Goal: Transaction & Acquisition: Purchase product/service

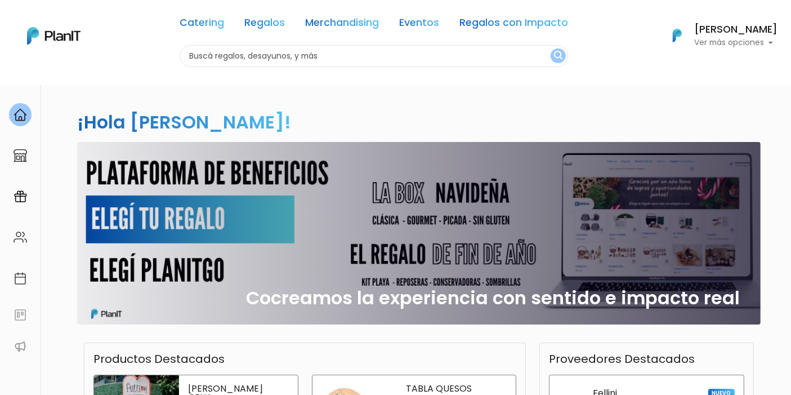
click at [458, 257] on div "Cocreamos la experiencia con sentido e impacto real" at bounding box center [419, 233] width 670 height 182
click at [131, 217] on div "Cocreamos la experiencia con sentido e impacto real" at bounding box center [419, 233] width 670 height 182
click at [20, 115] on img at bounding box center [21, 115] width 14 height 14
click at [234, 210] on div "Cocreamos la experiencia con sentido e impacto real" at bounding box center [419, 233] width 670 height 182
click at [257, 271] on div "Cocreamos la experiencia con sentido e impacto real" at bounding box center [419, 233] width 670 height 182
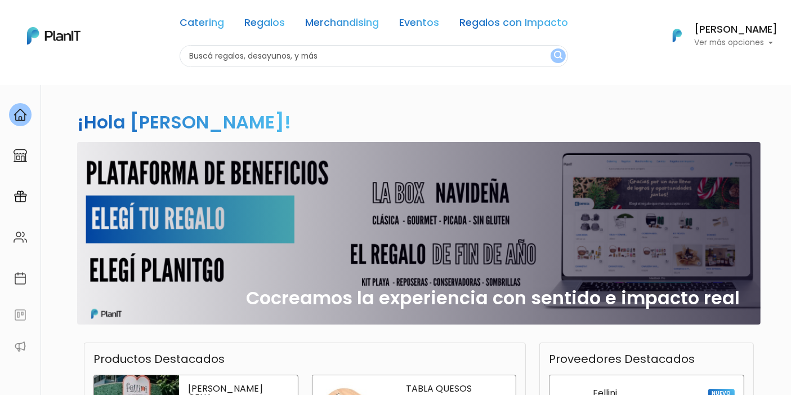
click at [106, 300] on div "Cocreamos la experiencia con sentido e impacto real" at bounding box center [419, 233] width 670 height 182
click at [143, 264] on div "Cocreamos la experiencia con sentido e impacto real" at bounding box center [419, 233] width 670 height 182
click at [605, 301] on h2 "Cocreamos la experiencia con sentido e impacto real" at bounding box center [494, 297] width 494 height 21
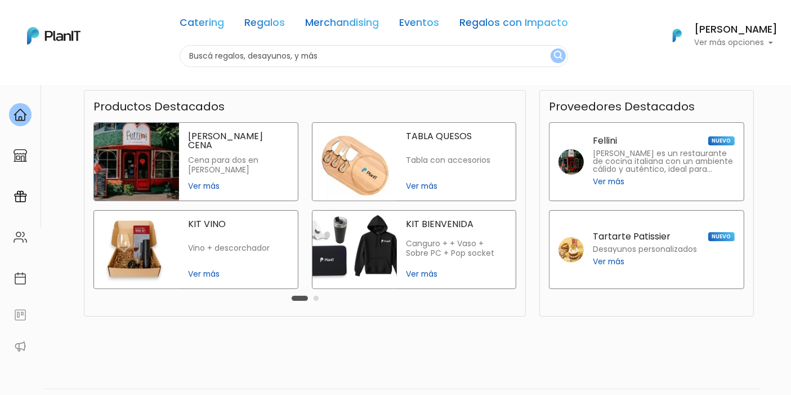
scroll to position [286, 0]
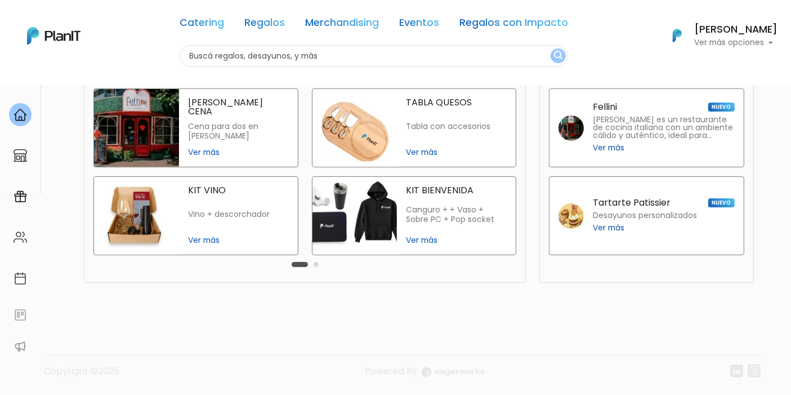
click at [314, 262] on button "Carousel Page 2" at bounding box center [316, 264] width 5 height 5
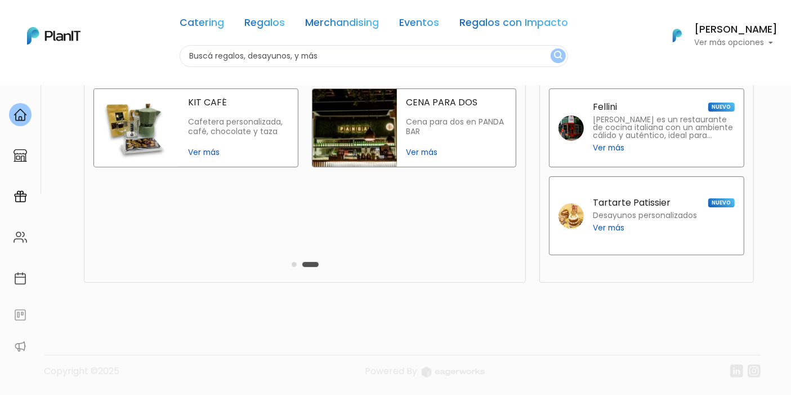
scroll to position [224, 0]
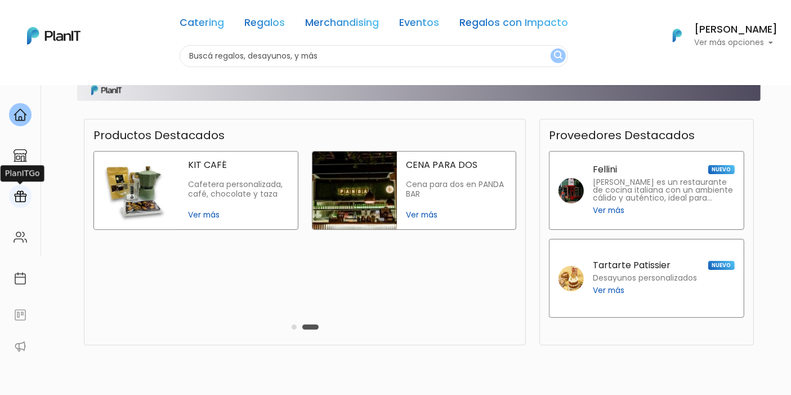
click at [26, 194] on img at bounding box center [21, 197] width 14 height 14
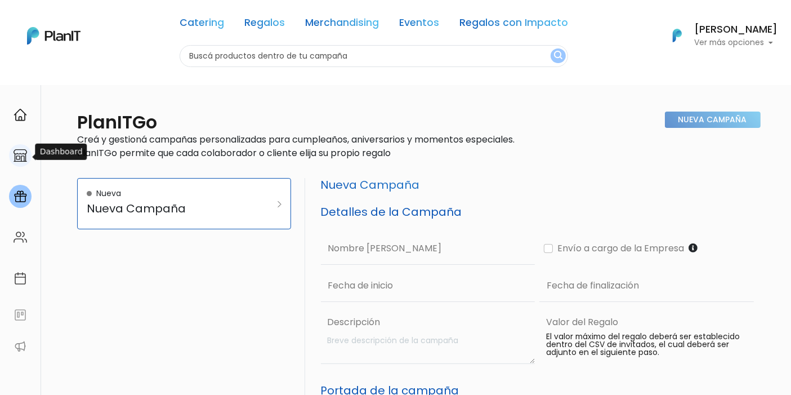
click at [10, 153] on div at bounding box center [20, 155] width 23 height 23
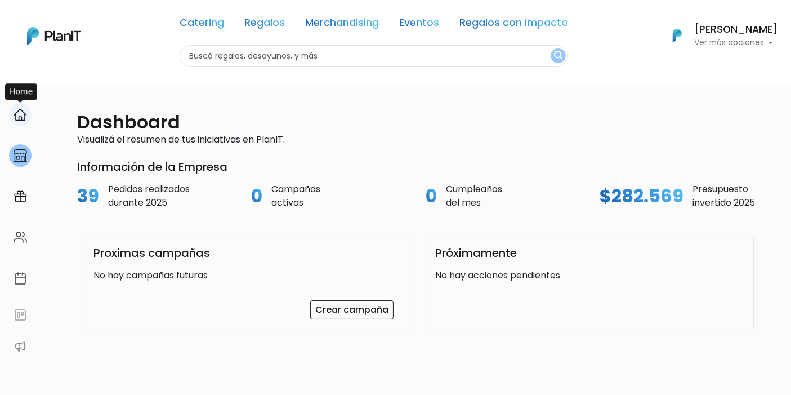
click at [18, 124] on div at bounding box center [20, 114] width 23 height 23
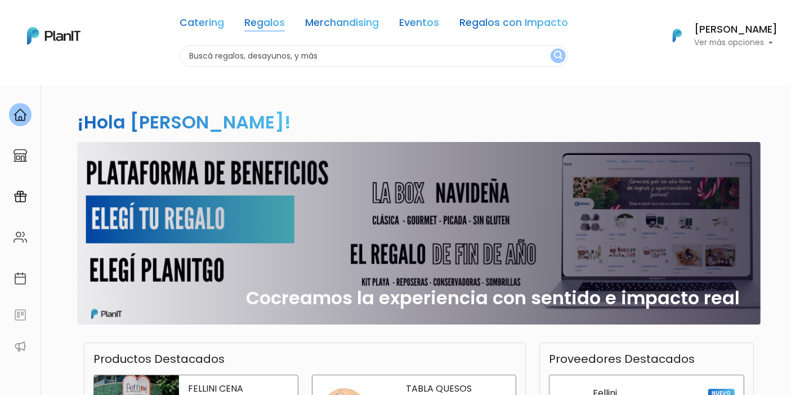
click at [264, 25] on link "Regalos" at bounding box center [264, 25] width 41 height 14
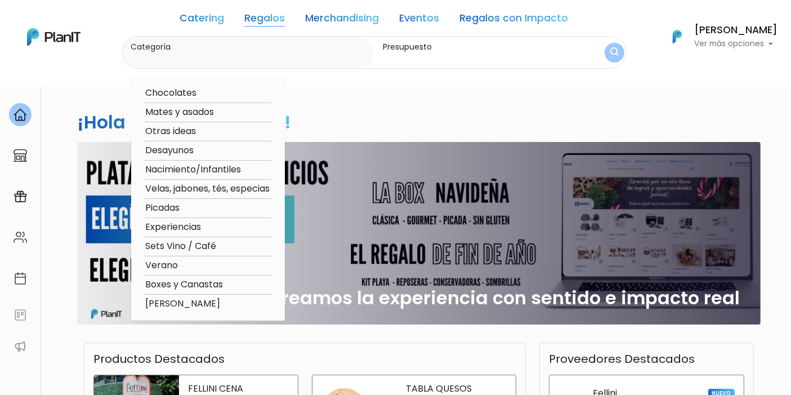
click at [315, 27] on div "Catering Regalos Merchandising Eventos Regalos con Impacto" at bounding box center [374, 21] width 388 height 32
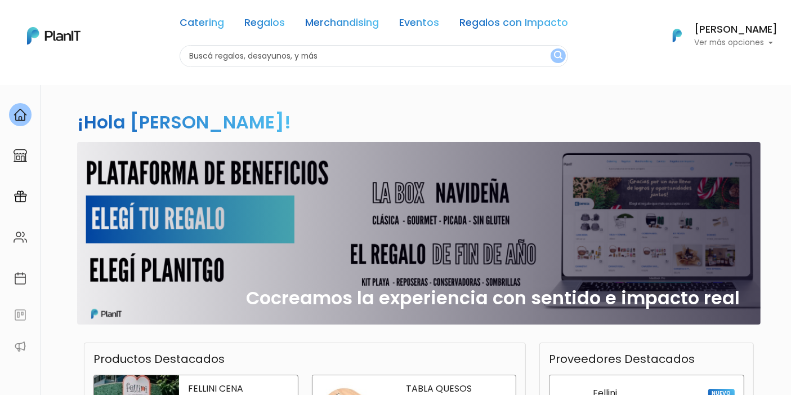
click at [318, 21] on link "Merchandising" at bounding box center [342, 25] width 74 height 14
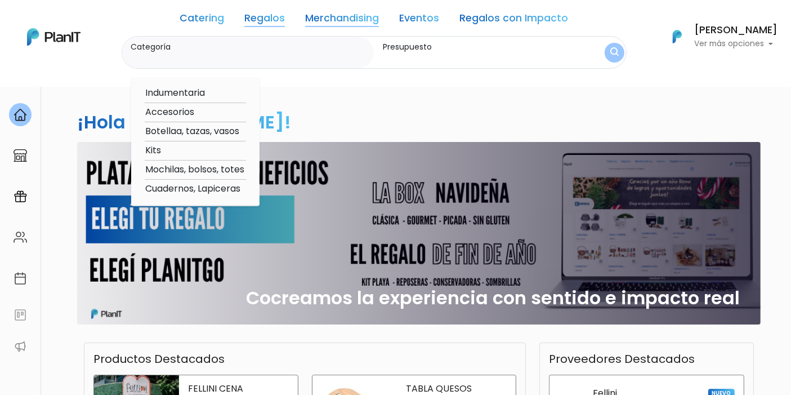
click at [327, 24] on link "Merchandising" at bounding box center [342, 21] width 74 height 14
click at [196, 95] on option "Indumentaria" at bounding box center [195, 93] width 101 height 14
type input "Indumentaria"
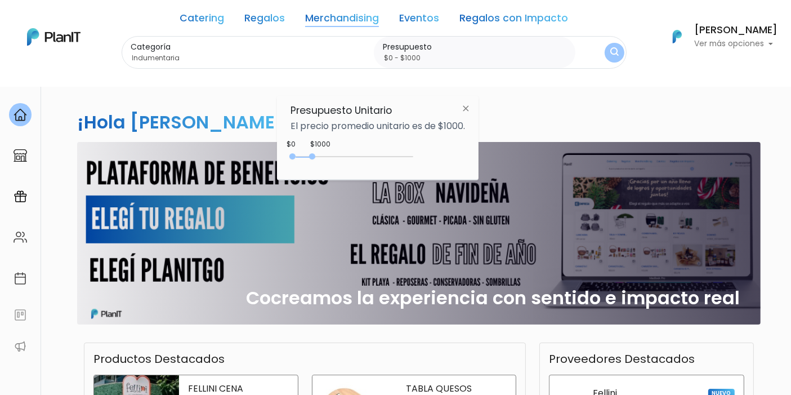
click at [315, 159] on div "0 : 850 0 850" at bounding box center [354, 158] width 118 height 11
click at [319, 153] on div "0 : 850 0 850" at bounding box center [354, 158] width 118 height 11
type input "$0 - Más de $5000"
drag, startPoint x: 316, startPoint y: 153, endPoint x: 530, endPoint y: 158, distance: 214.0
click at [530, 158] on body "Catering Regalos Merchandising Eventos Regalos con Impacto Catering Regalos Mer…" at bounding box center [395, 197] width 791 height 395
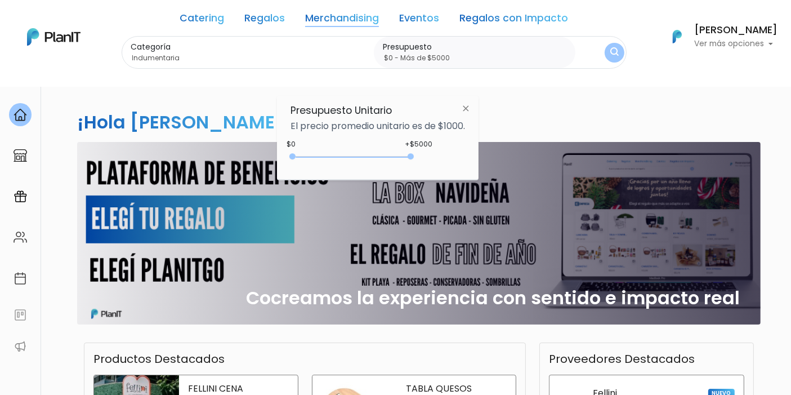
click at [614, 50] on img "submit" at bounding box center [614, 52] width 8 height 11
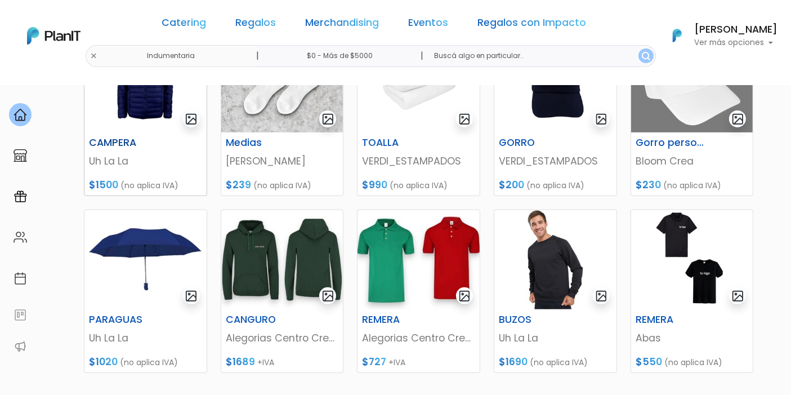
scroll to position [500, 0]
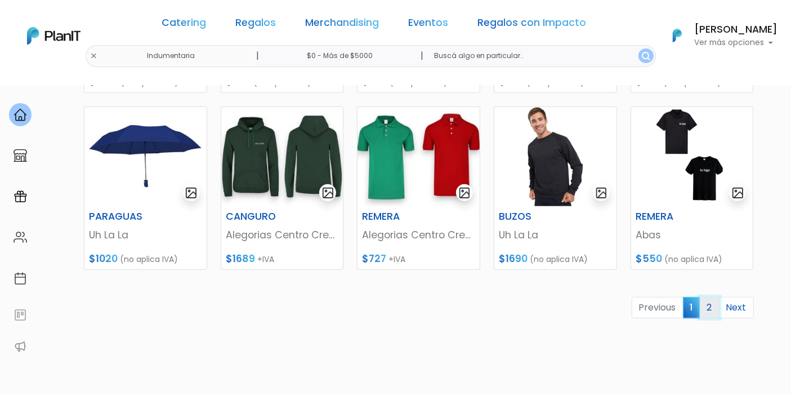
click at [706, 311] on link "2" at bounding box center [710, 307] width 20 height 21
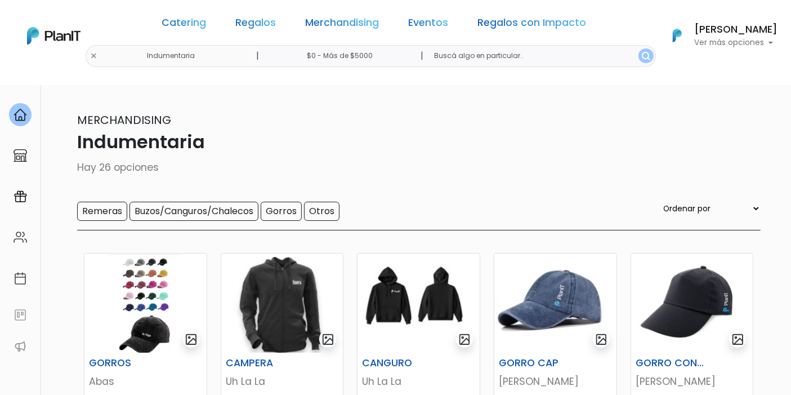
click at [325, 31] on div "Catering Regalos Merchandising Eventos Regalos con Impacto" at bounding box center [374, 25] width 434 height 41
click at [325, 30] on link "Merchandising" at bounding box center [342, 25] width 74 height 14
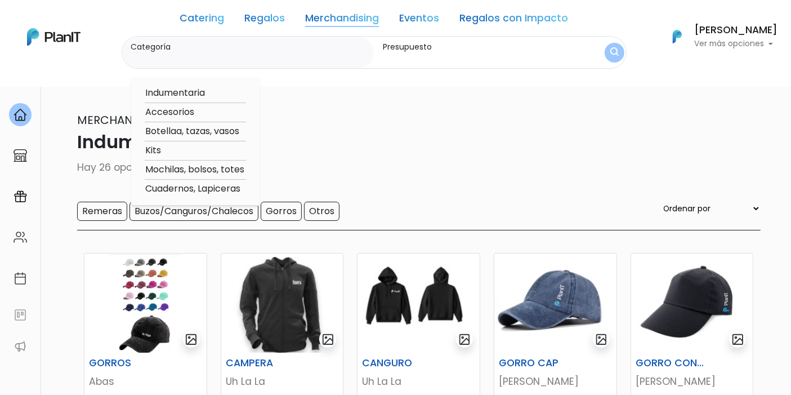
click at [177, 111] on option "Accesorios" at bounding box center [195, 112] width 101 height 14
type input "Accesorios"
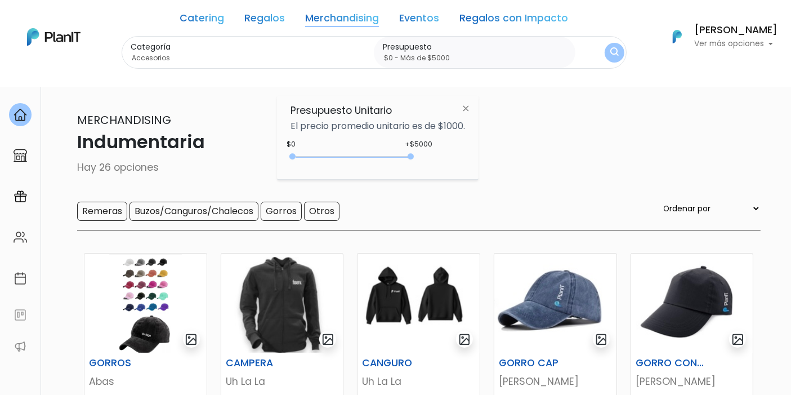
type input "$0 - Más de $5000"
drag, startPoint x: 315, startPoint y: 153, endPoint x: 434, endPoint y: 151, distance: 118.8
click at [434, 151] on div "+$5000 $0 0 : 5000 0 5000 0,5000" at bounding box center [378, 159] width 175 height 23
click at [609, 47] on img "submit" at bounding box center [614, 53] width 12 height 16
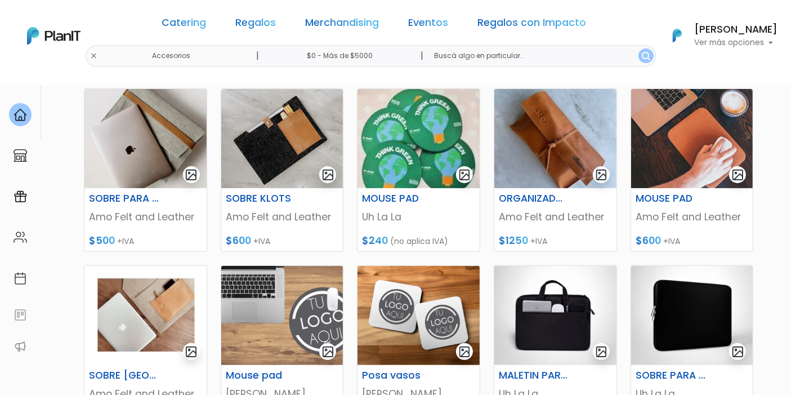
scroll to position [312, 0]
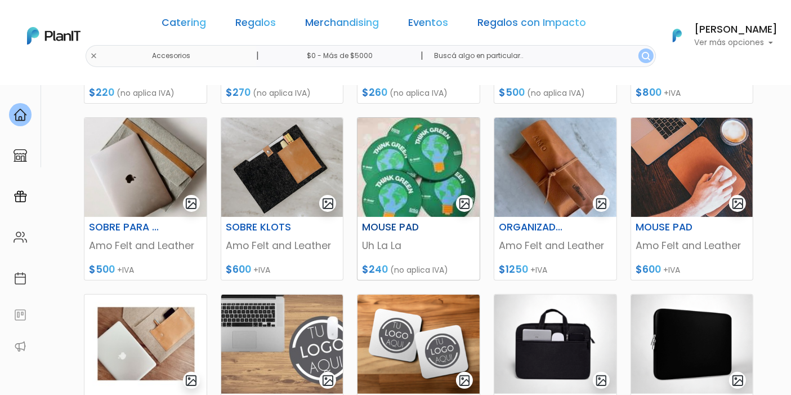
click at [409, 221] on h6 "MOUSE PAD" at bounding box center [397, 227] width 84 height 12
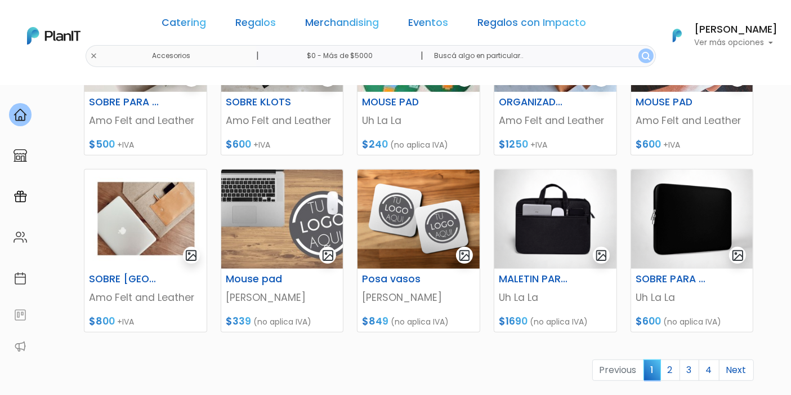
scroll to position [500, 0]
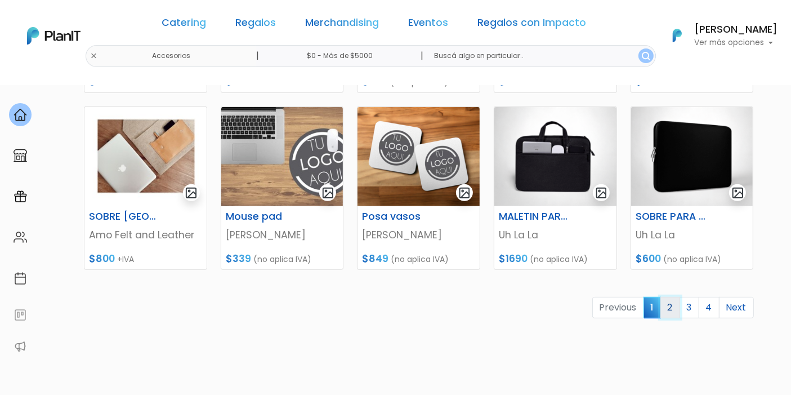
click at [669, 309] on link "2" at bounding box center [670, 307] width 20 height 21
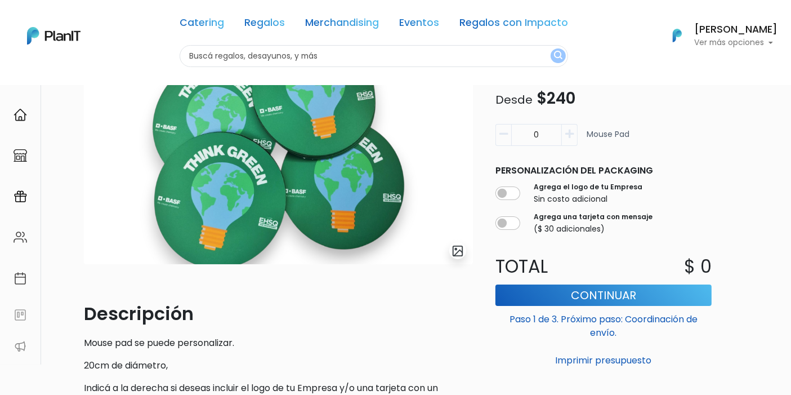
scroll to position [58, 0]
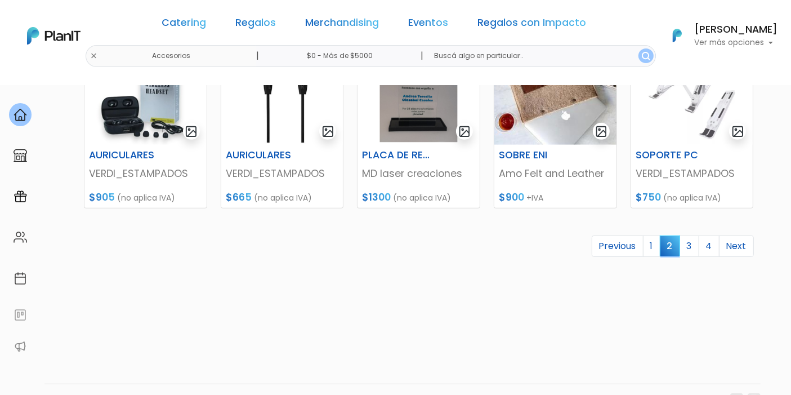
scroll to position [563, 0]
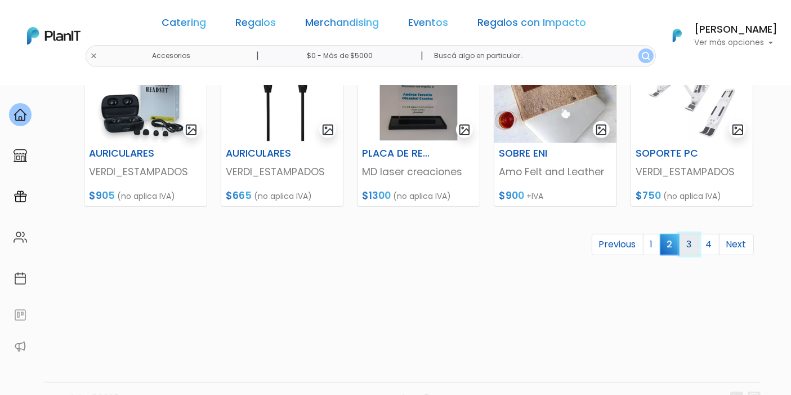
click at [695, 250] on link "3" at bounding box center [690, 244] width 20 height 21
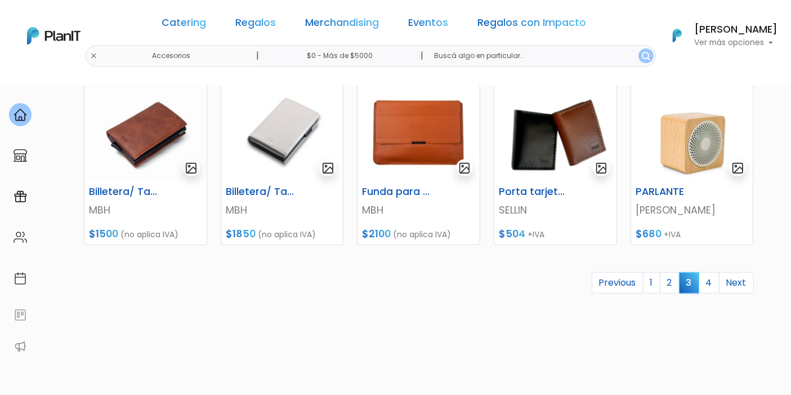
scroll to position [526, 0]
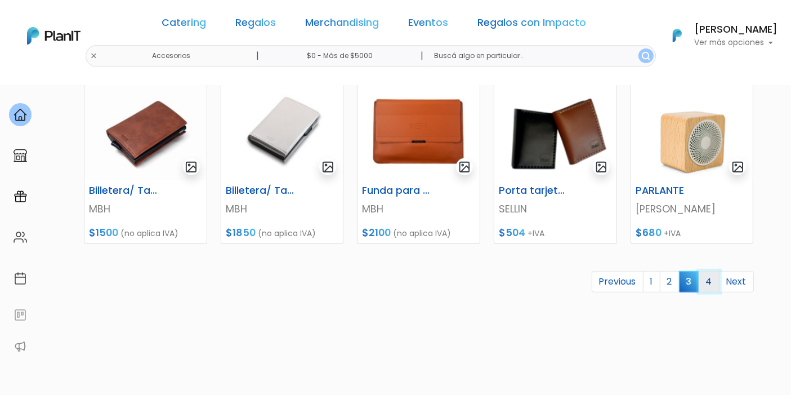
click at [704, 273] on link "4" at bounding box center [709, 281] width 21 height 21
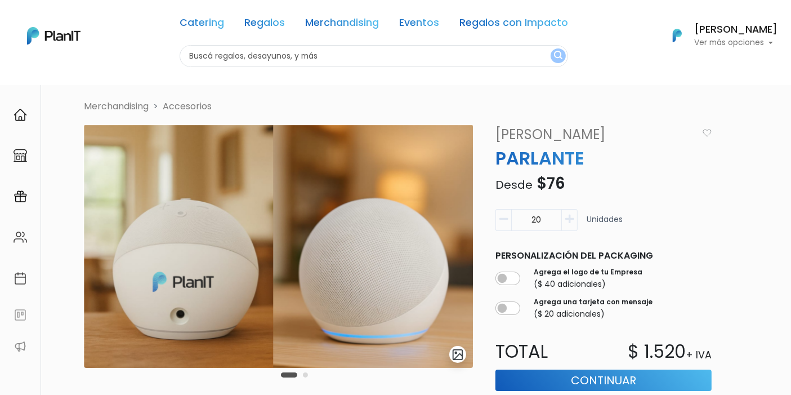
scroll to position [10, 0]
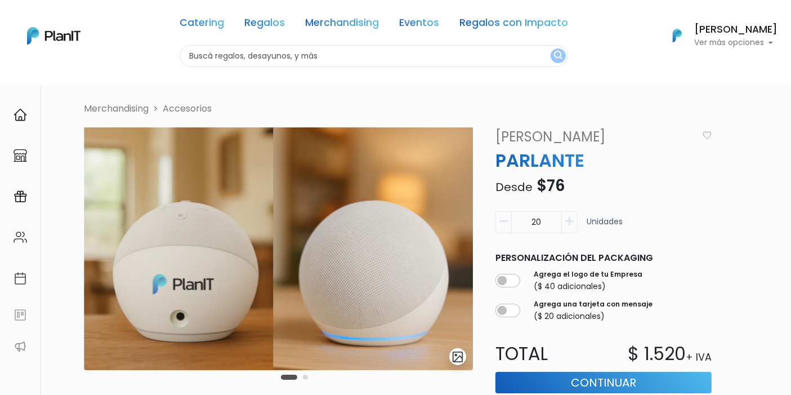
click at [369, 216] on img at bounding box center [278, 248] width 389 height 243
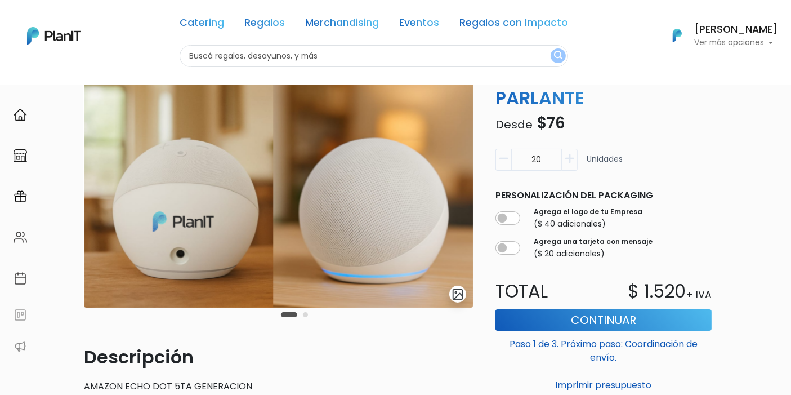
click at [369, 216] on img at bounding box center [278, 185] width 389 height 243
click at [456, 294] on img "submit" at bounding box center [458, 294] width 13 height 13
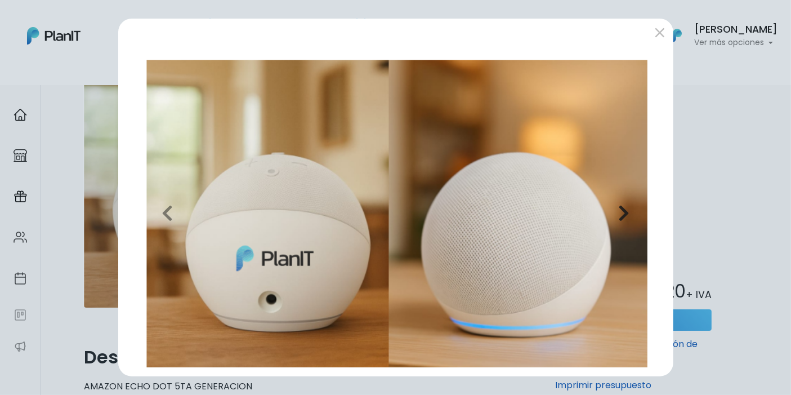
click at [624, 207] on icon "button" at bounding box center [623, 213] width 11 height 18
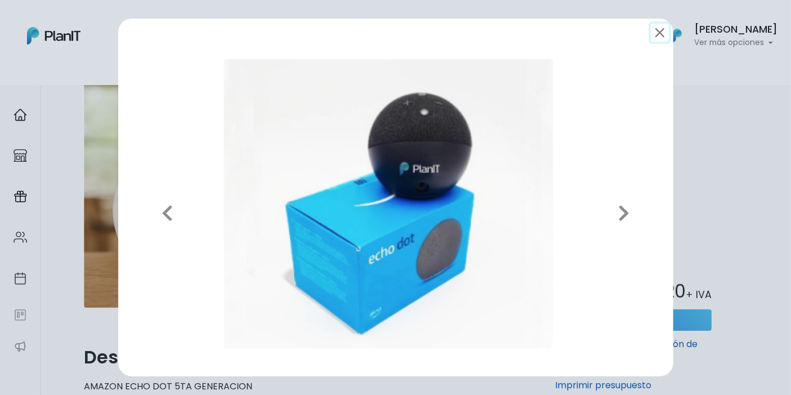
click at [654, 33] on button "submit" at bounding box center [660, 33] width 18 height 18
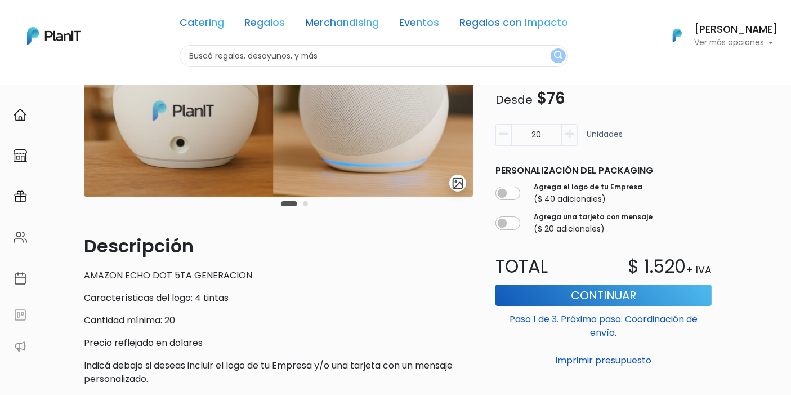
scroll to position [184, 0]
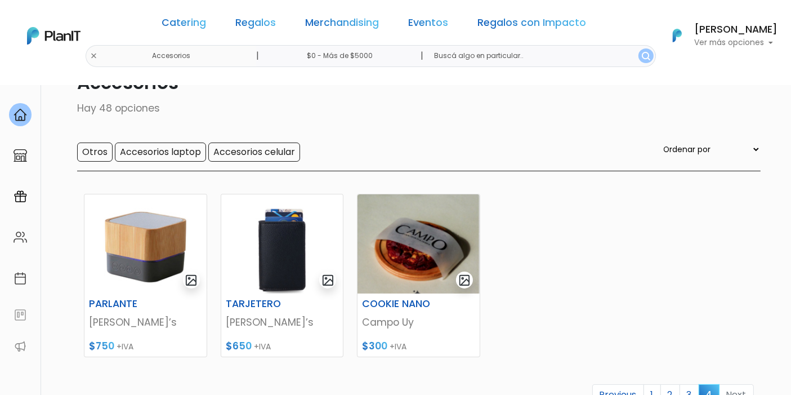
scroll to position [62, 0]
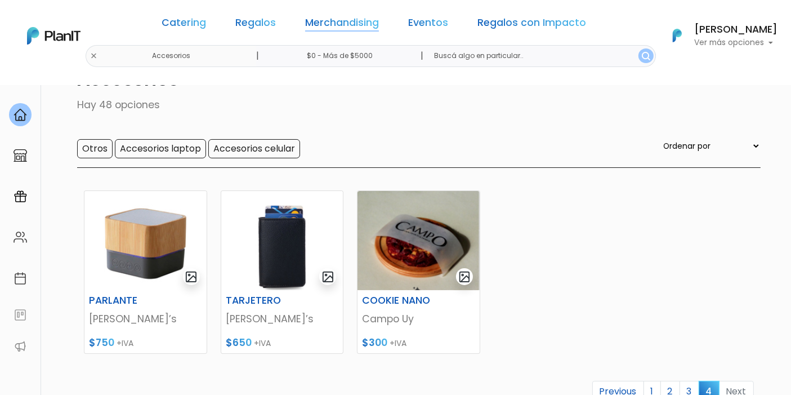
click at [331, 23] on link "Merchandising" at bounding box center [342, 25] width 74 height 14
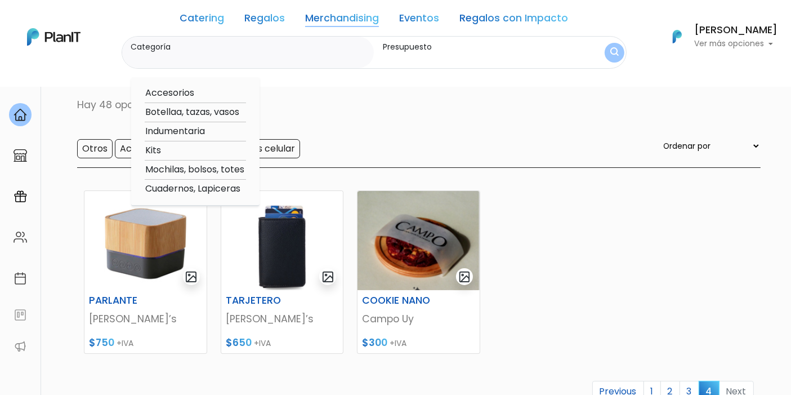
click at [159, 149] on option "Kits" at bounding box center [195, 151] width 101 height 14
type input "Kits"
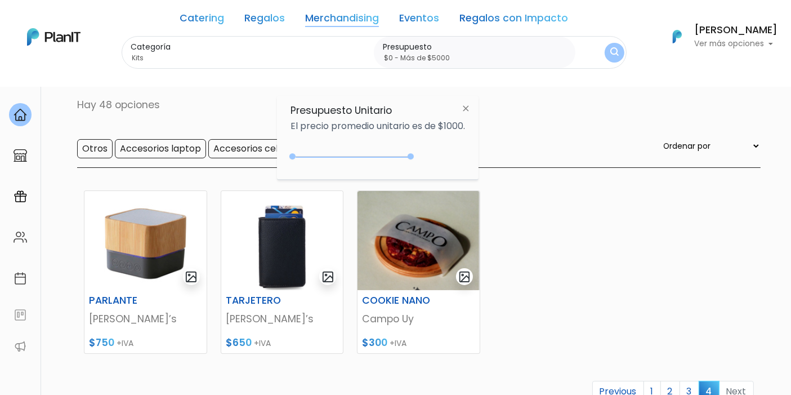
type input "$0 - Más de $5000"
drag, startPoint x: 318, startPoint y: 153, endPoint x: 417, endPoint y: 163, distance: 100.1
click at [417, 163] on div "+$5000 $0 0 : 5000 0 5000 0,5000" at bounding box center [378, 159] width 175 height 23
click at [604, 51] on button "submit" at bounding box center [614, 52] width 20 height 20
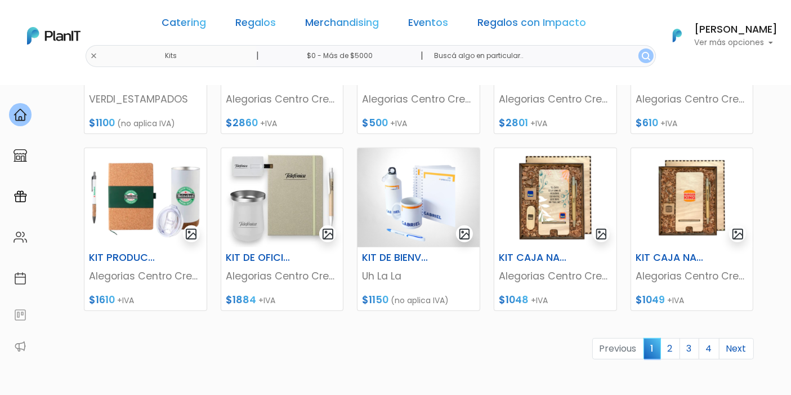
scroll to position [460, 0]
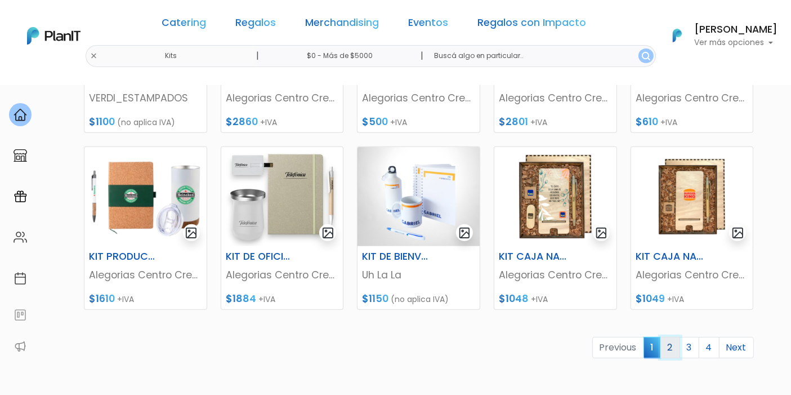
click at [672, 342] on link "2" at bounding box center [670, 347] width 20 height 21
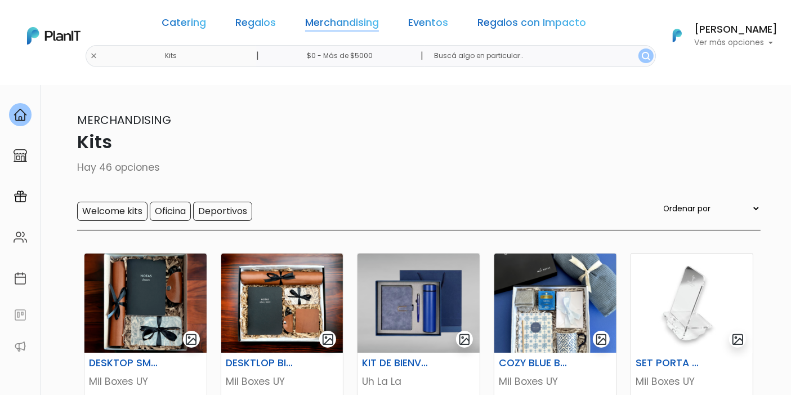
click at [319, 21] on link "Merchandising" at bounding box center [342, 25] width 74 height 14
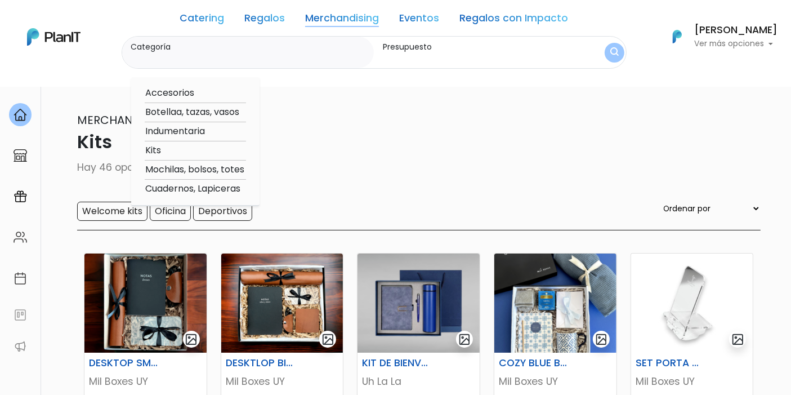
click at [222, 171] on option "Mochilas, bolsos, totes" at bounding box center [195, 170] width 101 height 14
type input "Mochilas, bolsos, totes"
type input "$0 - $1000"
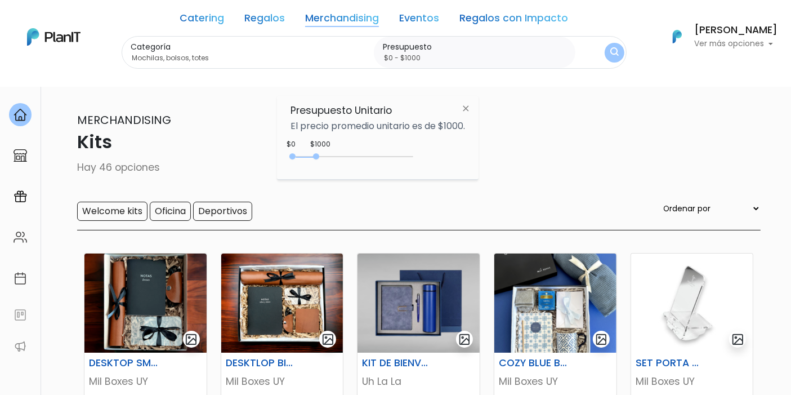
click at [340, 24] on link "Merchandising" at bounding box center [342, 21] width 74 height 14
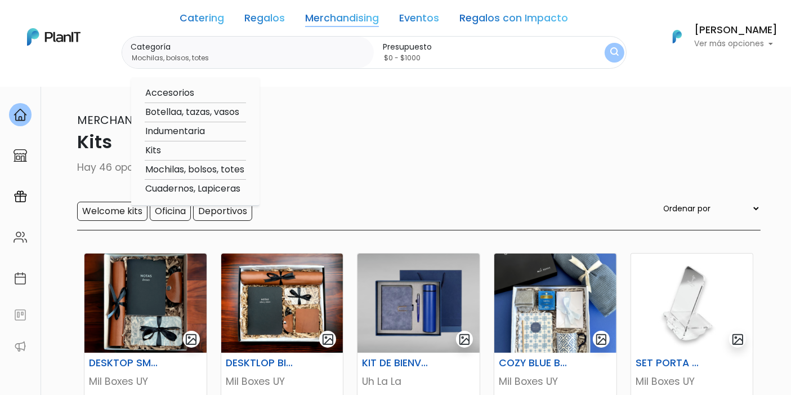
click at [207, 185] on option "Cuadernos, Lapiceras" at bounding box center [195, 189] width 101 height 14
type input "Cuadernos, Lapiceras"
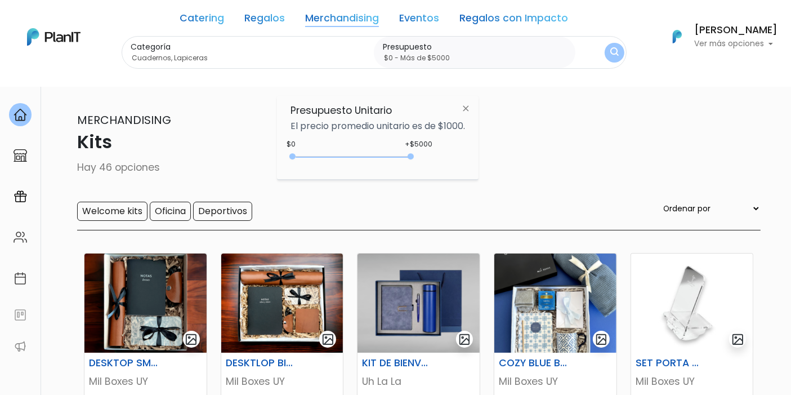
type input "$0 - Más de $5000"
drag, startPoint x: 316, startPoint y: 153, endPoint x: 426, endPoint y: 158, distance: 110.5
click at [426, 158] on div "+$5000 $0 0 : 5000 0 5000 0,5000" at bounding box center [378, 159] width 175 height 23
click at [609, 51] on button "submit" at bounding box center [614, 52] width 29 height 29
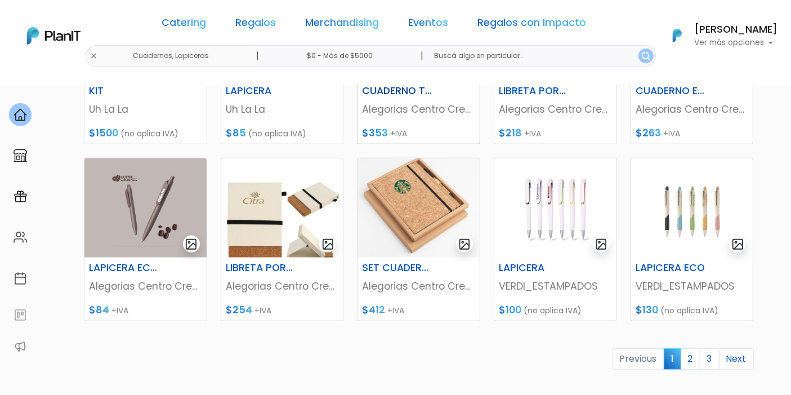
scroll to position [468, 0]
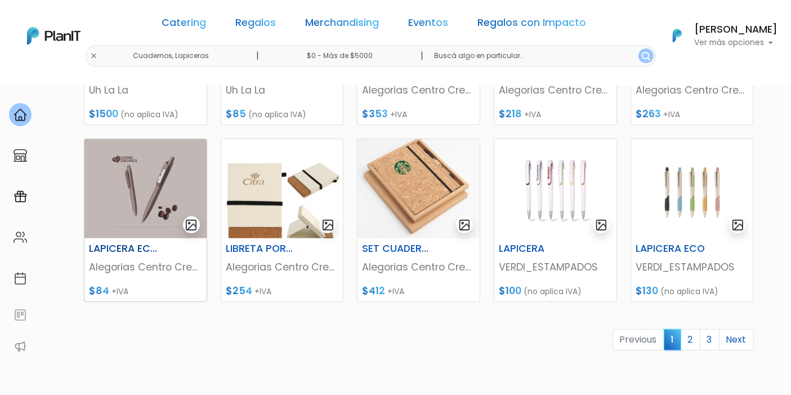
click at [190, 221] on img "submit" at bounding box center [191, 224] width 13 height 13
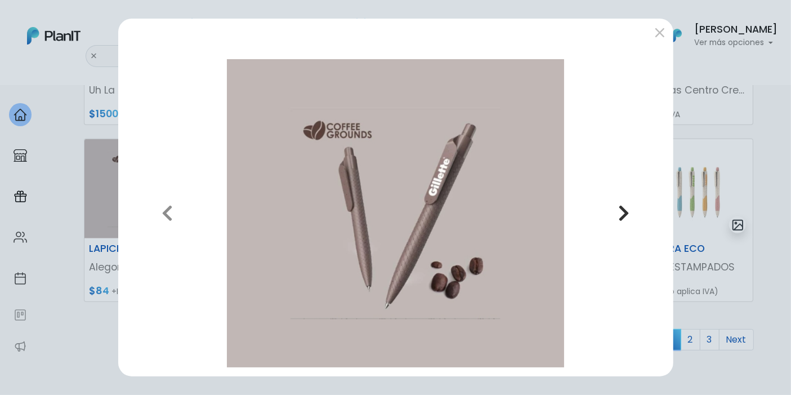
click at [620, 213] on icon "button" at bounding box center [623, 213] width 11 height 18
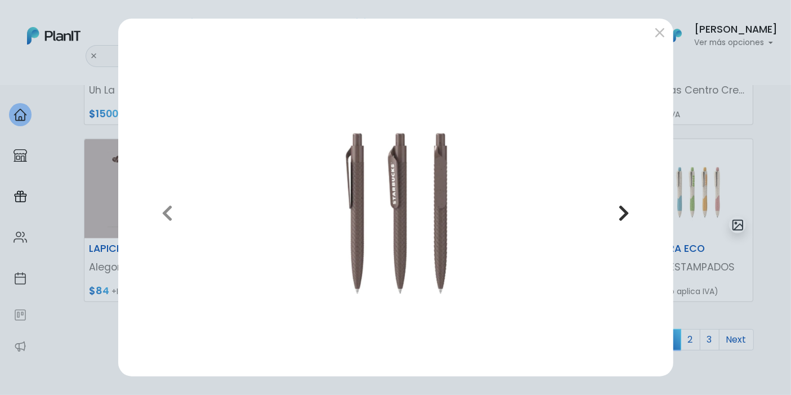
click at [620, 213] on icon "button" at bounding box center [623, 213] width 11 height 18
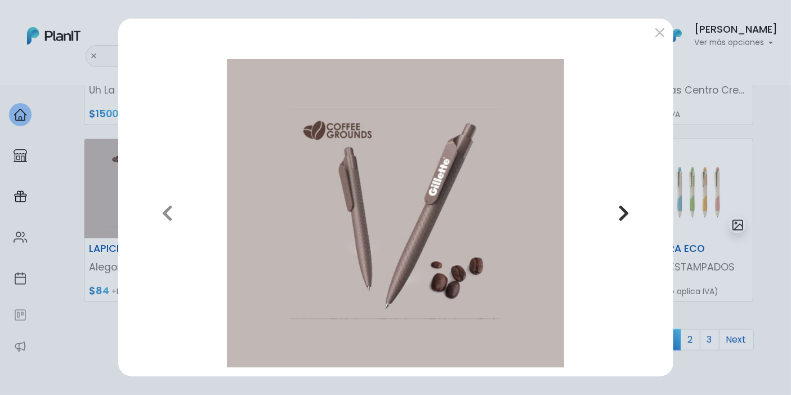
click at [620, 213] on icon "button" at bounding box center [623, 213] width 11 height 18
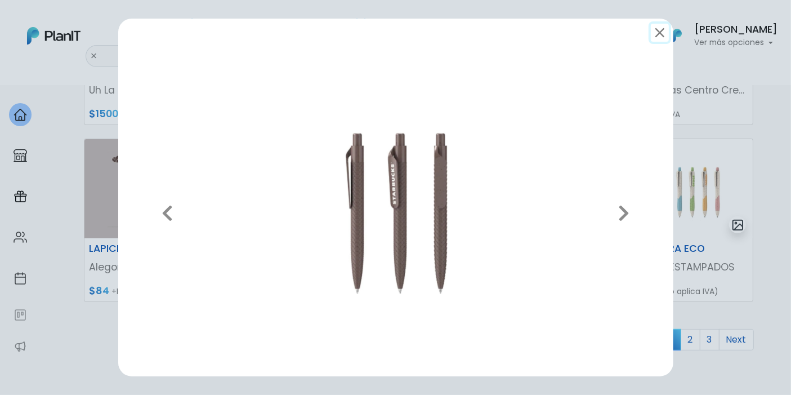
click at [658, 32] on button "submit" at bounding box center [660, 33] width 18 height 18
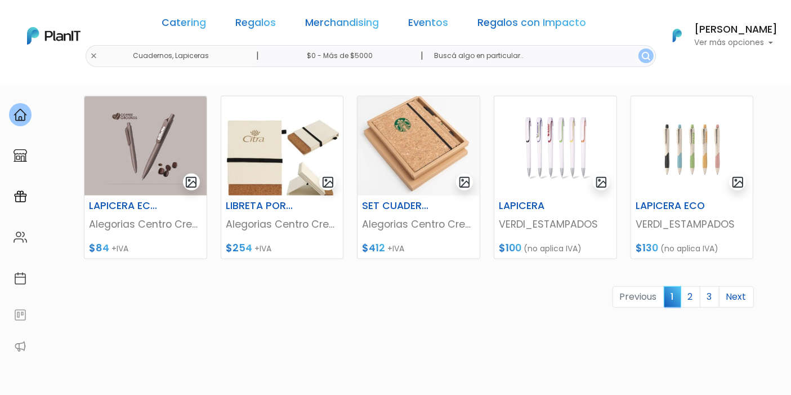
scroll to position [530, 0]
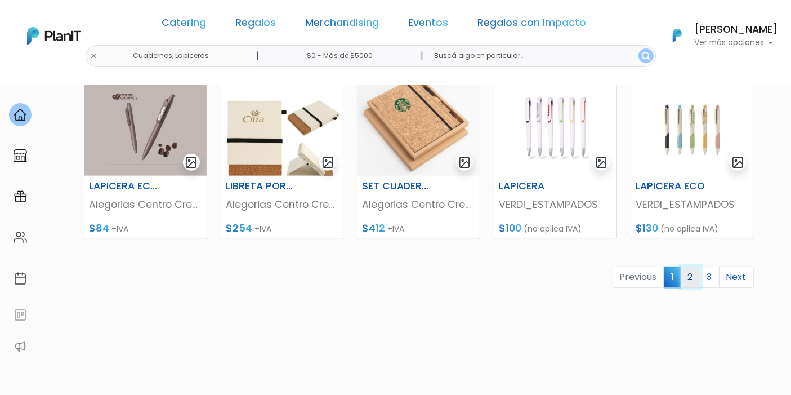
click at [688, 276] on link "2" at bounding box center [691, 276] width 20 height 21
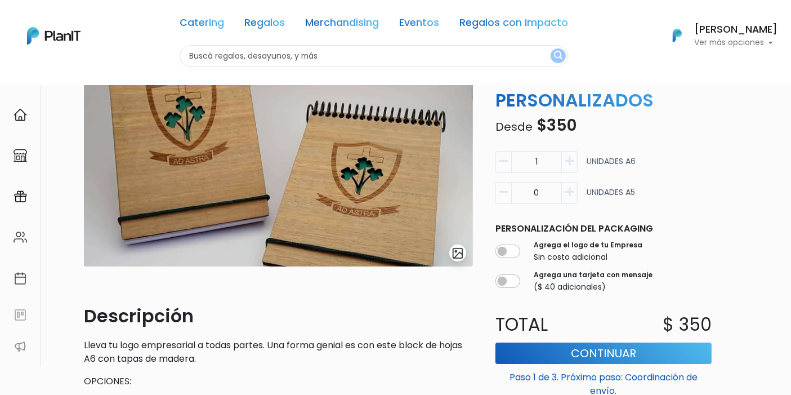
scroll to position [125, 0]
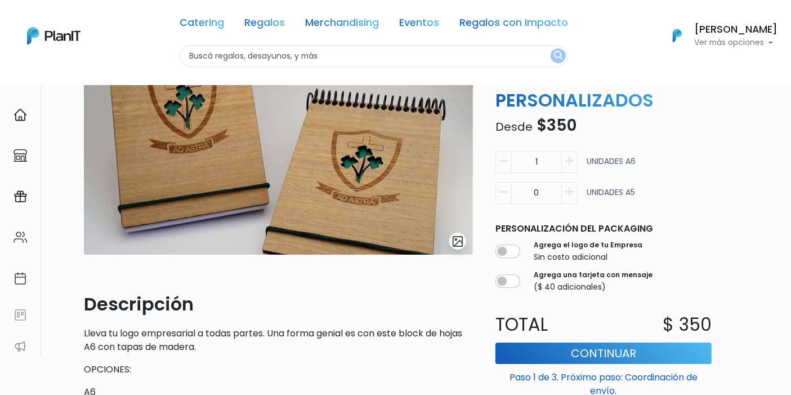
click at [457, 243] on img "submit" at bounding box center [458, 241] width 13 height 13
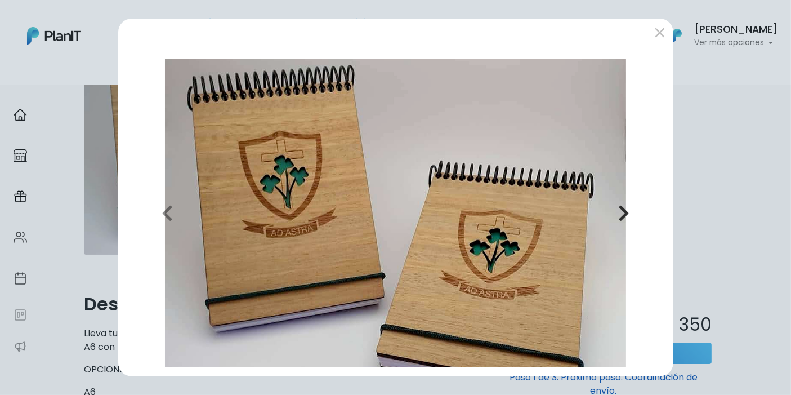
click at [624, 215] on icon "button" at bounding box center [623, 213] width 11 height 18
click at [626, 215] on icon "button" at bounding box center [623, 213] width 11 height 18
click at [654, 32] on button "submit" at bounding box center [660, 33] width 18 height 18
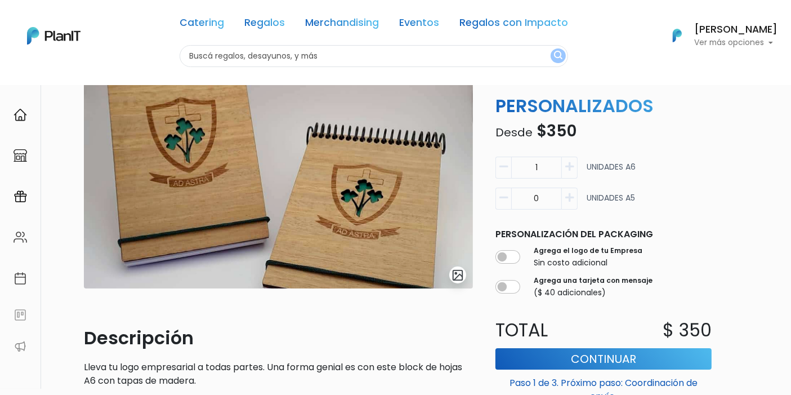
scroll to position [62, 0]
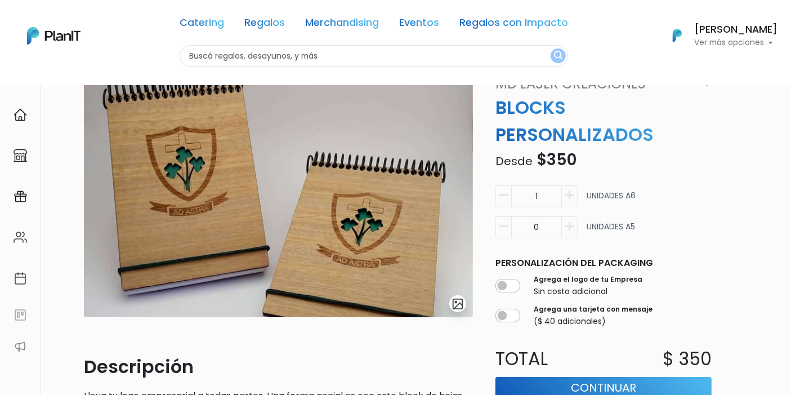
click at [550, 222] on input "0" at bounding box center [536, 227] width 51 height 22
click at [550, 206] on input "1" at bounding box center [536, 196] width 51 height 22
click at [665, 216] on div "0 UNIDADES A5" at bounding box center [603, 231] width 217 height 31
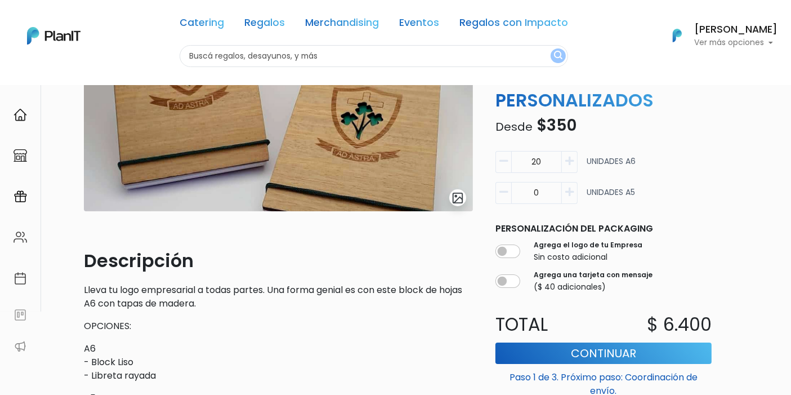
scroll to position [187, 0]
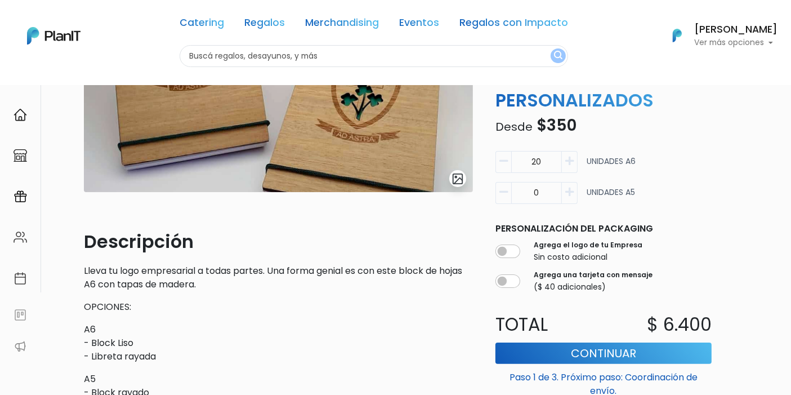
click at [538, 164] on input "20" at bounding box center [536, 162] width 51 height 22
type input "50"
click at [691, 178] on div "50 UNIDADES A6" at bounding box center [603, 166] width 217 height 31
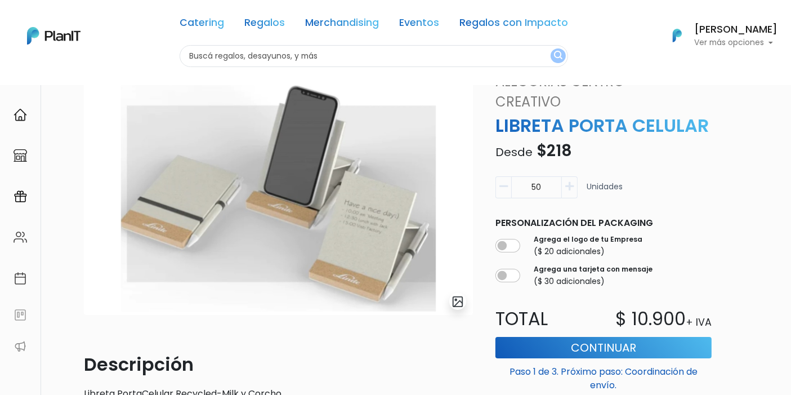
scroll to position [62, 0]
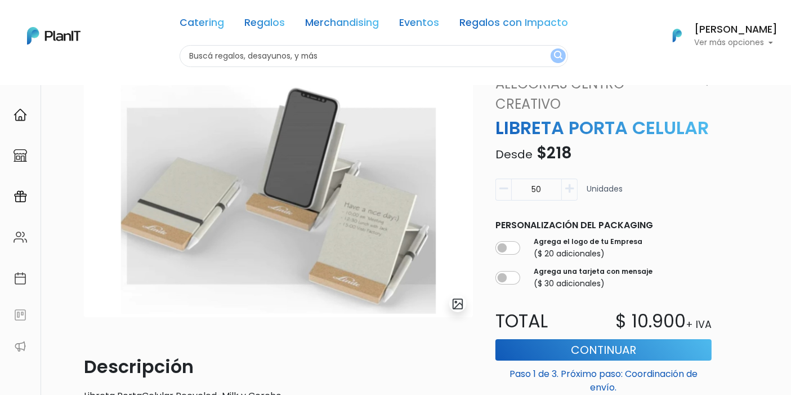
click at [460, 307] on img "submit" at bounding box center [458, 303] width 13 height 13
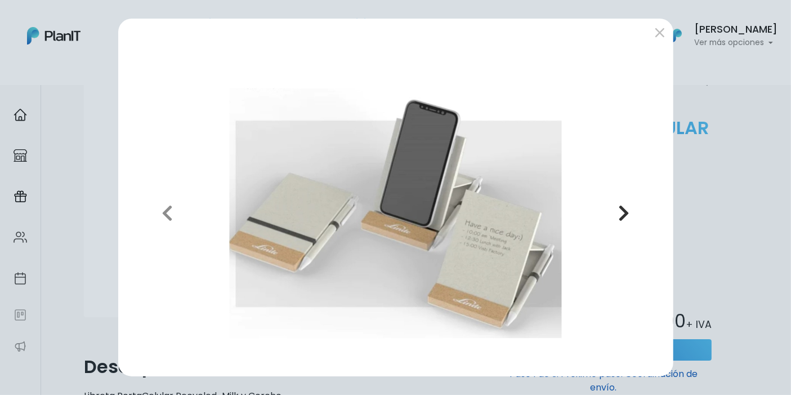
click at [624, 214] on icon "button" at bounding box center [623, 213] width 11 height 18
click at [622, 215] on icon "button" at bounding box center [623, 213] width 11 height 18
click at [654, 35] on button "submit" at bounding box center [660, 33] width 18 height 18
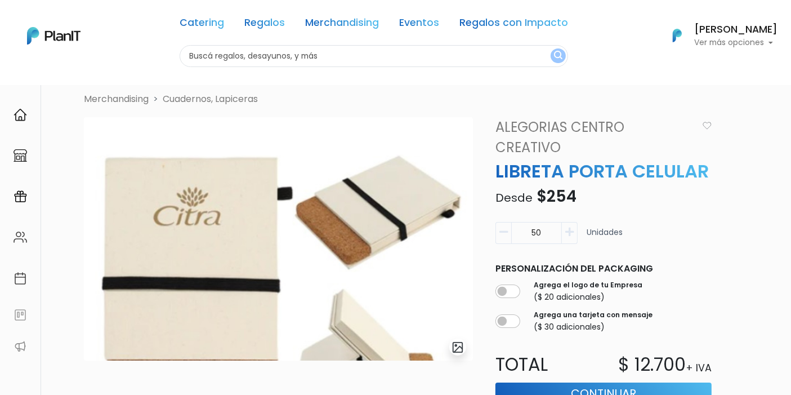
scroll to position [62, 0]
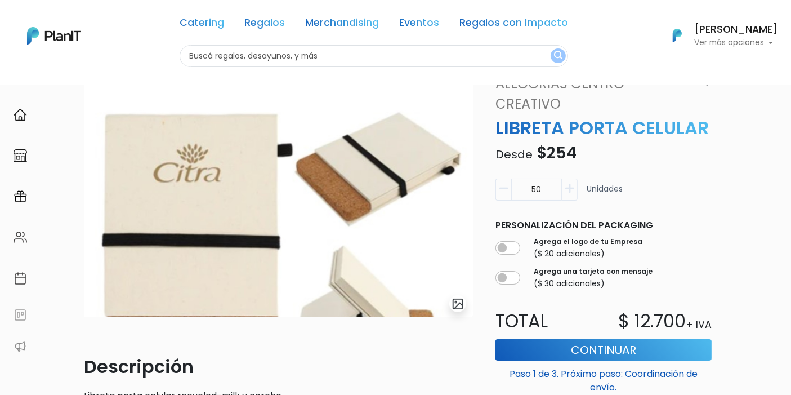
click at [456, 306] on img "submit" at bounding box center [458, 303] width 13 height 13
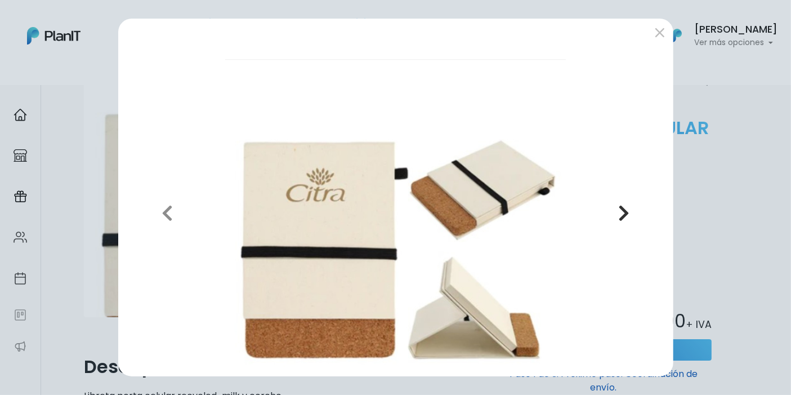
click at [627, 207] on icon "button" at bounding box center [623, 213] width 11 height 18
click at [624, 211] on icon "button" at bounding box center [623, 213] width 11 height 18
click at [620, 215] on icon "button" at bounding box center [623, 213] width 11 height 18
click at [662, 35] on button "submit" at bounding box center [660, 33] width 18 height 18
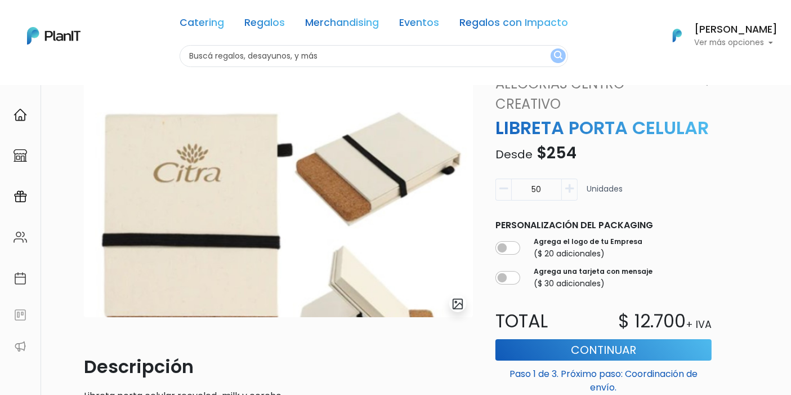
click at [456, 305] on img "submit" at bounding box center [458, 303] width 13 height 13
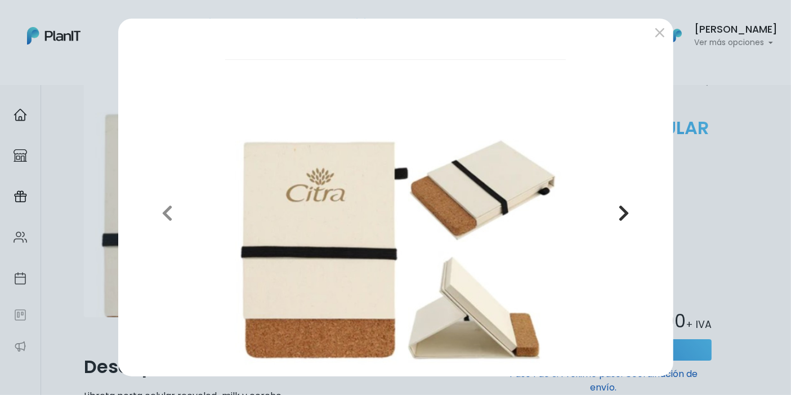
click at [624, 211] on icon "button" at bounding box center [623, 213] width 11 height 18
click at [658, 35] on button "submit" at bounding box center [660, 33] width 18 height 18
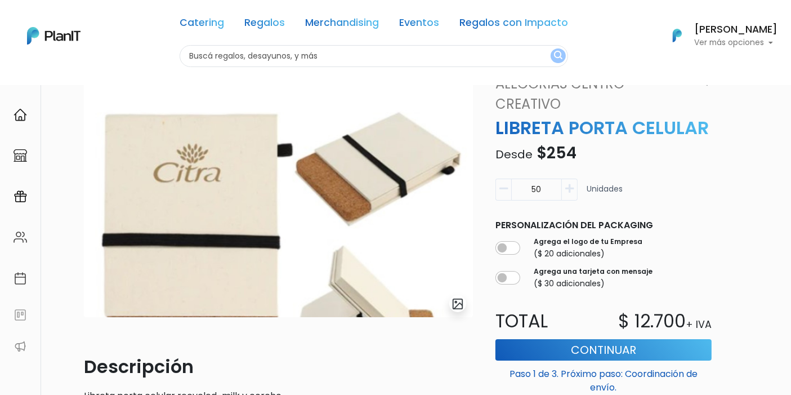
click at [453, 303] on img "submit" at bounding box center [458, 303] width 13 height 13
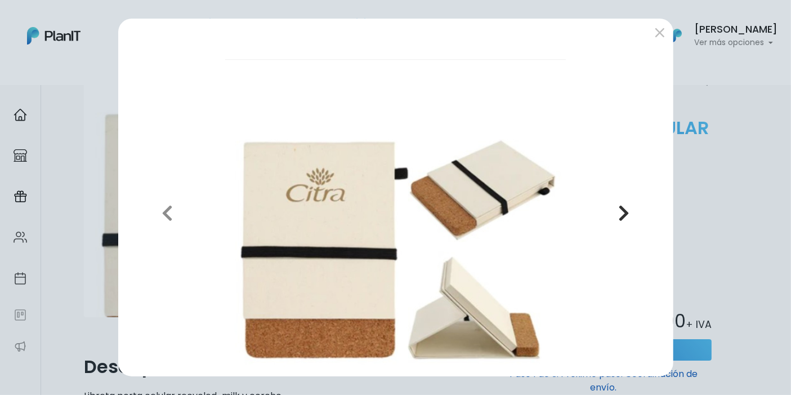
click at [636, 211] on button "Next" at bounding box center [623, 213] width 81 height 308
click at [631, 213] on button "Next" at bounding box center [623, 213] width 81 height 308
click at [650, 37] on div at bounding box center [395, 35] width 555 height 32
click at [655, 31] on button "submit" at bounding box center [660, 33] width 18 height 18
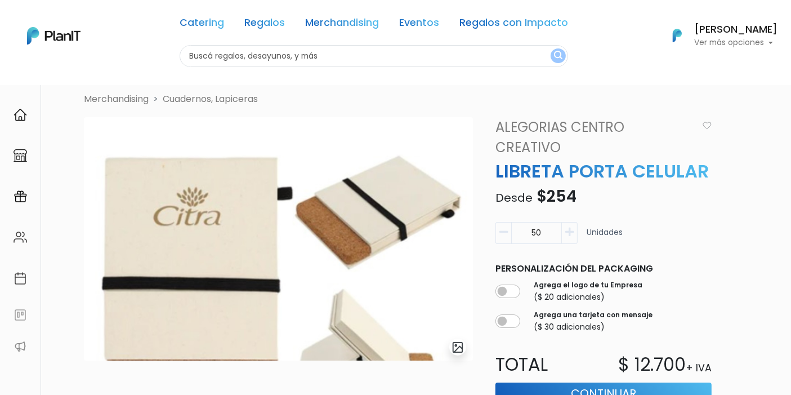
scroll to position [0, 0]
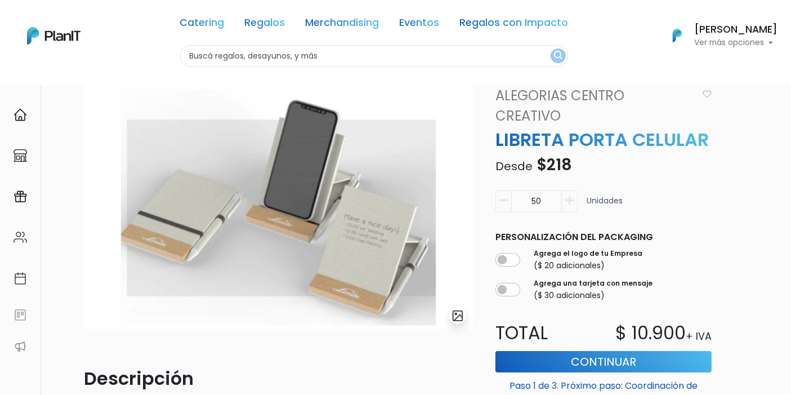
scroll to position [62, 0]
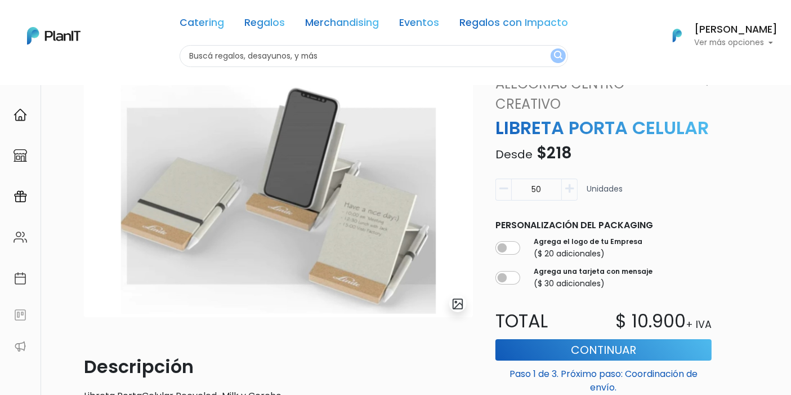
click at [460, 305] on img "submit" at bounding box center [458, 303] width 13 height 13
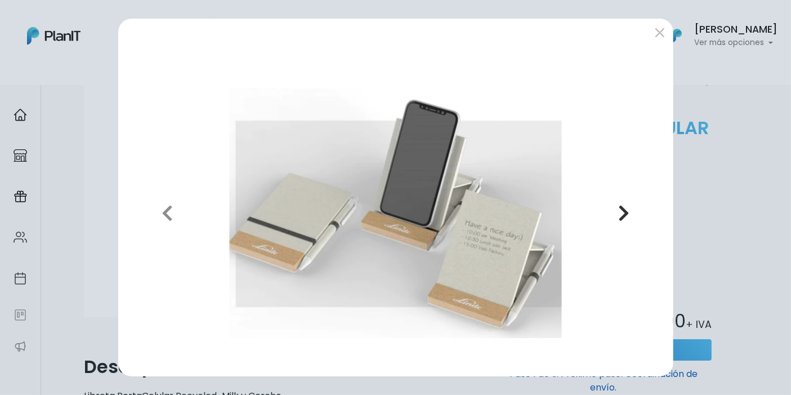
click at [622, 215] on icon "button" at bounding box center [623, 213] width 11 height 18
click at [660, 35] on button "submit" at bounding box center [660, 33] width 18 height 18
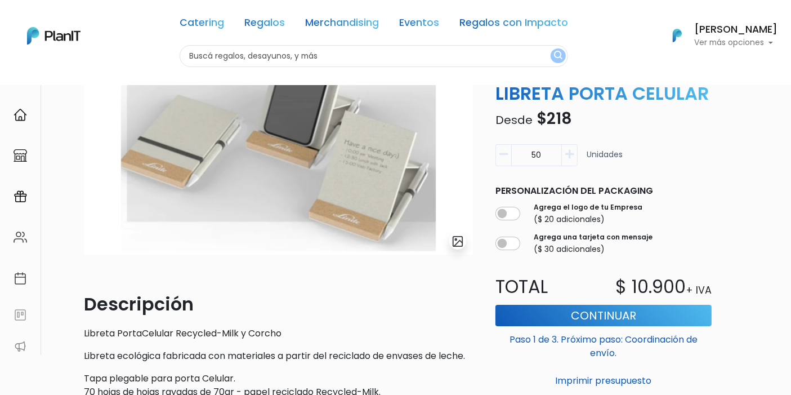
scroll to position [0, 0]
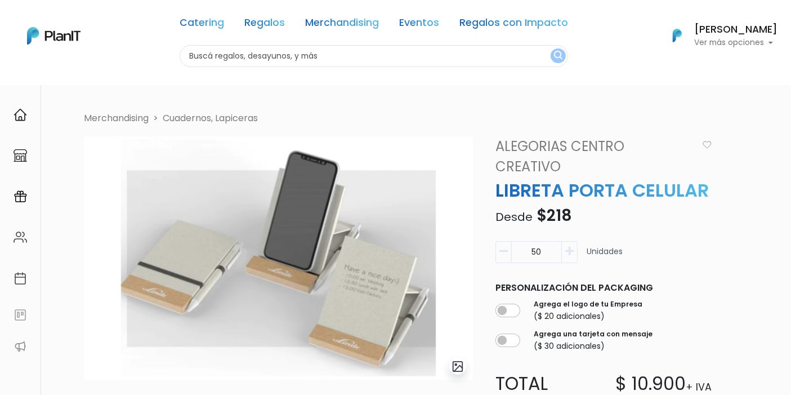
click at [458, 365] on img "submit" at bounding box center [458, 366] width 13 height 13
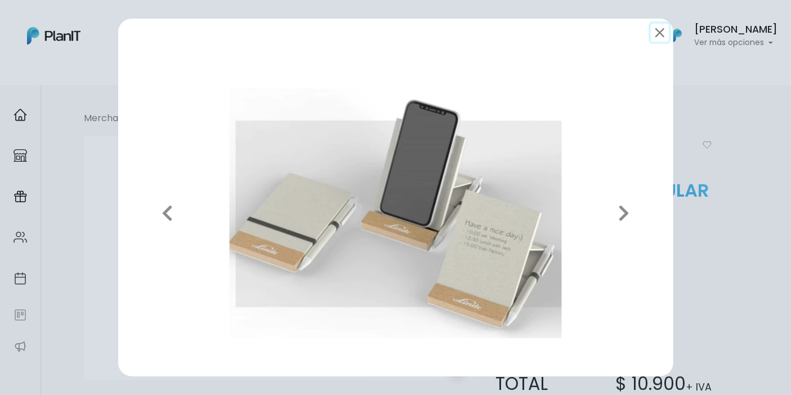
click at [661, 41] on button "submit" at bounding box center [660, 33] width 18 height 18
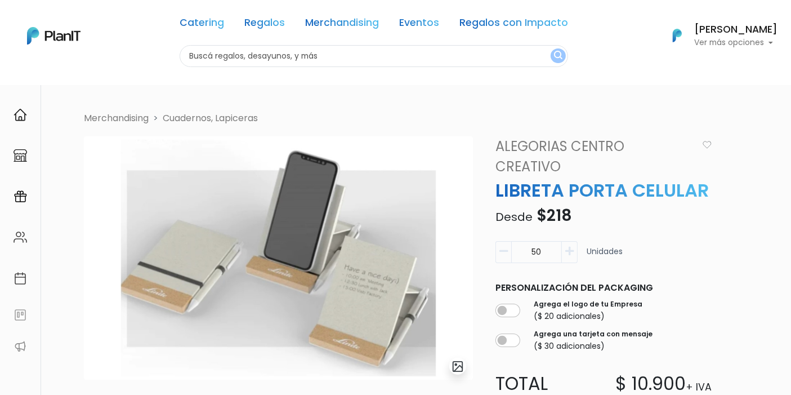
click at [465, 367] on button "submit" at bounding box center [457, 366] width 17 height 17
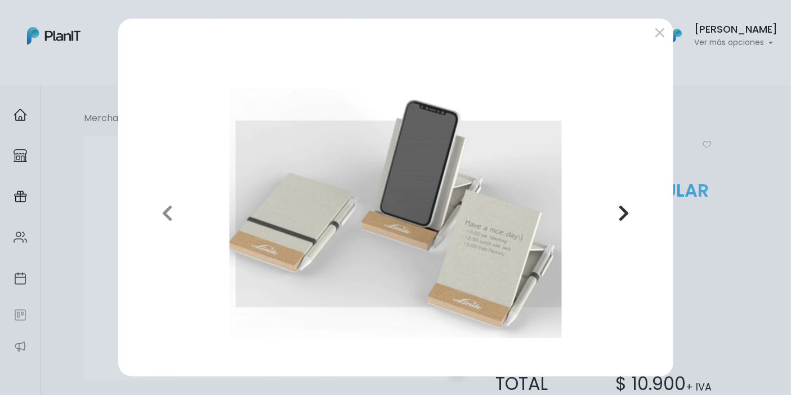
click at [631, 211] on button "Next" at bounding box center [623, 213] width 81 height 308
click at [619, 218] on icon "button" at bounding box center [623, 213] width 11 height 18
click at [302, 235] on img at bounding box center [395, 213] width 537 height 308
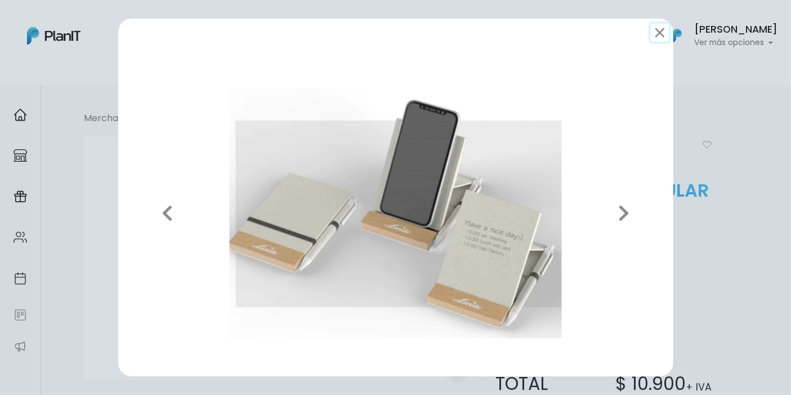
click at [664, 34] on button "submit" at bounding box center [660, 33] width 18 height 18
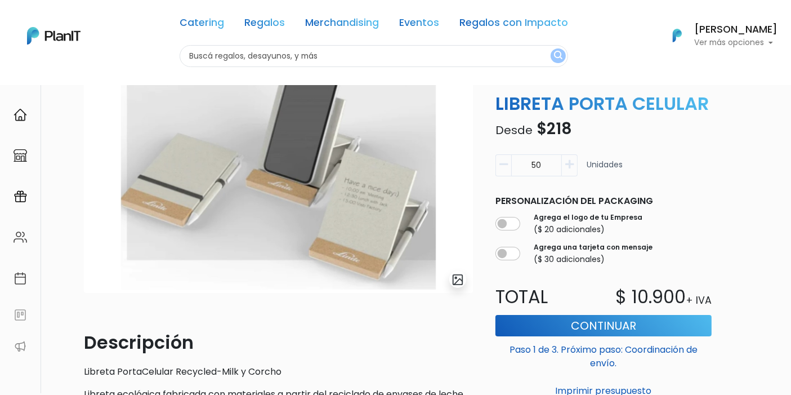
scroll to position [59, 0]
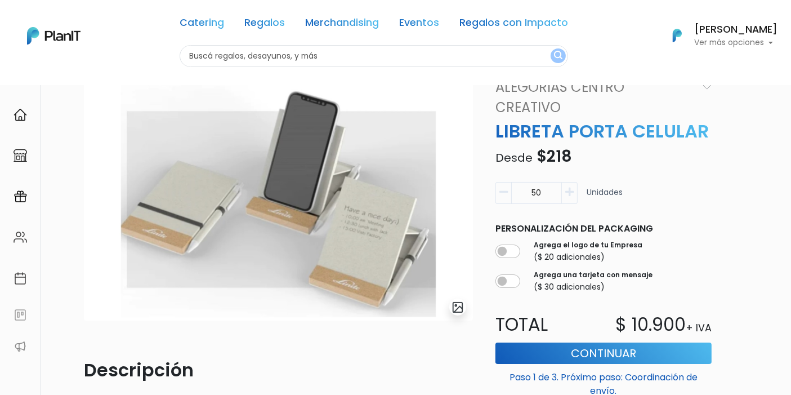
click at [460, 310] on img "submit" at bounding box center [458, 307] width 13 height 13
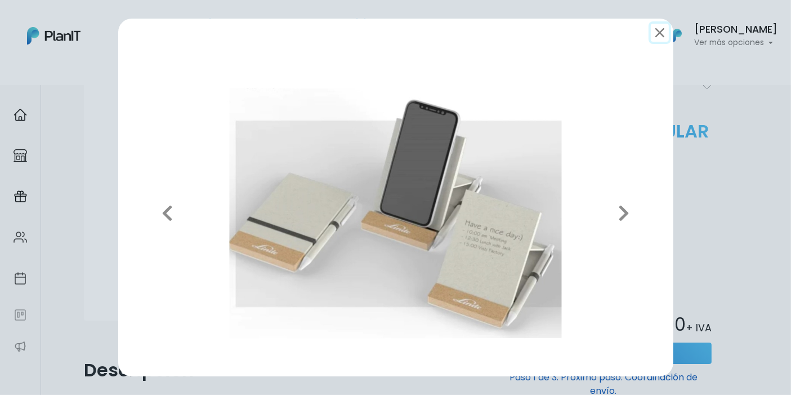
click at [657, 38] on button "submit" at bounding box center [660, 33] width 18 height 18
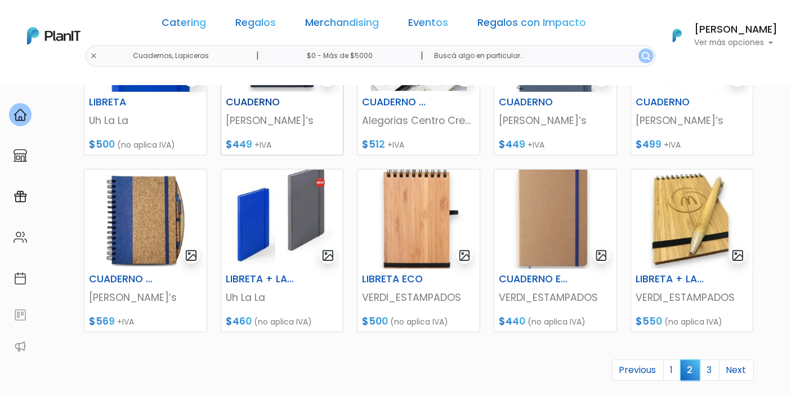
scroll to position [500, 0]
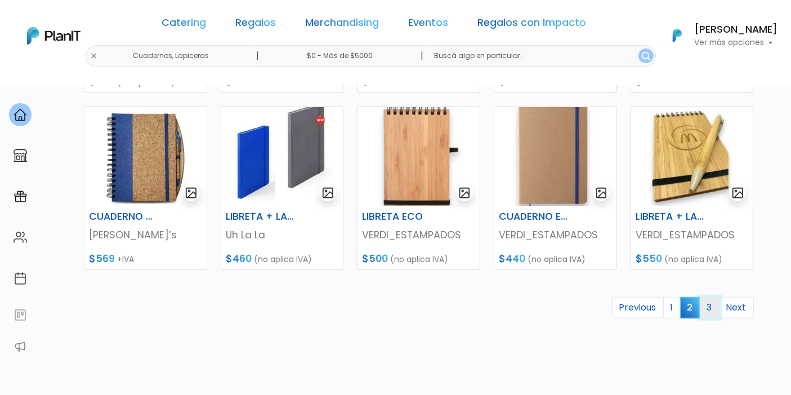
click at [705, 303] on link "3" at bounding box center [710, 307] width 20 height 21
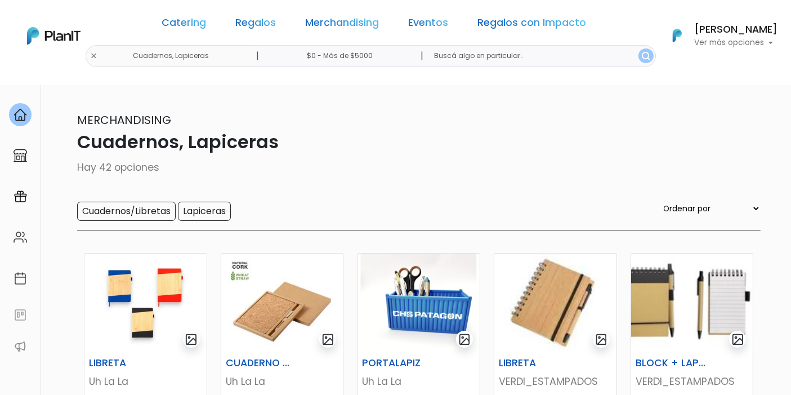
click at [704, 204] on select "Ordenar por Menor Precio Mayor Precio Reviews Últimos ingresos" at bounding box center [711, 208] width 99 height 12
select select "0"
click at [684, 202] on select "Ordenar por Menor Precio Mayor Precio Reviews Últimos ingresos" at bounding box center [711, 208] width 99 height 12
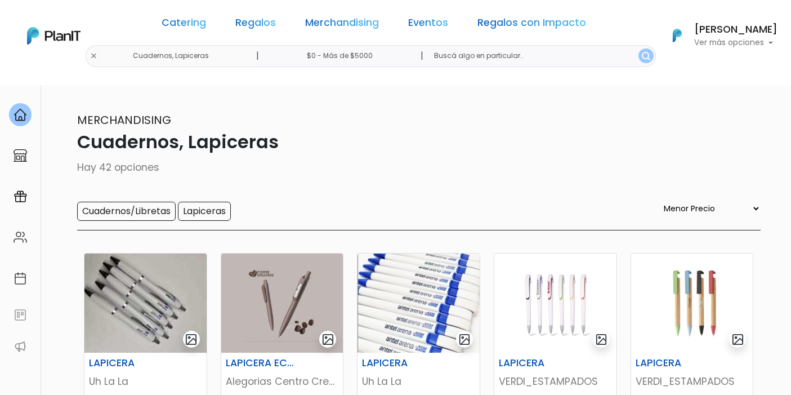
select select "0"
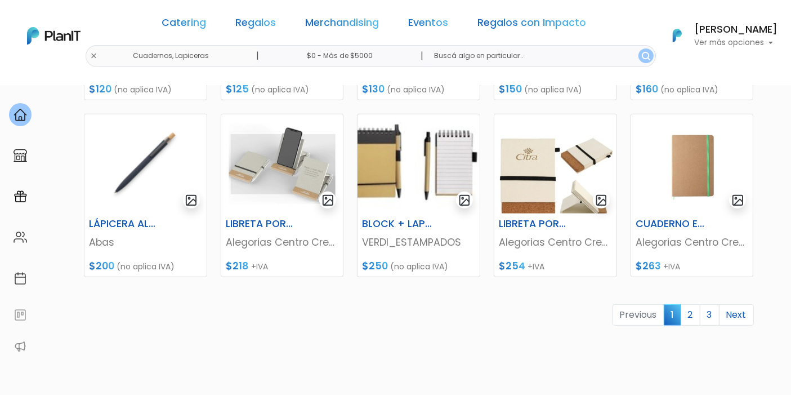
scroll to position [563, 0]
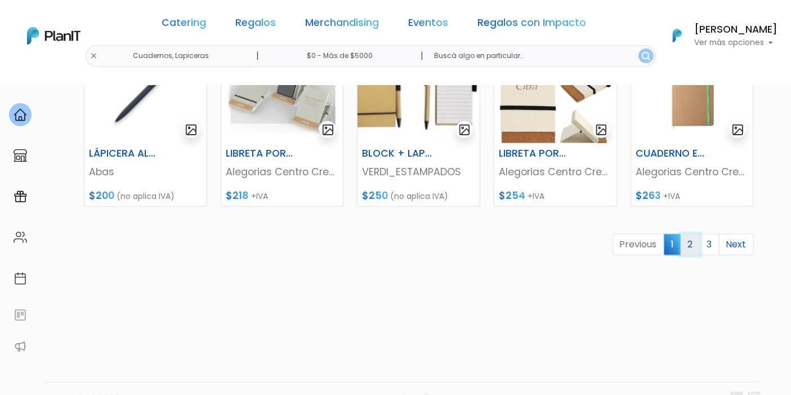
click at [690, 247] on link "2" at bounding box center [691, 244] width 20 height 21
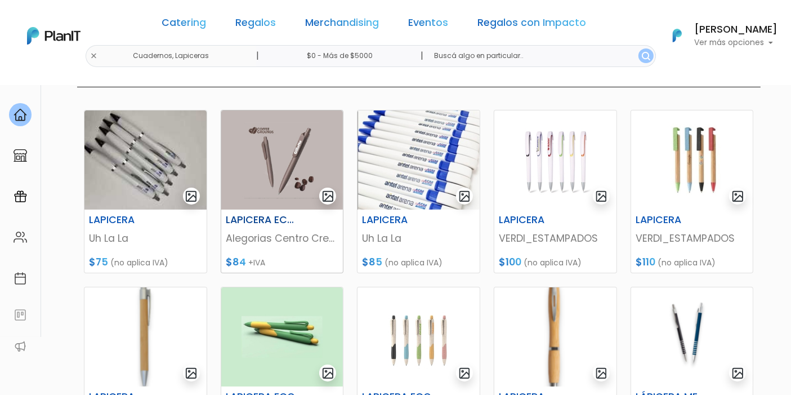
scroll to position [125, 0]
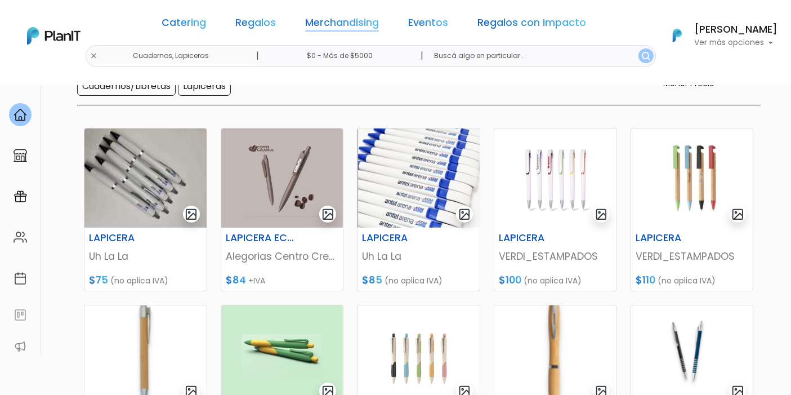
click at [361, 26] on link "Merchandising" at bounding box center [342, 25] width 74 height 14
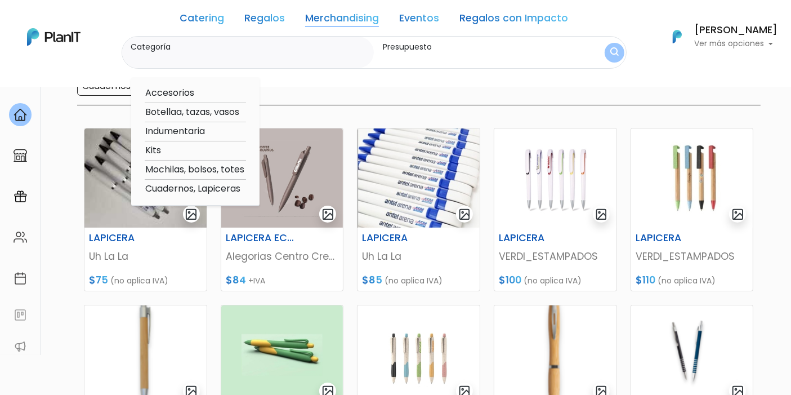
click at [186, 91] on option "Accesorios" at bounding box center [195, 93] width 101 height 14
type input "Accesorios"
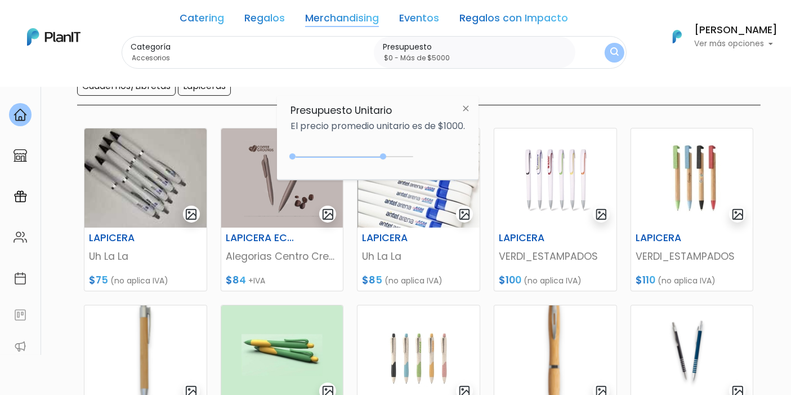
drag, startPoint x: 313, startPoint y: 158, endPoint x: 426, endPoint y: 146, distance: 113.8
click at [419, 150] on div "$3850 $0 0 : 3850 0 3850 0,5000" at bounding box center [378, 159] width 175 height 23
type input "$0 - Más de $5000"
click at [613, 56] on img "submit" at bounding box center [614, 52] width 9 height 11
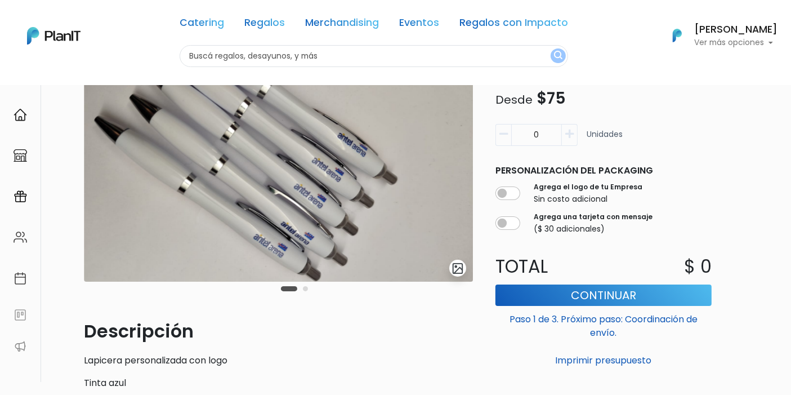
scroll to position [125, 0]
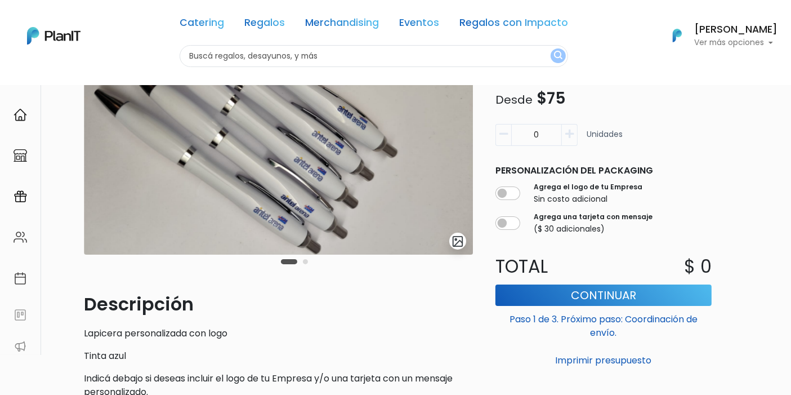
click at [457, 235] on img "submit" at bounding box center [458, 241] width 13 height 13
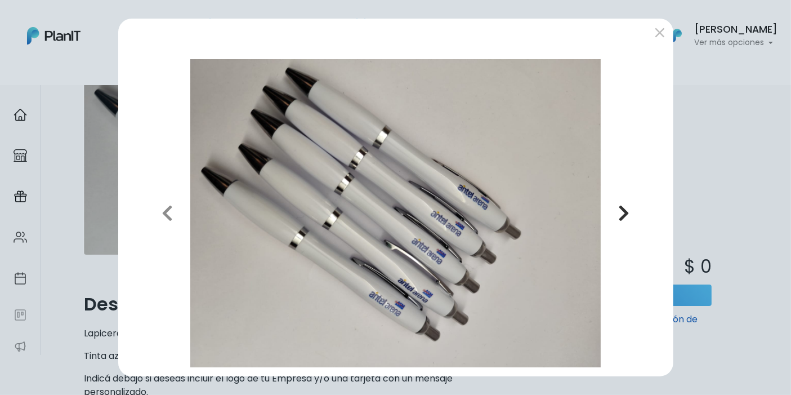
click at [627, 213] on icon "button" at bounding box center [623, 213] width 11 height 18
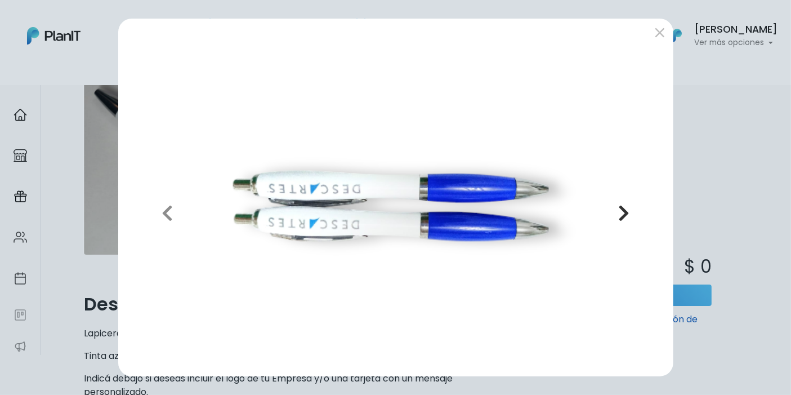
click at [618, 215] on icon "button" at bounding box center [623, 213] width 11 height 18
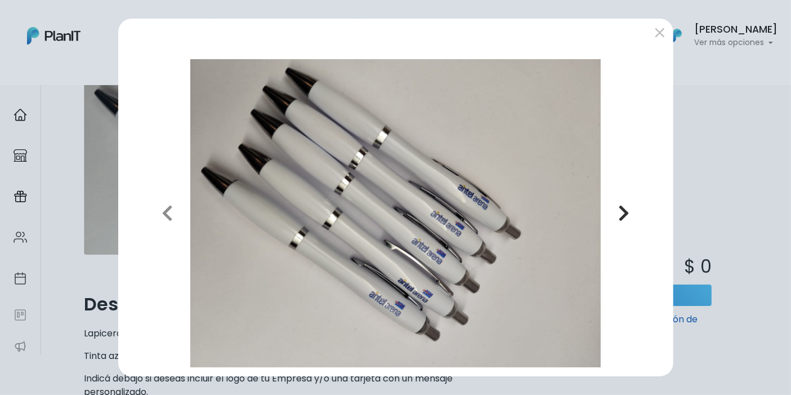
click at [618, 215] on icon "button" at bounding box center [623, 213] width 11 height 18
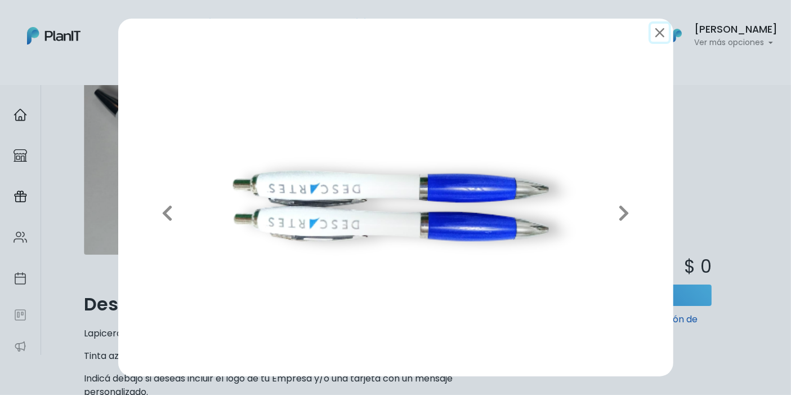
click at [658, 29] on button "submit" at bounding box center [660, 33] width 18 height 18
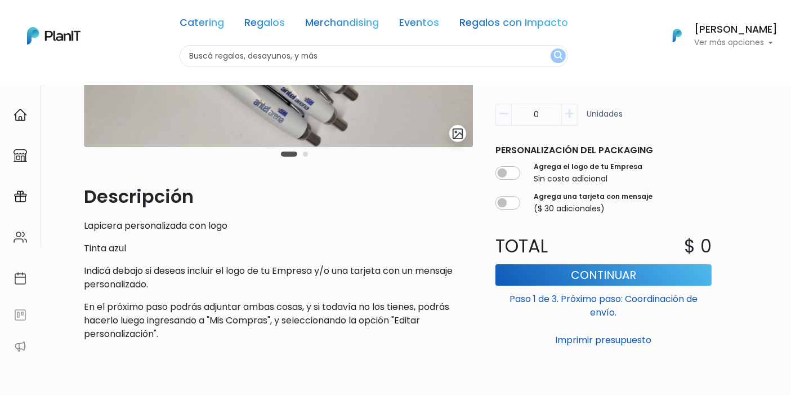
scroll to position [120, 0]
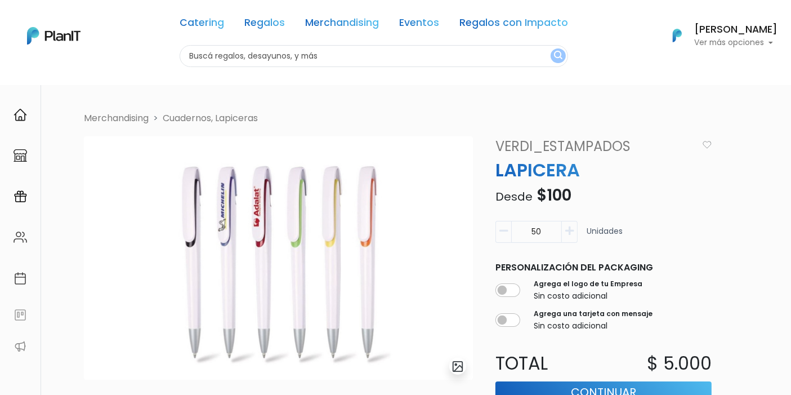
scroll to position [62, 0]
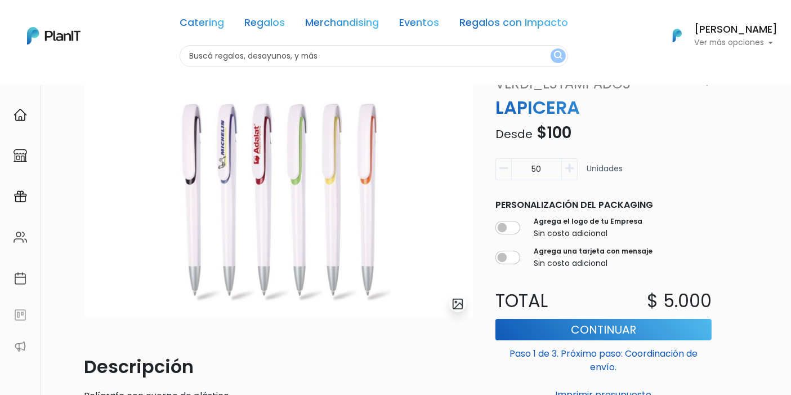
click at [457, 300] on img "submit" at bounding box center [458, 303] width 13 height 13
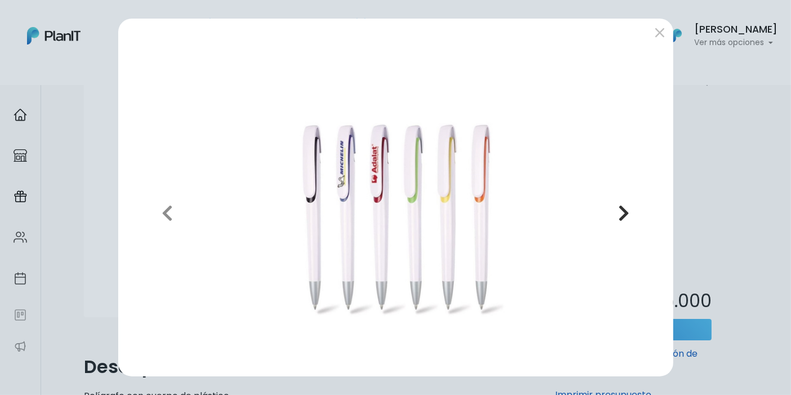
click at [626, 215] on icon "button" at bounding box center [623, 213] width 11 height 18
click at [620, 215] on icon "button" at bounding box center [623, 213] width 11 height 18
click at [620, 213] on icon "button" at bounding box center [623, 213] width 11 height 18
click at [656, 37] on button "submit" at bounding box center [660, 33] width 18 height 18
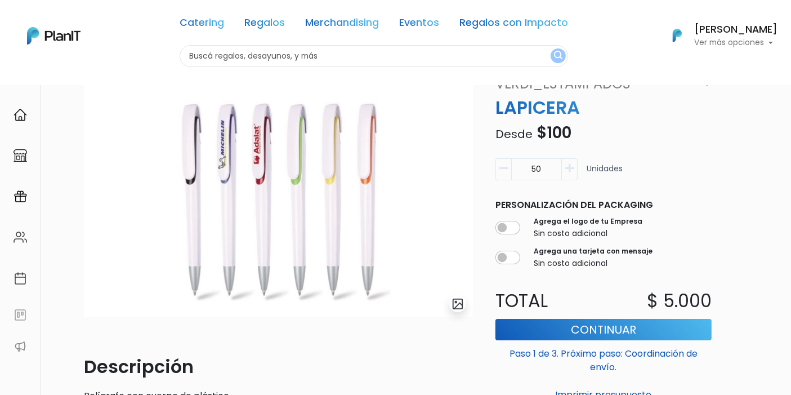
drag, startPoint x: 455, startPoint y: 300, endPoint x: 450, endPoint y: 293, distance: 8.1
click at [454, 298] on img "submit" at bounding box center [458, 303] width 13 height 13
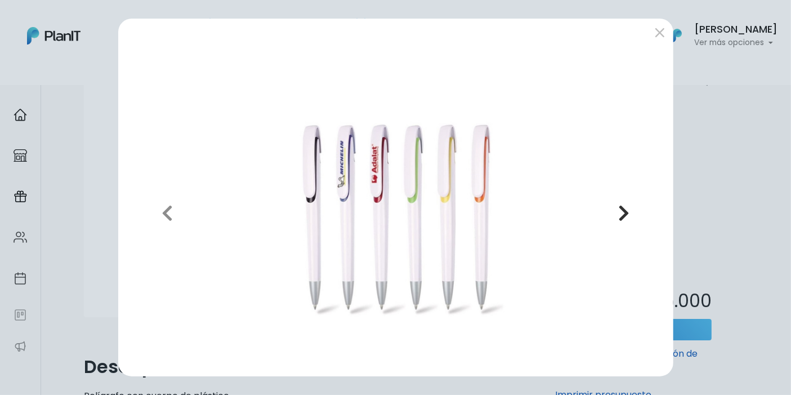
click at [629, 207] on icon "button" at bounding box center [623, 213] width 11 height 18
click at [627, 208] on icon "button" at bounding box center [623, 213] width 11 height 18
click at [663, 33] on button "submit" at bounding box center [660, 33] width 18 height 18
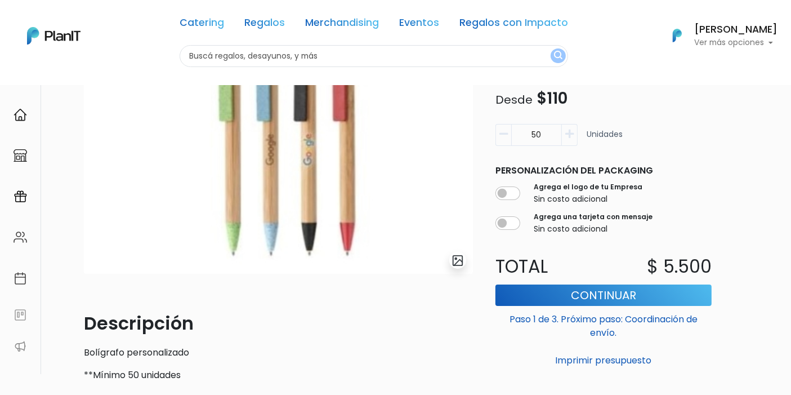
scroll to position [125, 0]
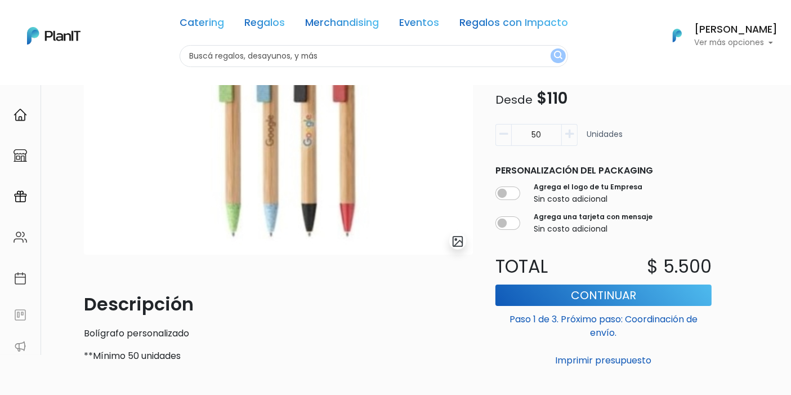
click at [453, 237] on img "submit" at bounding box center [458, 241] width 13 height 13
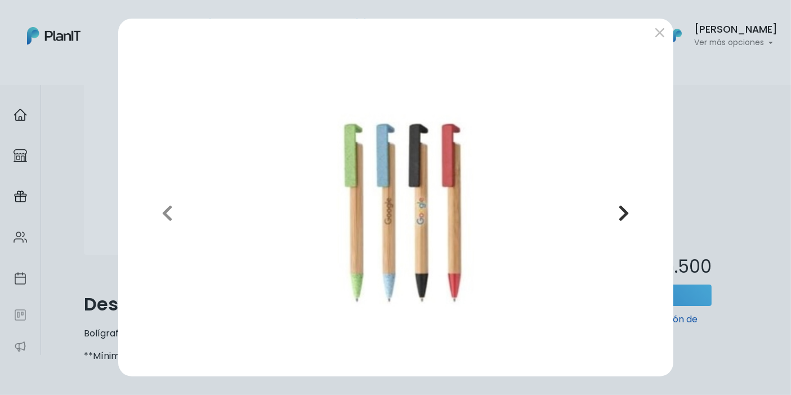
click at [636, 213] on button "Next" at bounding box center [623, 213] width 81 height 308
click at [633, 213] on button "Next" at bounding box center [623, 213] width 81 height 308
click at [627, 215] on icon "button" at bounding box center [623, 213] width 11 height 18
click at [660, 34] on button "submit" at bounding box center [660, 33] width 18 height 18
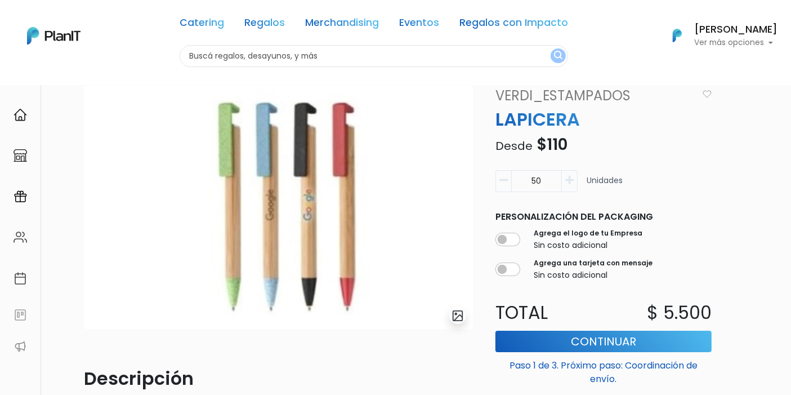
scroll to position [35, 0]
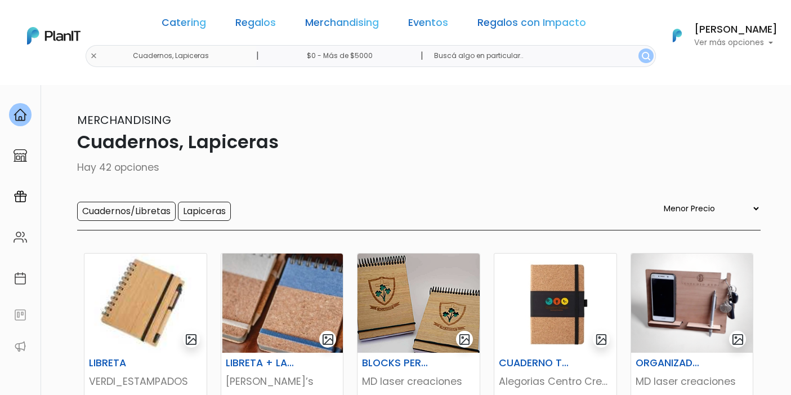
select select "0"
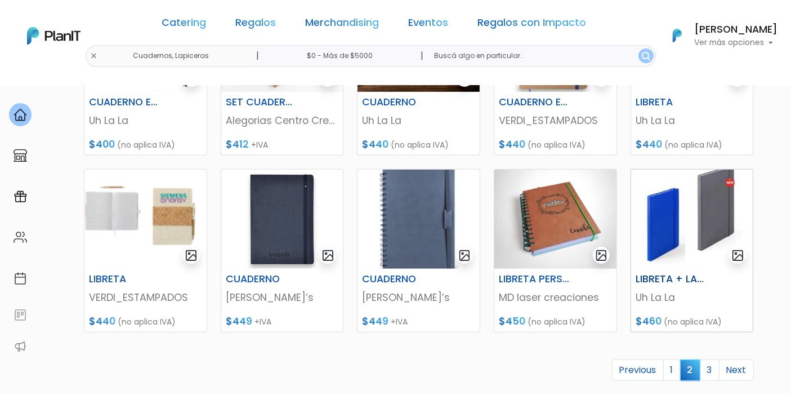
scroll to position [500, 0]
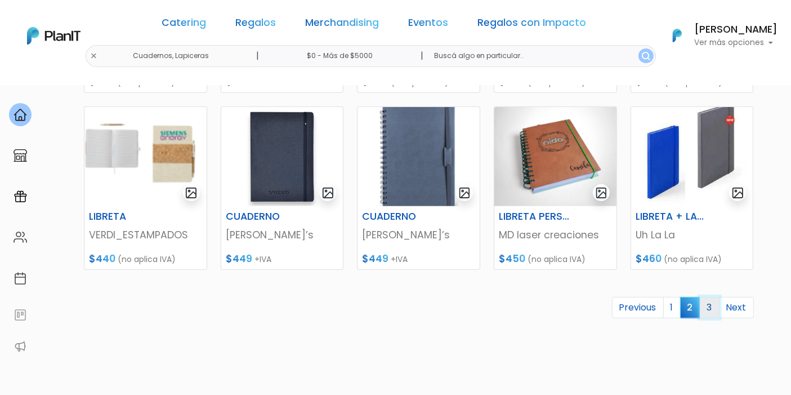
click at [715, 307] on link "3" at bounding box center [710, 307] width 20 height 21
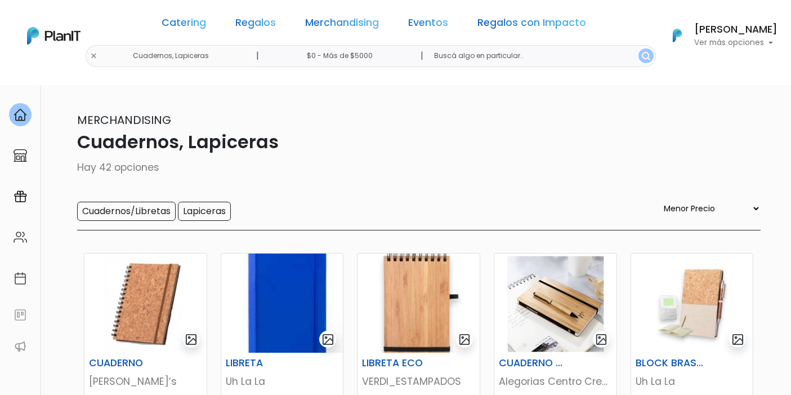
select select "0"
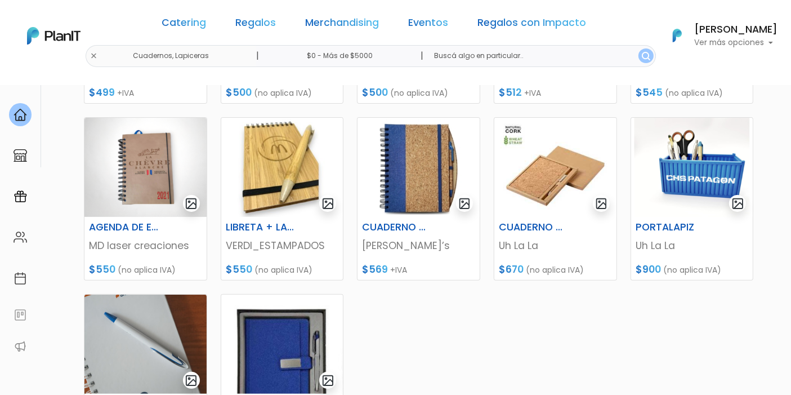
scroll to position [375, 0]
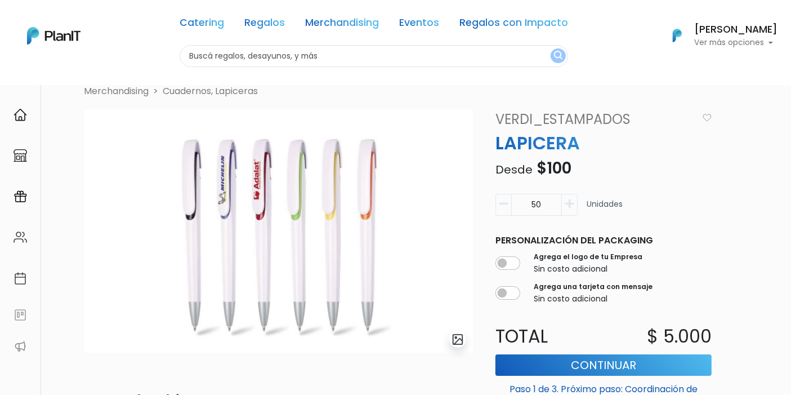
scroll to position [5, 0]
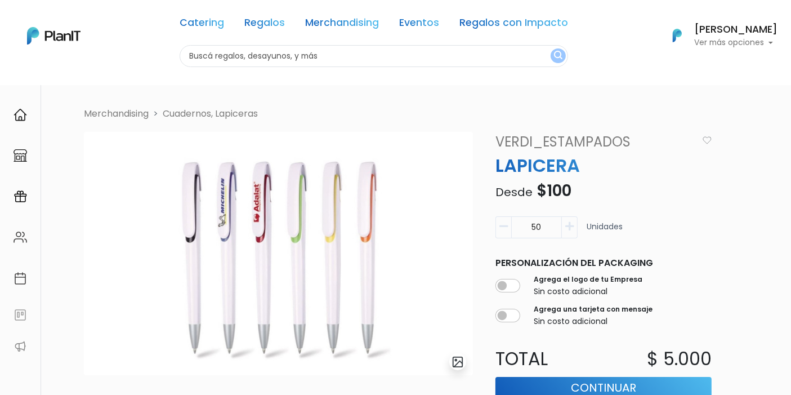
click at [460, 359] on img "submit" at bounding box center [458, 361] width 13 height 13
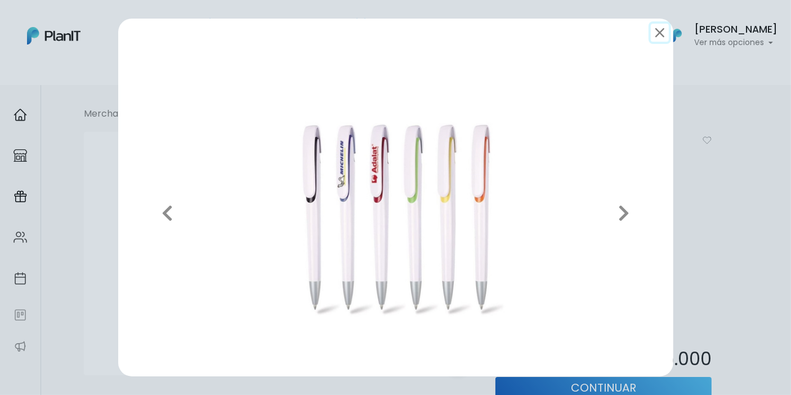
click at [659, 33] on button "submit" at bounding box center [660, 33] width 18 height 18
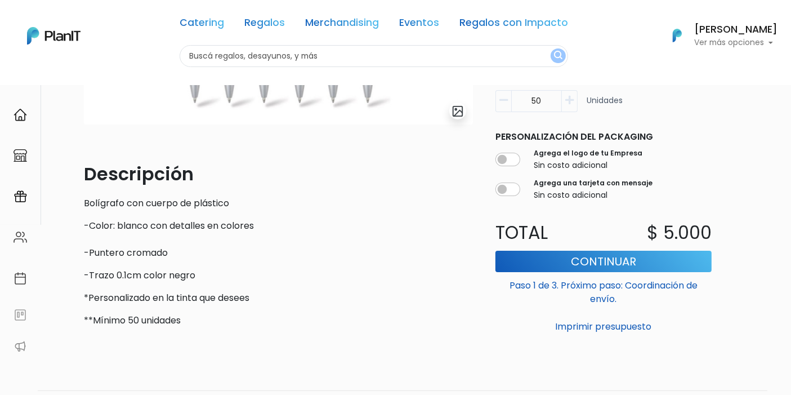
scroll to position [68, 0]
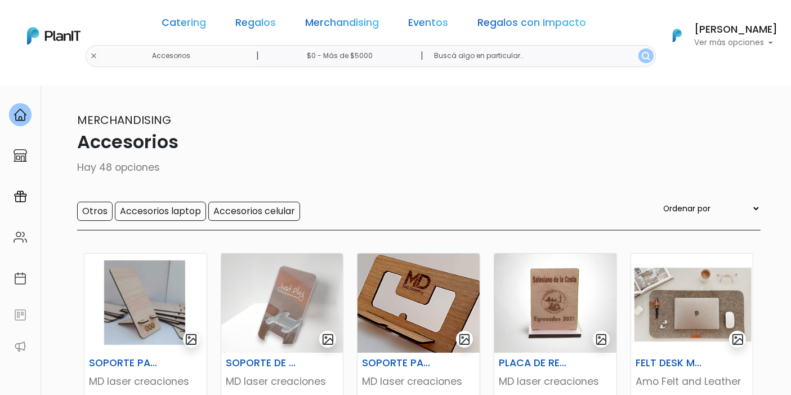
click at [722, 208] on select "Ordenar por Menor Precio Mayor Precio Reviews Últimos ingresos" at bounding box center [711, 208] width 99 height 12
select select "0"
click at [684, 202] on select "Ordenar por Menor Precio Mayor Precio Reviews Últimos ingresos" at bounding box center [711, 208] width 99 height 12
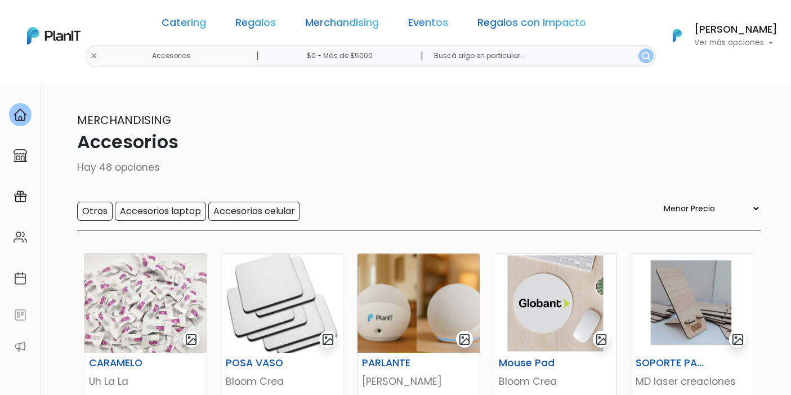
select select "0"
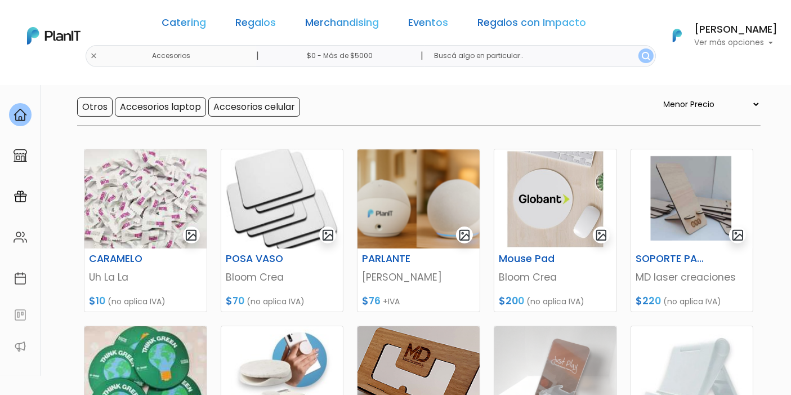
scroll to position [125, 0]
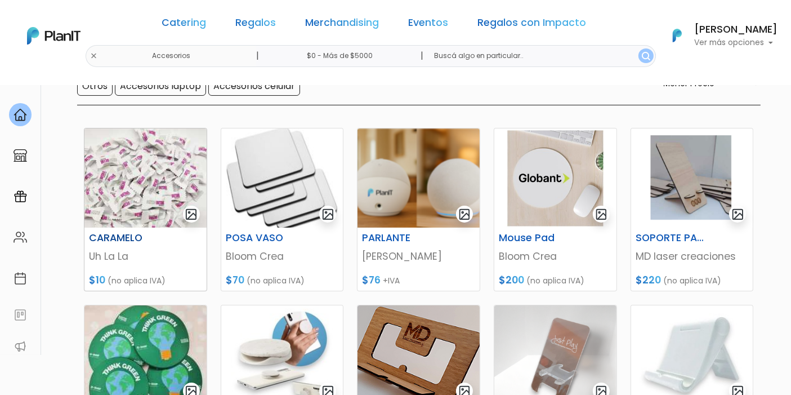
click at [180, 168] on img at bounding box center [145, 177] width 122 height 99
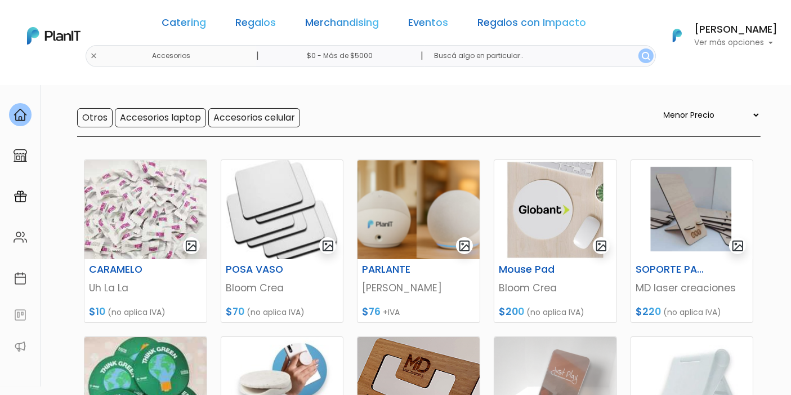
scroll to position [0, 0]
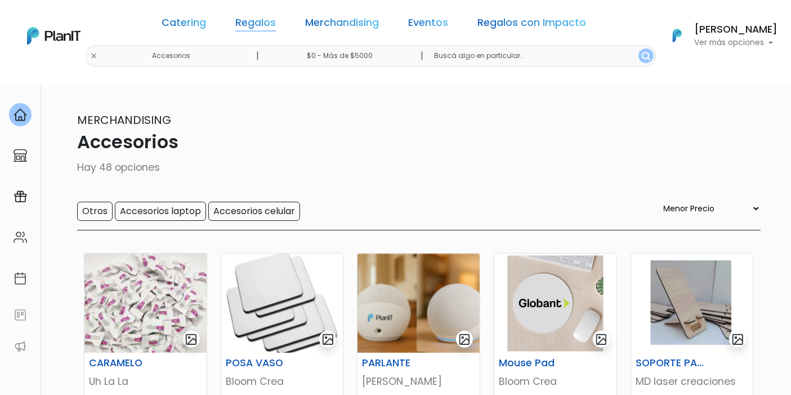
click at [276, 26] on link "Regalos" at bounding box center [255, 25] width 41 height 14
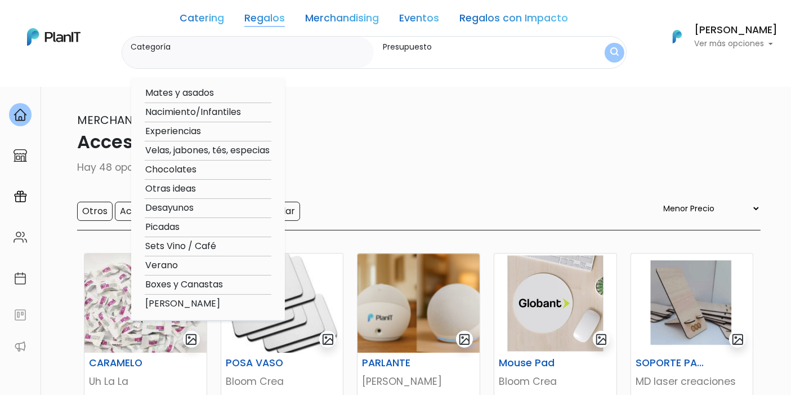
click at [222, 21] on link "Catering" at bounding box center [202, 21] width 44 height 14
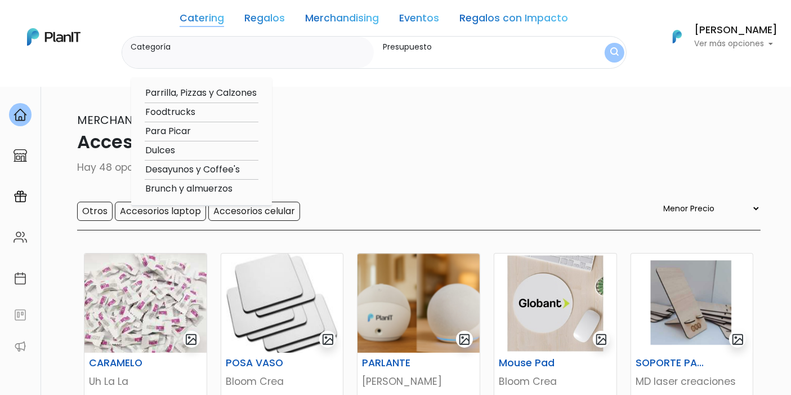
click at [319, 14] on link "Merchandising" at bounding box center [342, 21] width 74 height 14
click at [234, 166] on option "Mochilas, bolsos, totes" at bounding box center [195, 170] width 101 height 14
type input "Mochilas, bolsos, totes"
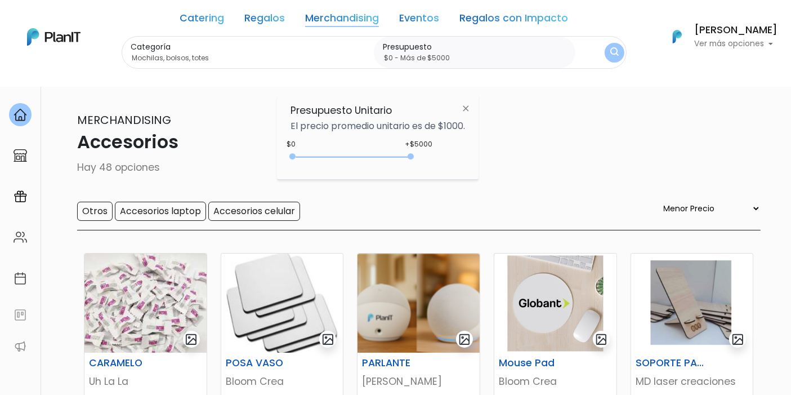
drag, startPoint x: 316, startPoint y: 155, endPoint x: 485, endPoint y: 151, distance: 168.9
click at [485, 151] on body "Catering Regalos Merchandising Eventos Regalos con Impacto Accesorios | $0 - Má…" at bounding box center [395, 197] width 791 height 395
type input "$0 - Más de $5000"
click at [629, 42] on div "Catering Regalos Merchandising Eventos Regalos con Impacto Accesorios | $0 - Má…" at bounding box center [395, 37] width 791 height 64
click at [617, 50] on img "submit" at bounding box center [614, 52] width 8 height 11
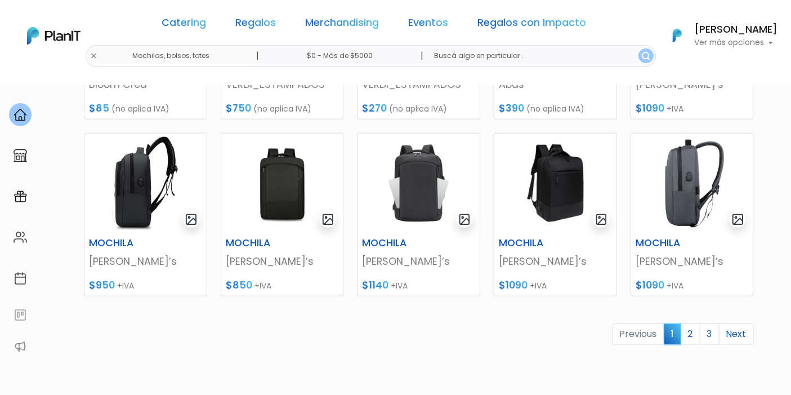
scroll to position [563, 0]
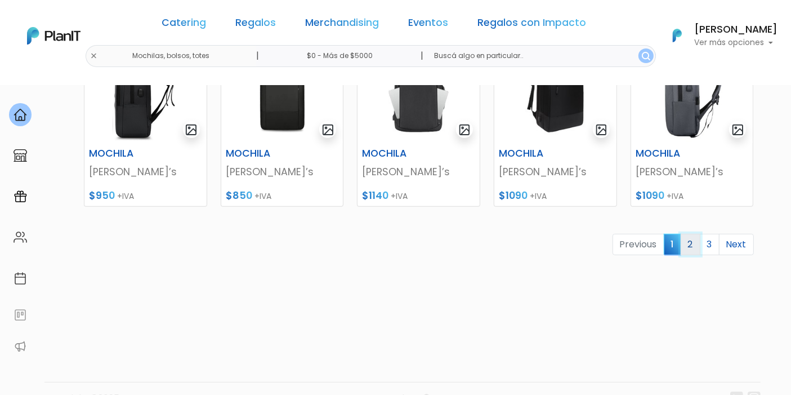
click at [695, 244] on link "2" at bounding box center [691, 244] width 20 height 21
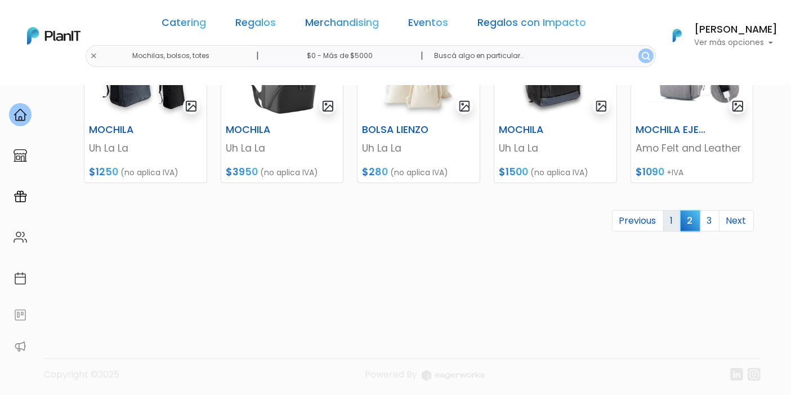
scroll to position [589, 0]
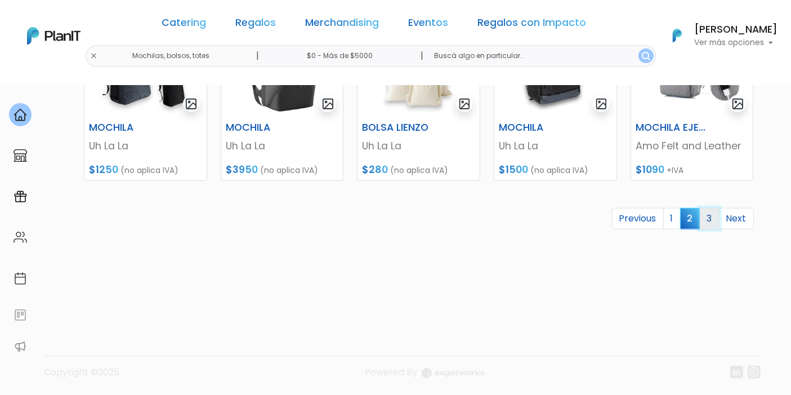
click at [708, 216] on link "3" at bounding box center [710, 218] width 20 height 21
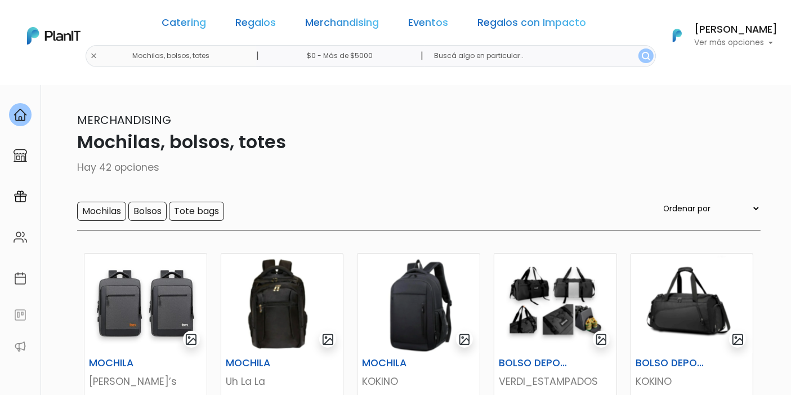
click at [476, 56] on input "text" at bounding box center [540, 56] width 230 height 22
type input "llavero"
click at [638, 48] on button "submit" at bounding box center [645, 55] width 15 height 15
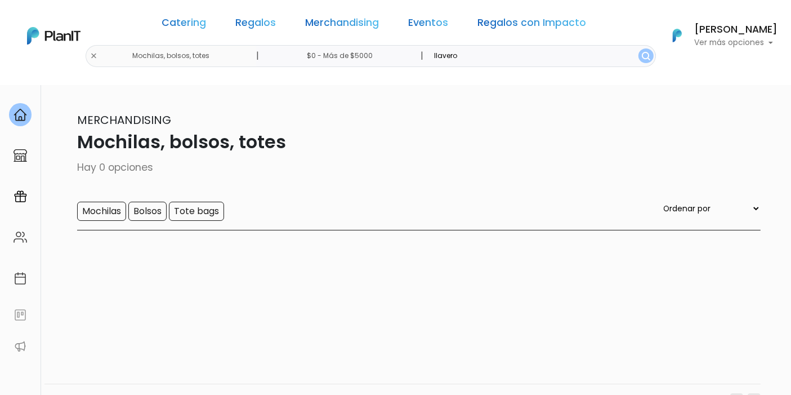
drag, startPoint x: 488, startPoint y: 60, endPoint x: 419, endPoint y: 60, distance: 68.1
click at [421, 60] on div "| llavero" at bounding box center [538, 56] width 235 height 22
click at [128, 53] on div "Catering Regalos Merchandising Eventos Regalos con Impacto Mochilas, bolsos, to…" at bounding box center [395, 36] width 791 height 62
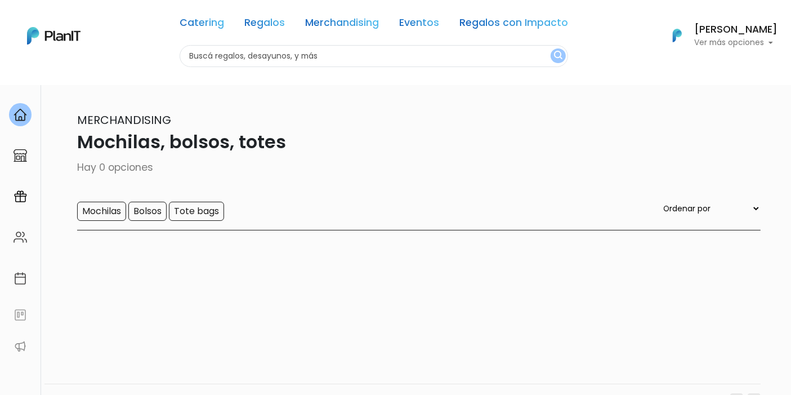
click at [418, 52] on input "text" at bounding box center [374, 56] width 388 height 22
type input "llavero"
click at [551, 48] on button "submit" at bounding box center [558, 55] width 15 height 15
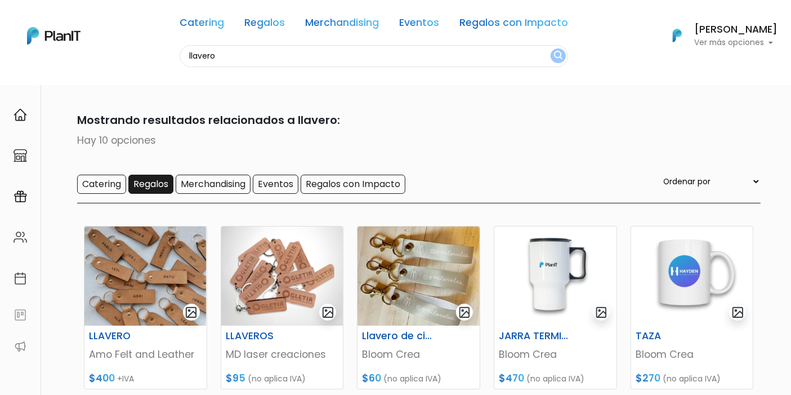
click at [157, 182] on input "Regalos" at bounding box center [150, 184] width 45 height 19
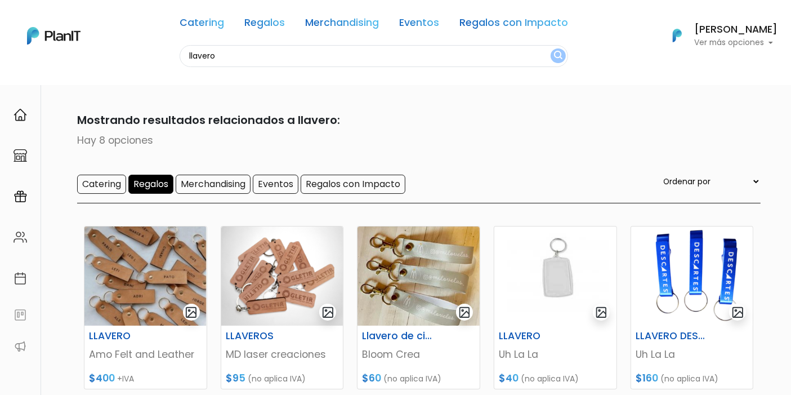
drag, startPoint x: 315, startPoint y: 55, endPoint x: 80, endPoint y: 66, distance: 235.1
click at [80, 66] on nav "Catering Regalos Merchandising Eventos Regalos con Impacto llavero Catering Reg…" at bounding box center [395, 42] width 791 height 85
click at [551, 48] on button "submit" at bounding box center [558, 55] width 15 height 15
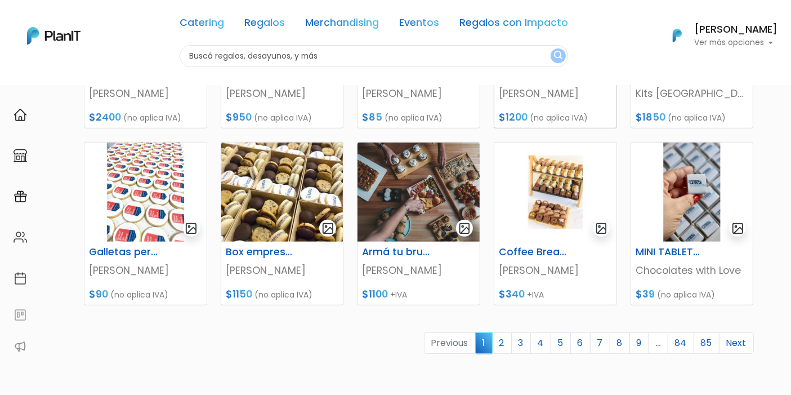
scroll to position [500, 0]
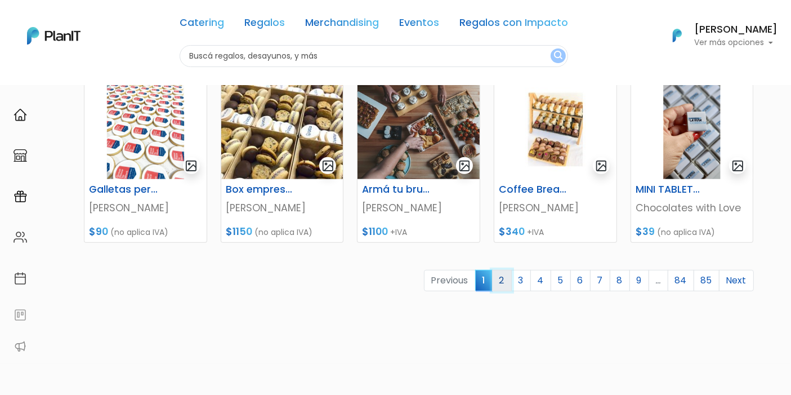
click at [503, 274] on link "2" at bounding box center [502, 280] width 20 height 21
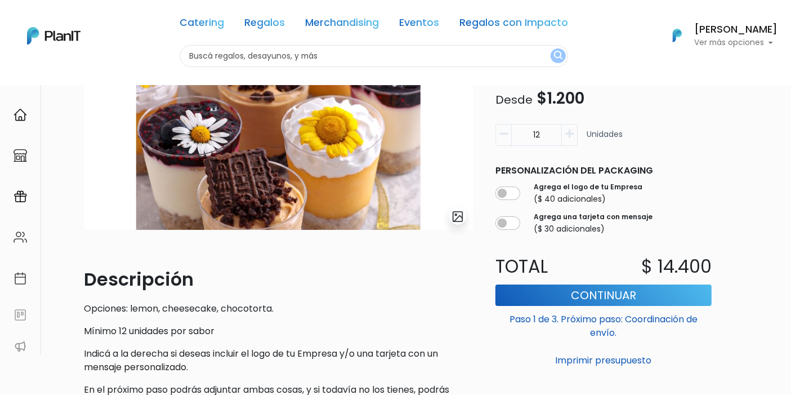
scroll to position [187, 0]
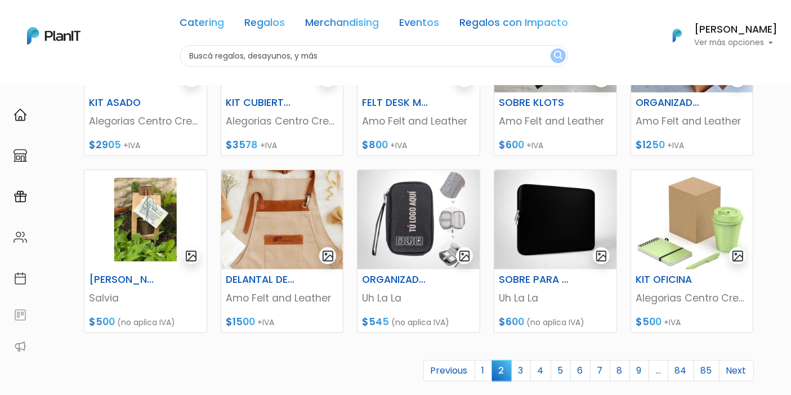
scroll to position [437, 0]
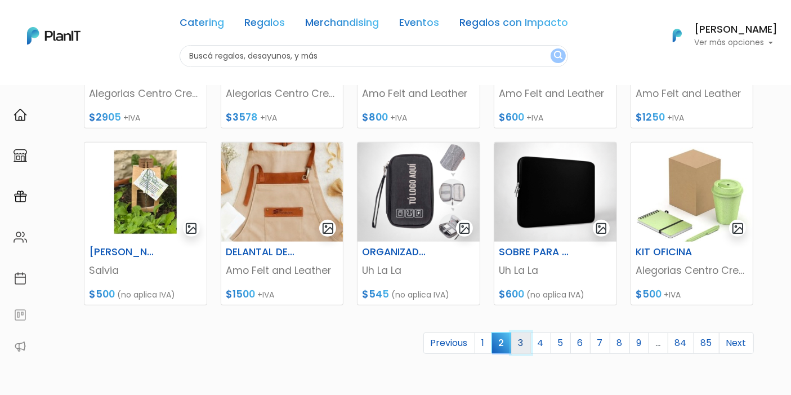
click at [521, 337] on link "3" at bounding box center [521, 342] width 20 height 21
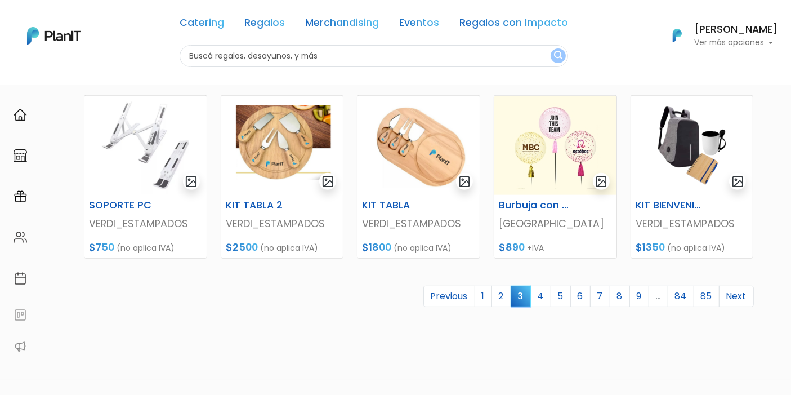
scroll to position [500, 0]
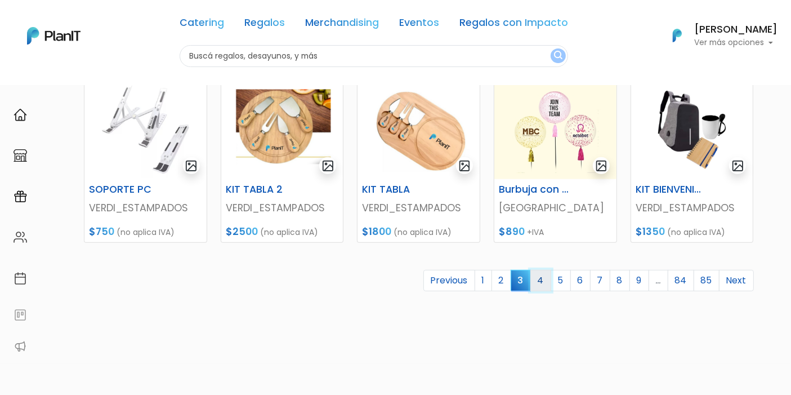
click at [543, 279] on link "4" at bounding box center [540, 280] width 21 height 21
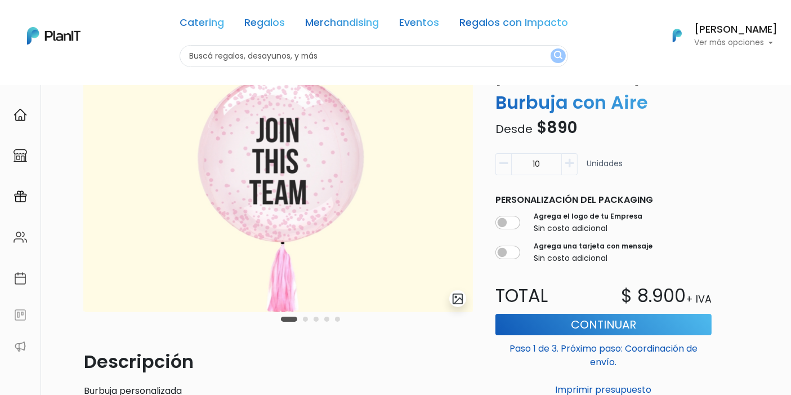
scroll to position [62, 0]
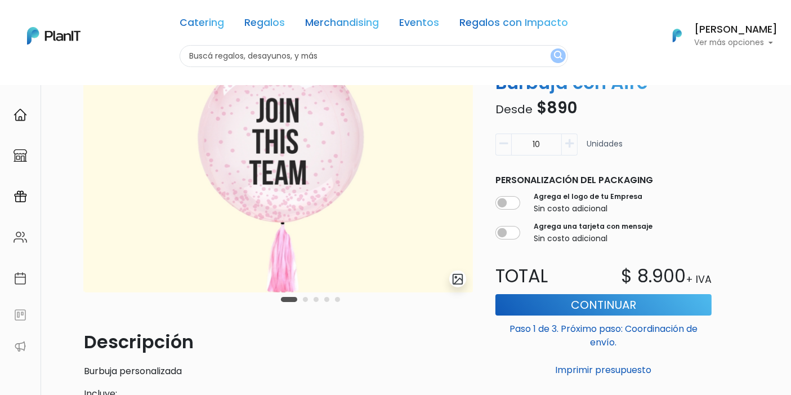
click at [455, 276] on img "submit" at bounding box center [458, 279] width 13 height 13
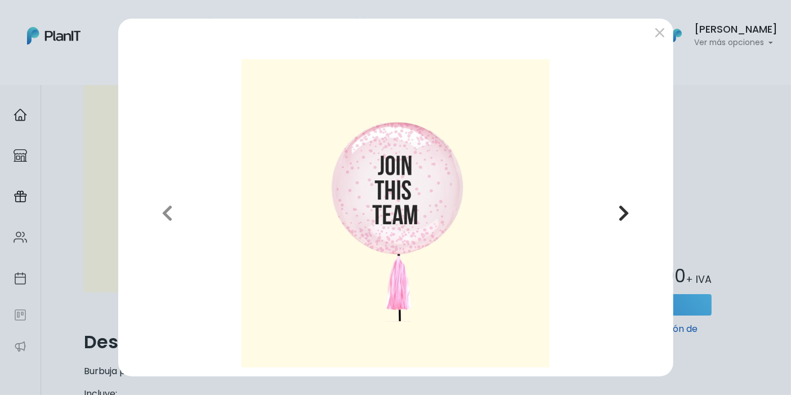
click at [610, 211] on button "Next" at bounding box center [623, 213] width 81 height 308
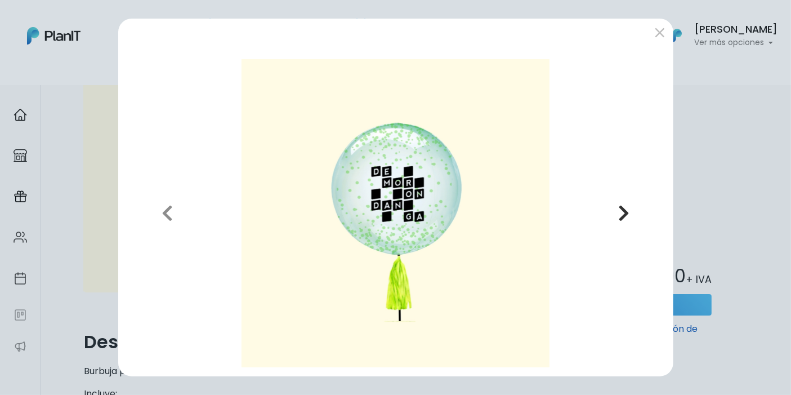
click at [610, 211] on button "Next" at bounding box center [623, 213] width 81 height 308
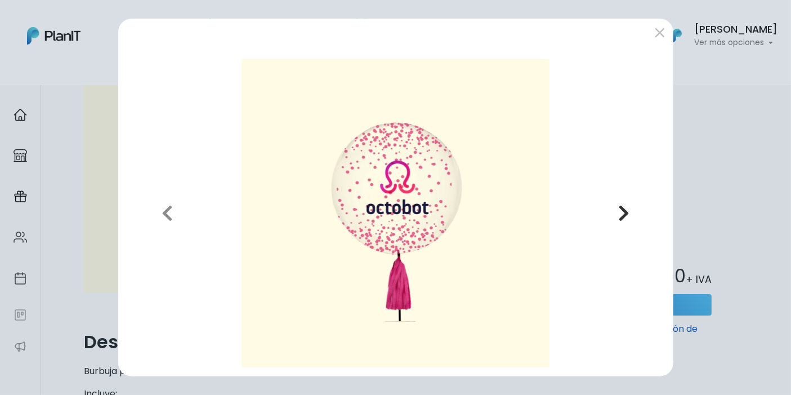
click at [610, 211] on button "Next" at bounding box center [623, 213] width 81 height 308
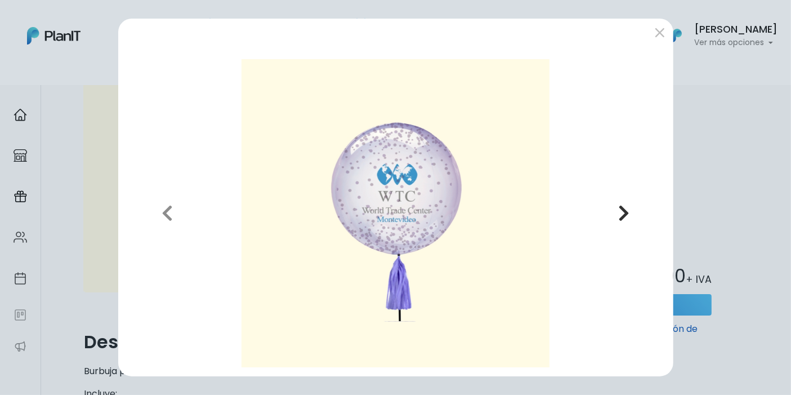
click at [610, 211] on button "Next" at bounding box center [623, 213] width 81 height 308
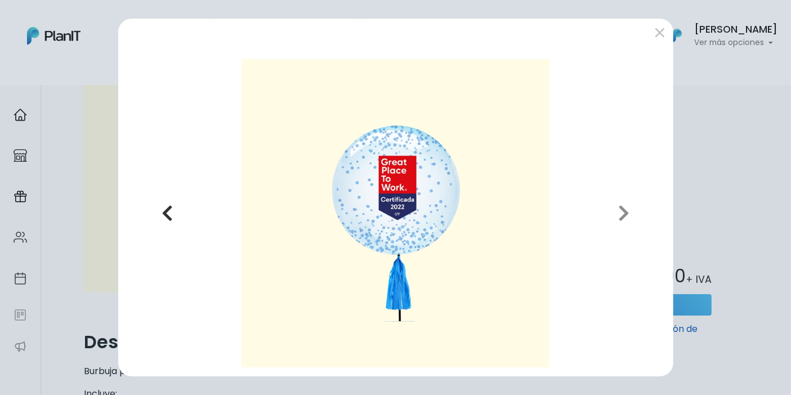
click at [172, 211] on icon "button" at bounding box center [167, 213] width 11 height 18
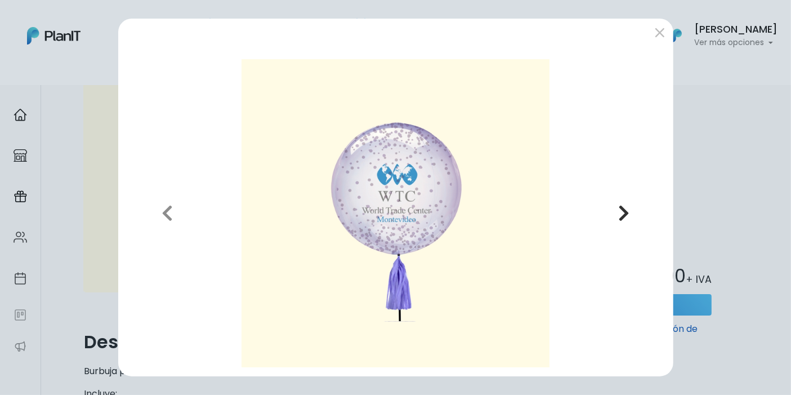
click at [617, 213] on button "Next" at bounding box center [623, 213] width 81 height 308
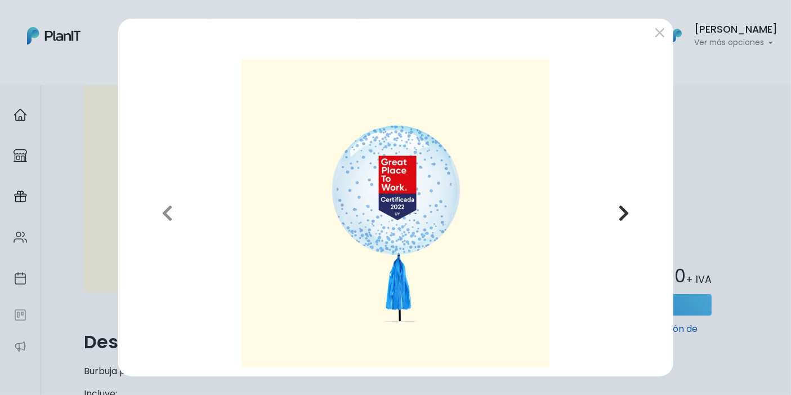
click at [618, 215] on button "Next" at bounding box center [623, 213] width 81 height 308
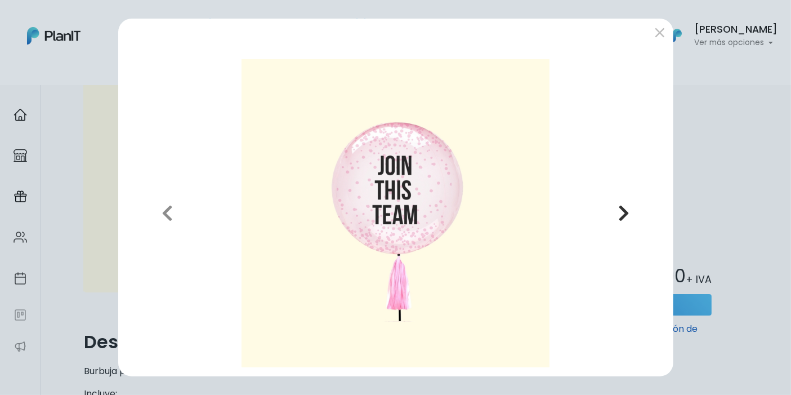
click at [618, 215] on button "Next" at bounding box center [623, 213] width 81 height 308
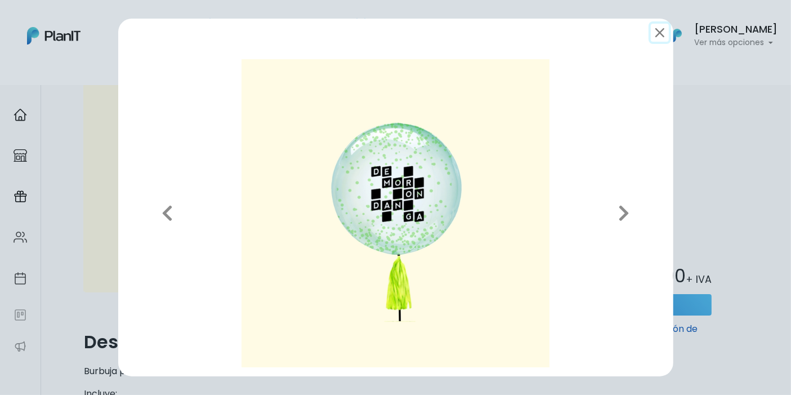
click at [656, 32] on button "submit" at bounding box center [660, 33] width 18 height 18
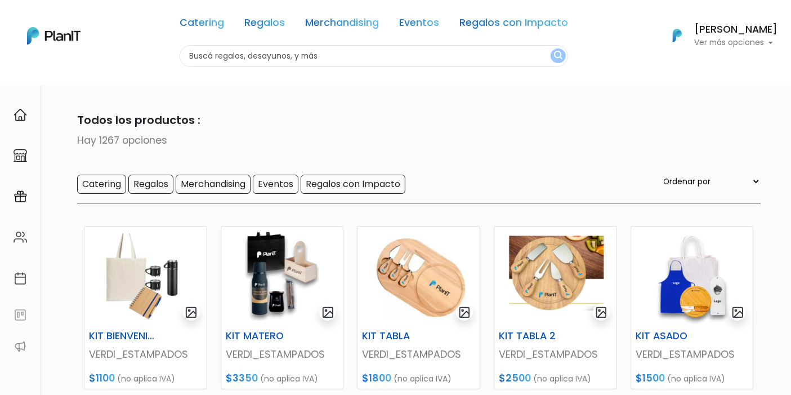
click at [720, 186] on select "Ordenar por Menor Precio Mayor Precio Reviews Últimos ingresos" at bounding box center [711, 181] width 99 height 12
select select "0"
click at [684, 175] on select "Ordenar por Menor Precio Mayor Precio Reviews Últimos ingresos" at bounding box center [711, 181] width 99 height 12
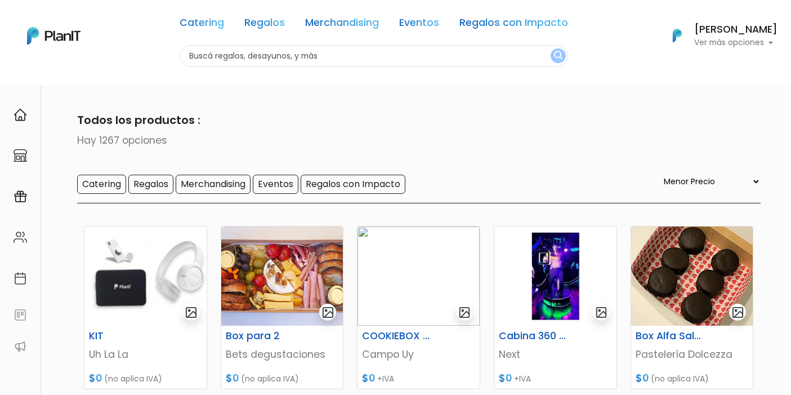
select select "0"
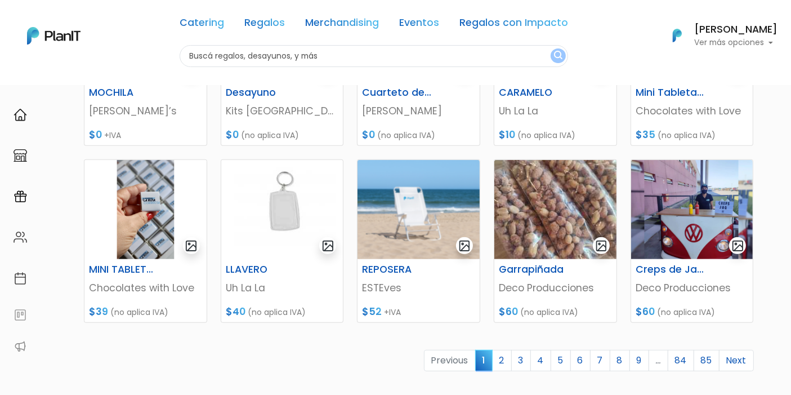
scroll to position [437, 0]
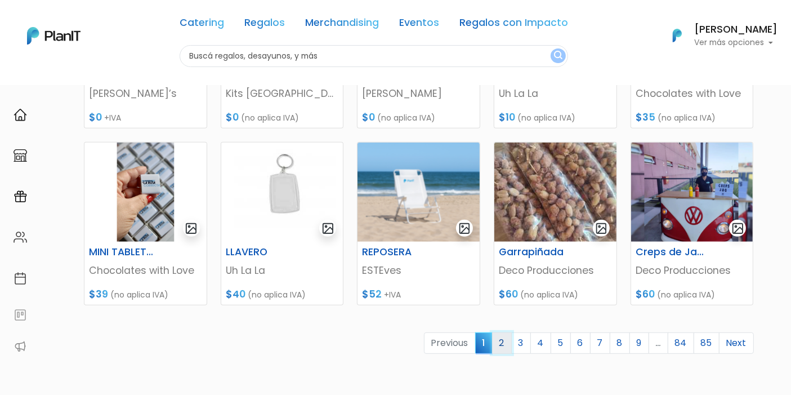
click at [503, 340] on link "2" at bounding box center [502, 342] width 20 height 21
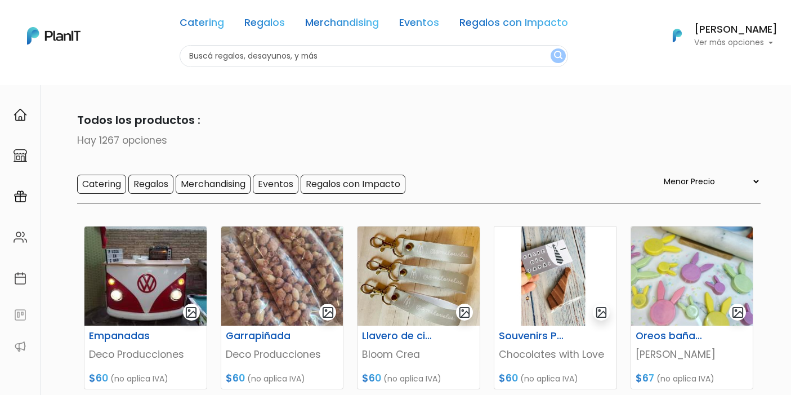
select select "0"
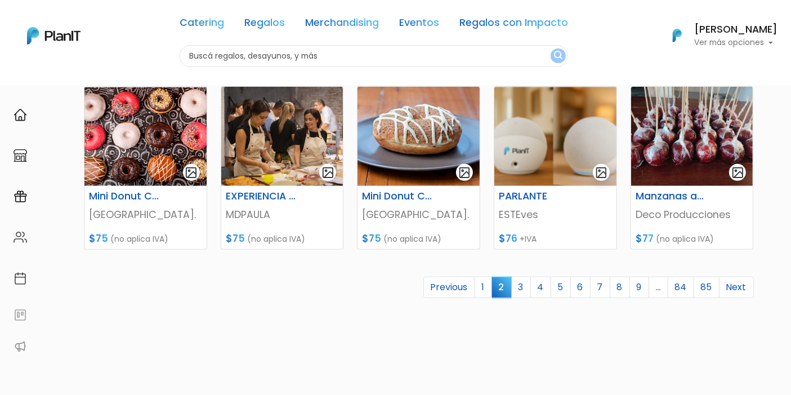
scroll to position [500, 0]
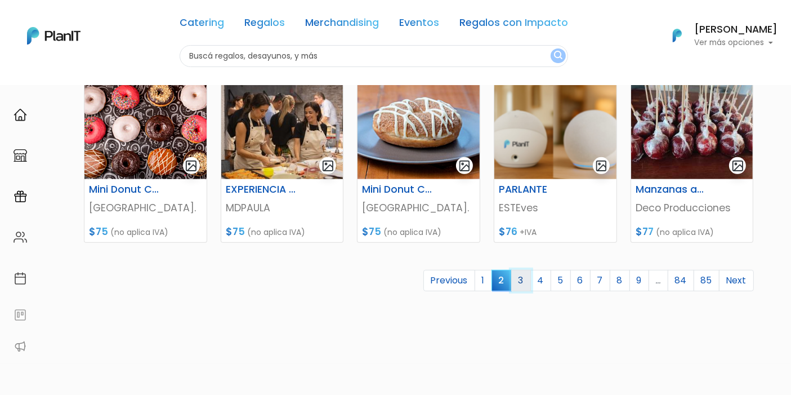
click at [528, 278] on link "3" at bounding box center [521, 280] width 20 height 21
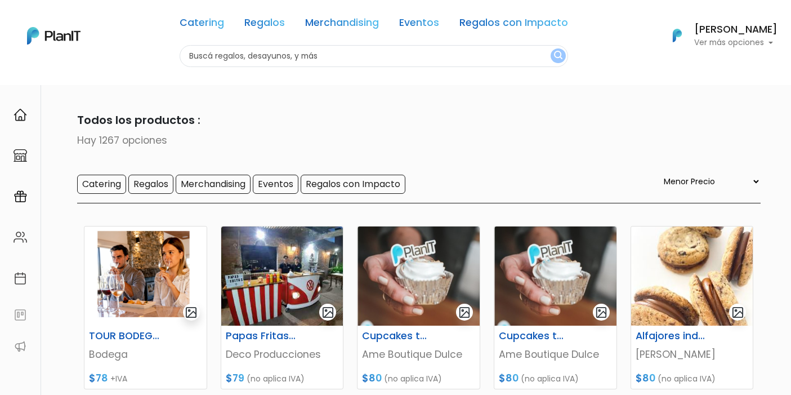
select select "0"
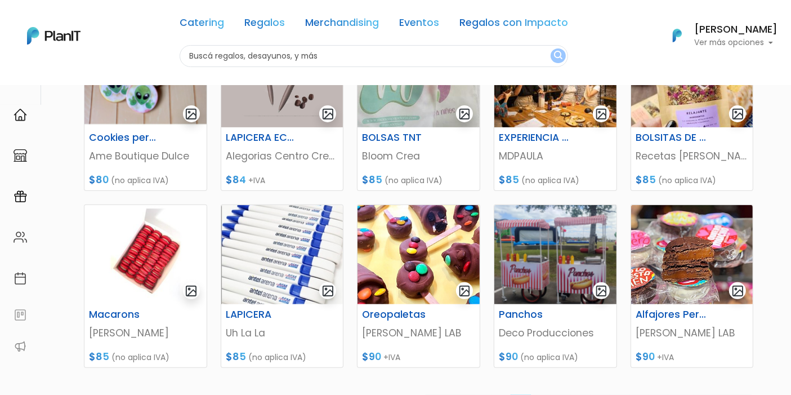
scroll to position [437, 0]
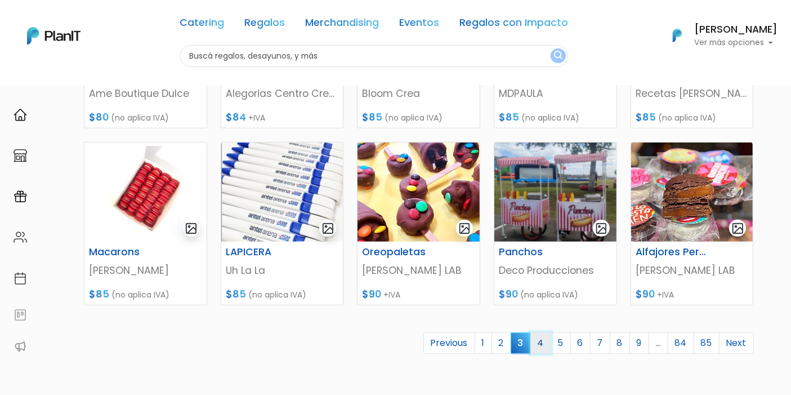
click at [548, 342] on link "4" at bounding box center [540, 342] width 21 height 21
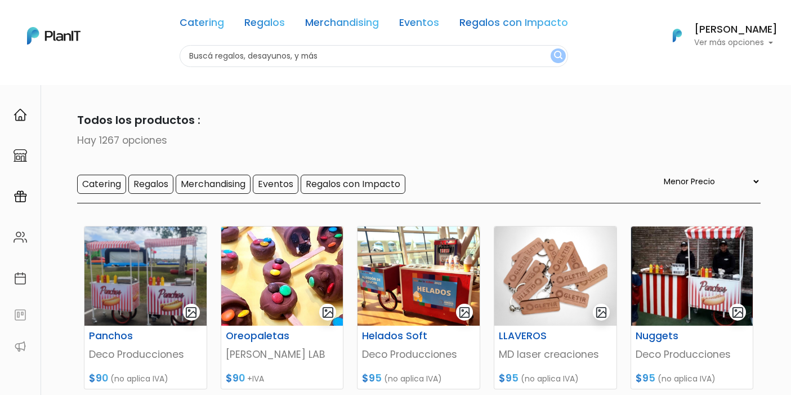
select select "0"
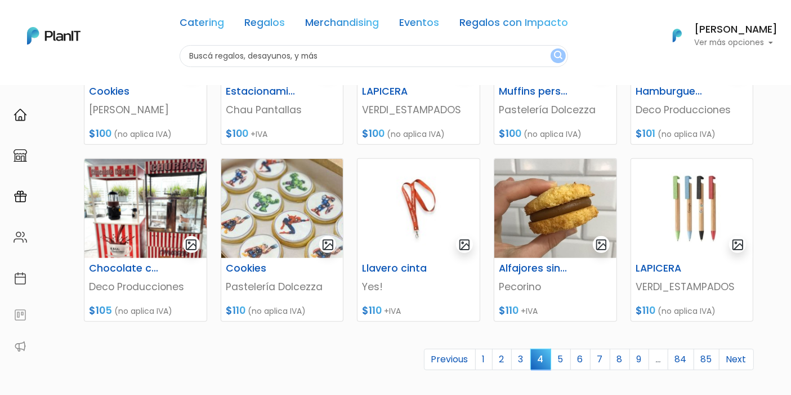
scroll to position [437, 0]
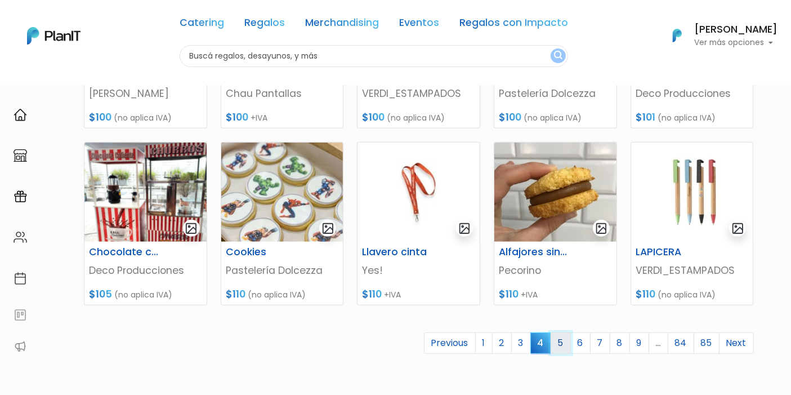
click at [571, 342] on link "5" at bounding box center [561, 342] width 20 height 21
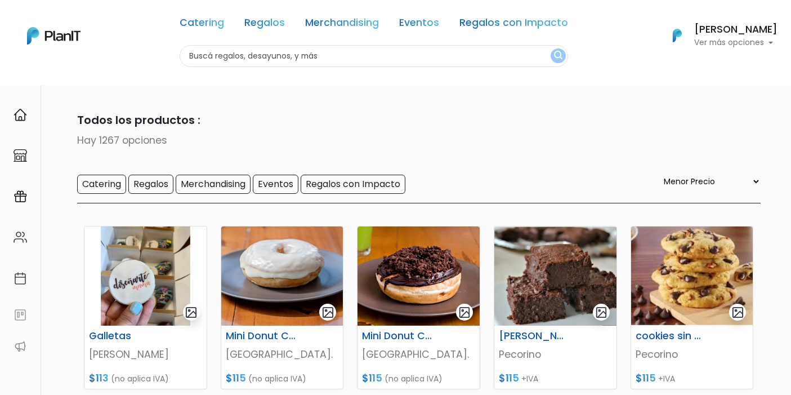
select select "0"
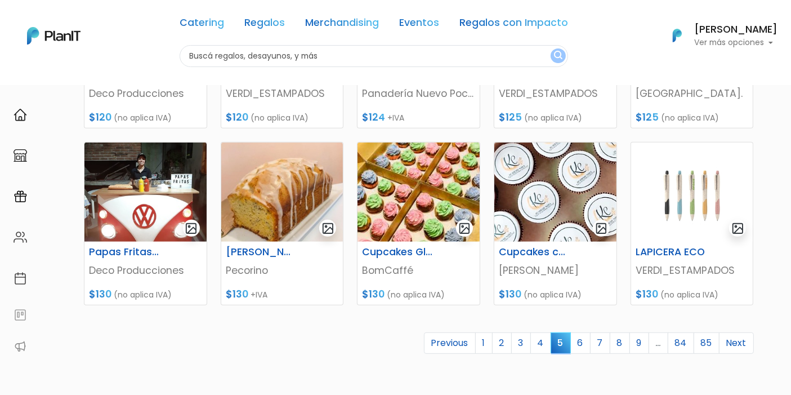
scroll to position [437, 0]
click at [582, 337] on link "6" at bounding box center [580, 342] width 20 height 21
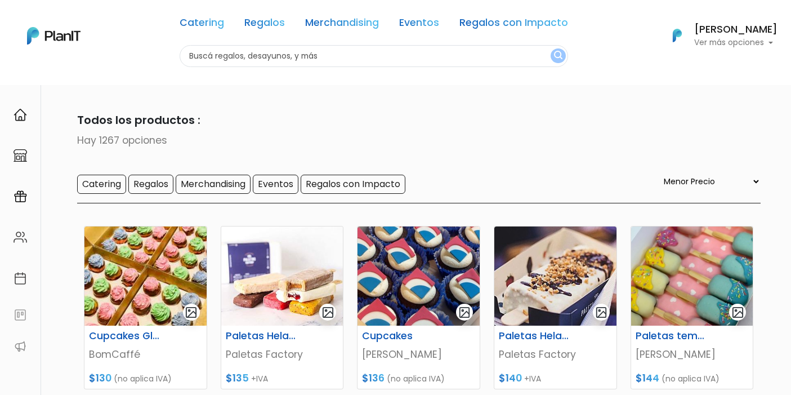
select select "0"
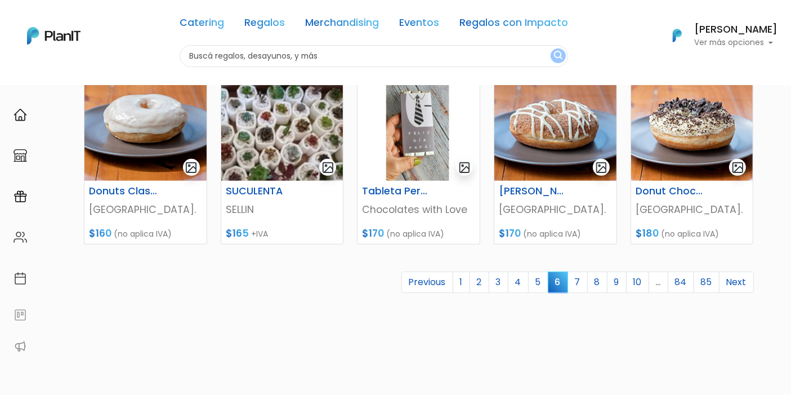
scroll to position [500, 0]
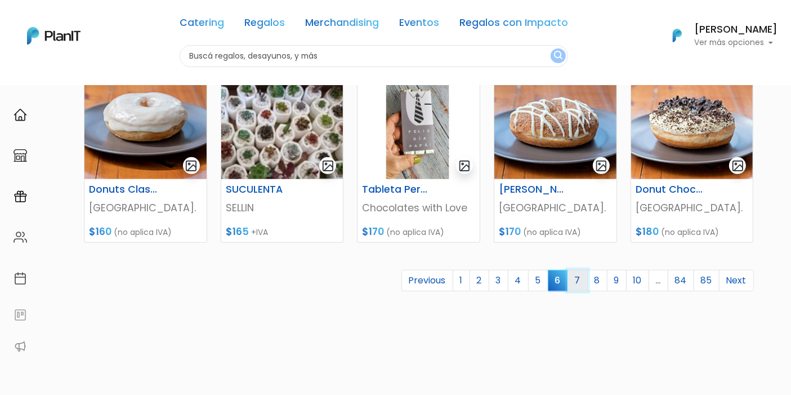
click at [585, 281] on link "7" at bounding box center [578, 280] width 20 height 21
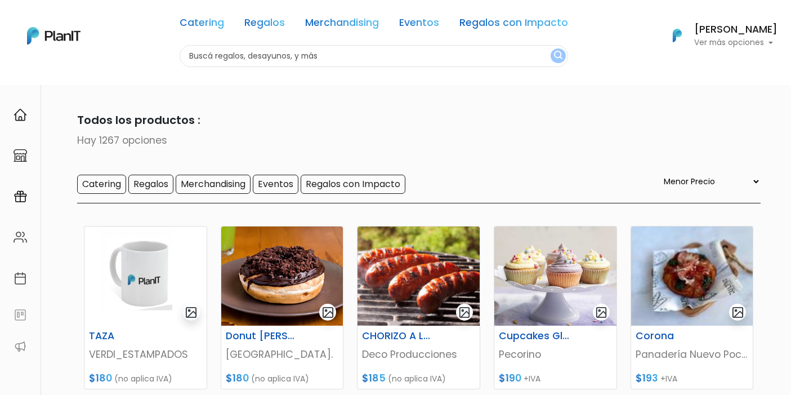
select select "0"
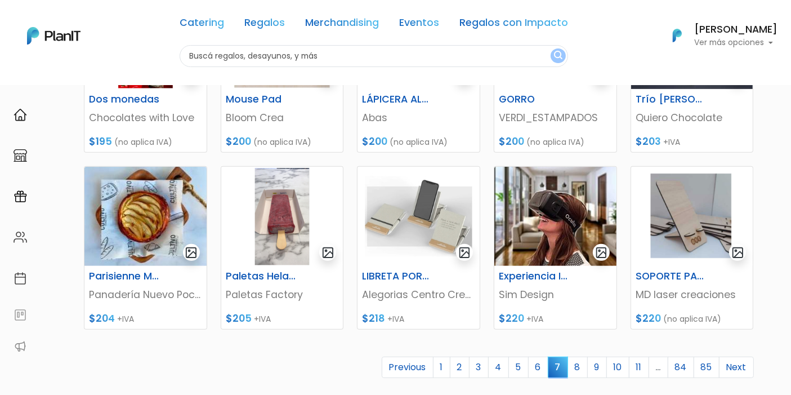
scroll to position [437, 0]
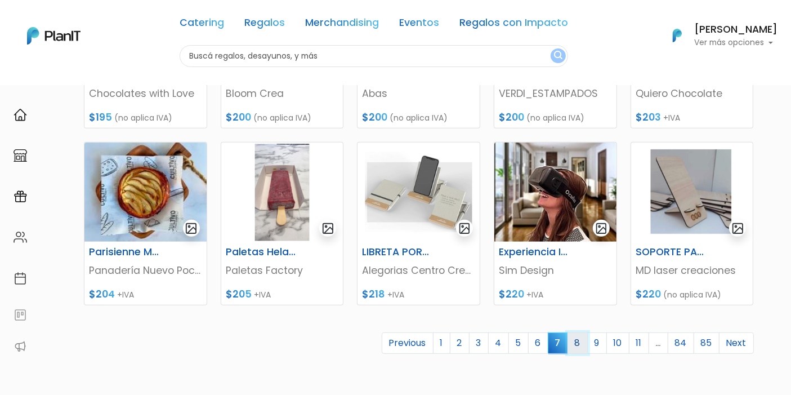
click at [582, 338] on link "8" at bounding box center [578, 342] width 20 height 21
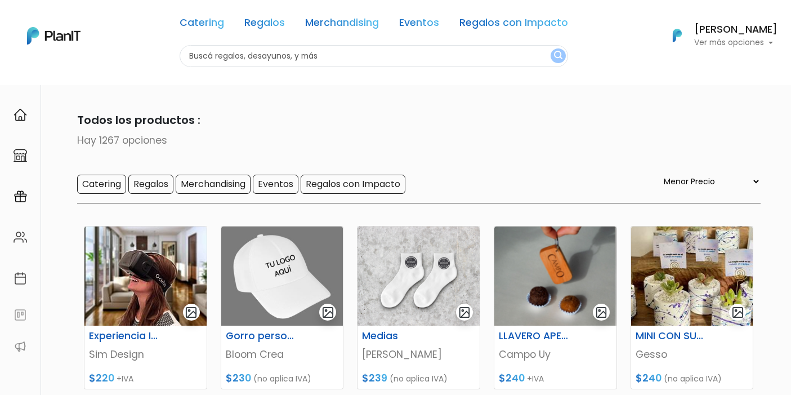
select select "0"
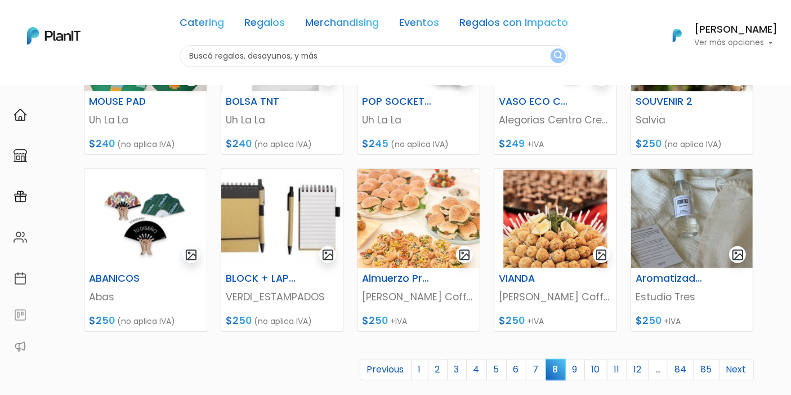
scroll to position [437, 0]
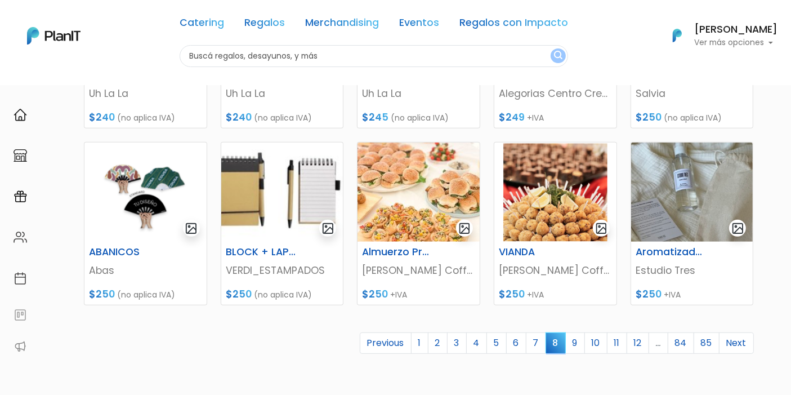
click at [578, 342] on link "9" at bounding box center [575, 342] width 20 height 21
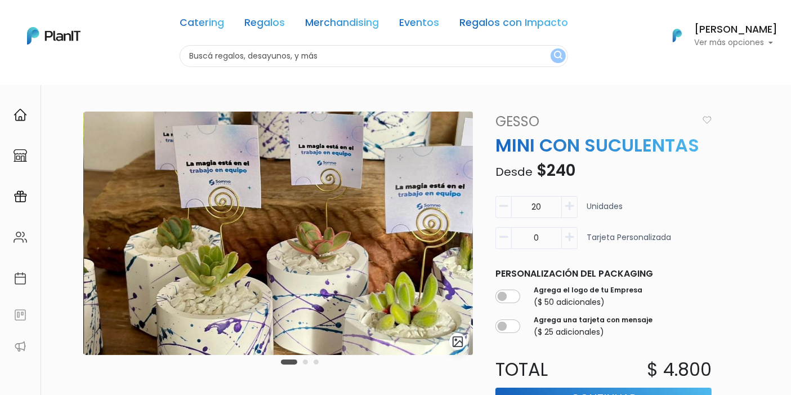
click at [370, 224] on img at bounding box center [278, 232] width 389 height 243
click at [461, 347] on img "submit" at bounding box center [458, 341] width 13 height 13
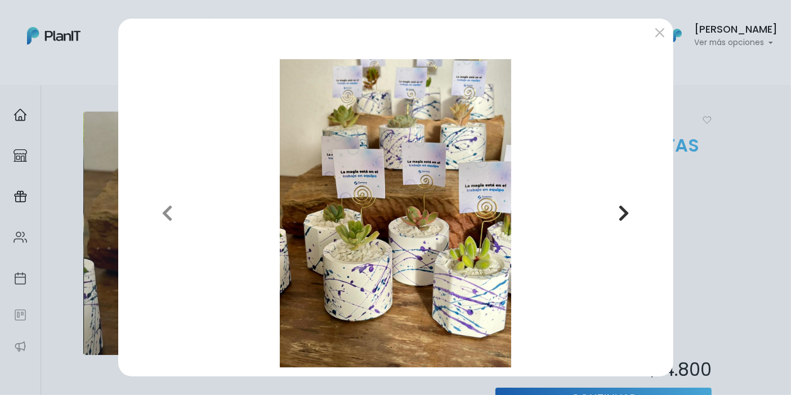
click at [626, 203] on button "Next" at bounding box center [623, 213] width 81 height 308
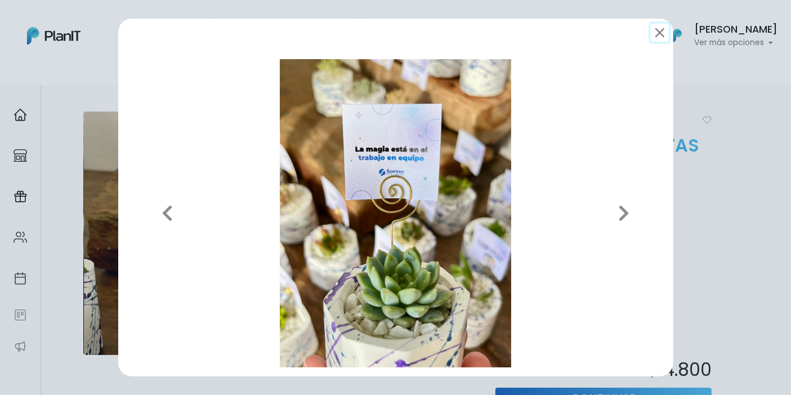
click at [658, 30] on button "submit" at bounding box center [660, 33] width 18 height 18
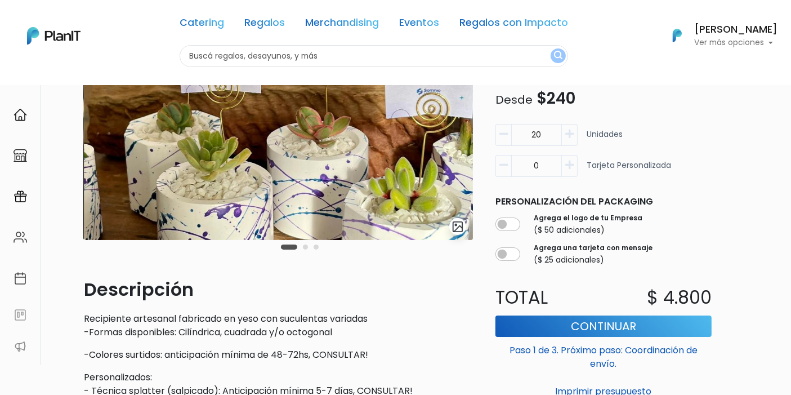
scroll to position [62, 0]
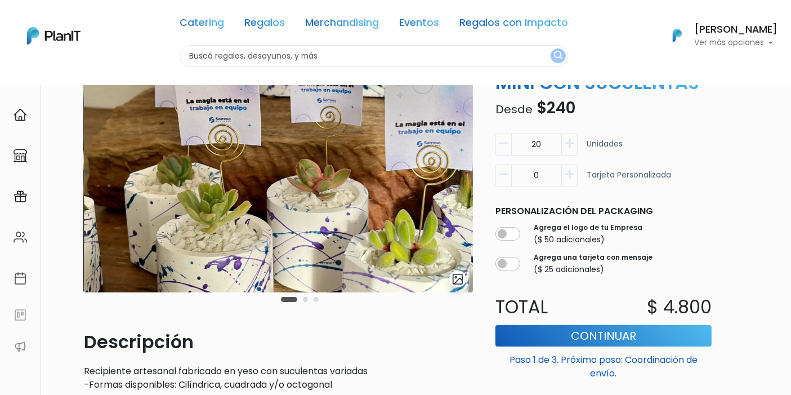
click at [303, 192] on img at bounding box center [278, 170] width 389 height 243
click at [456, 280] on img "submit" at bounding box center [458, 279] width 13 height 13
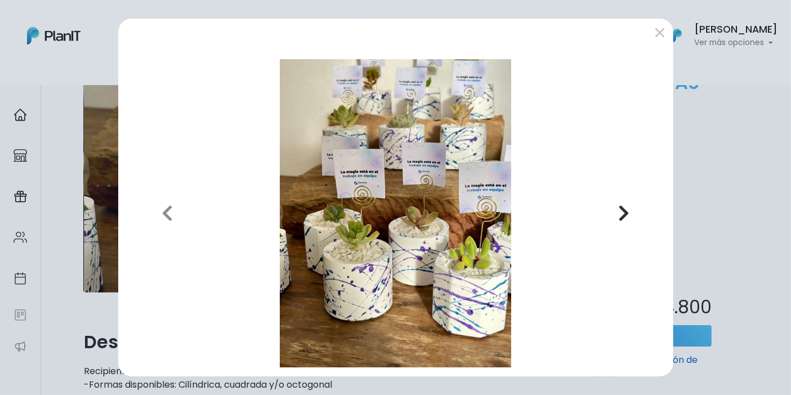
click at [636, 211] on button "Next" at bounding box center [623, 213] width 81 height 308
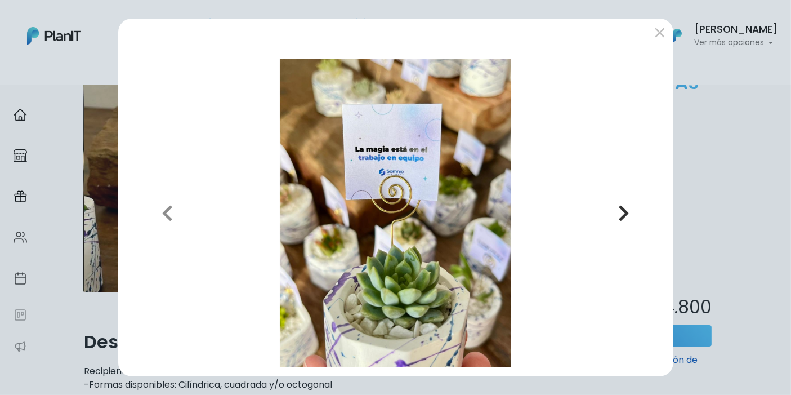
click at [629, 215] on icon "button" at bounding box center [623, 213] width 11 height 18
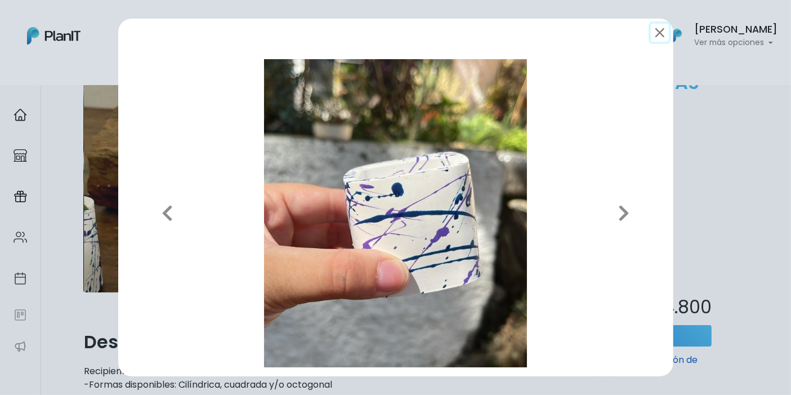
click at [654, 29] on button "submit" at bounding box center [660, 33] width 18 height 18
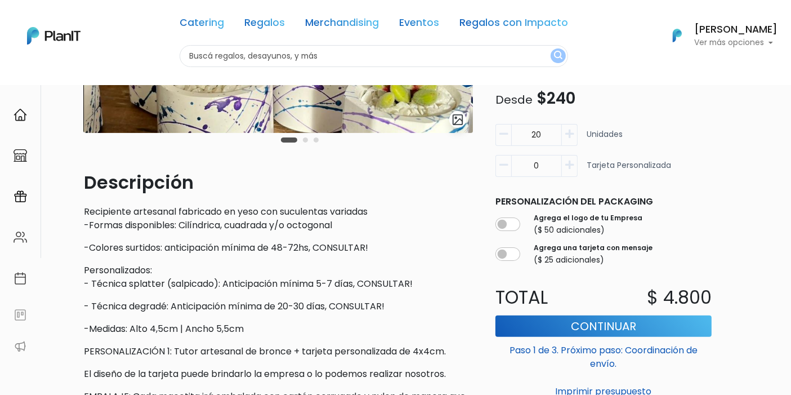
scroll to position [250, 0]
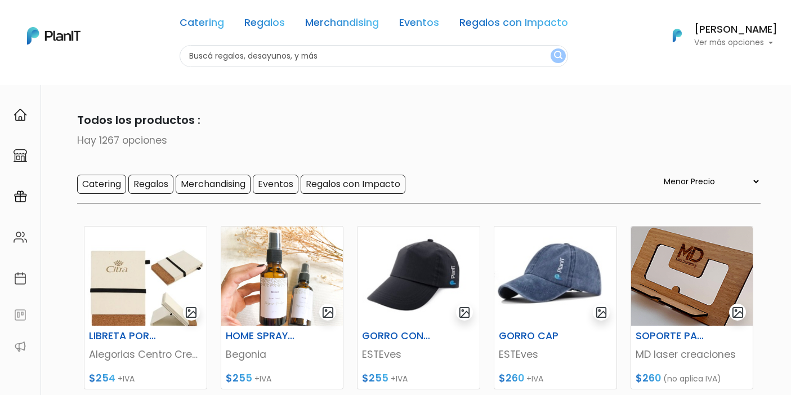
select select "0"
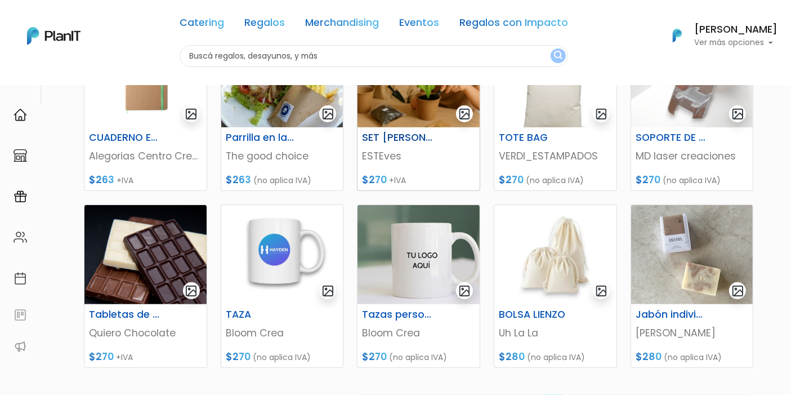
scroll to position [437, 0]
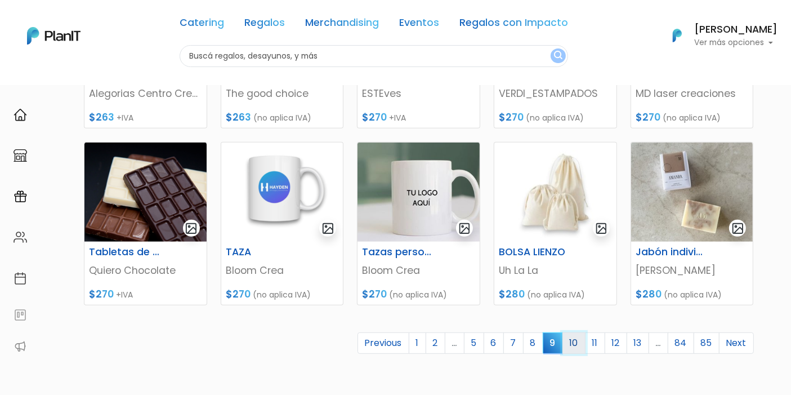
click at [574, 343] on link "10" at bounding box center [573, 342] width 23 height 21
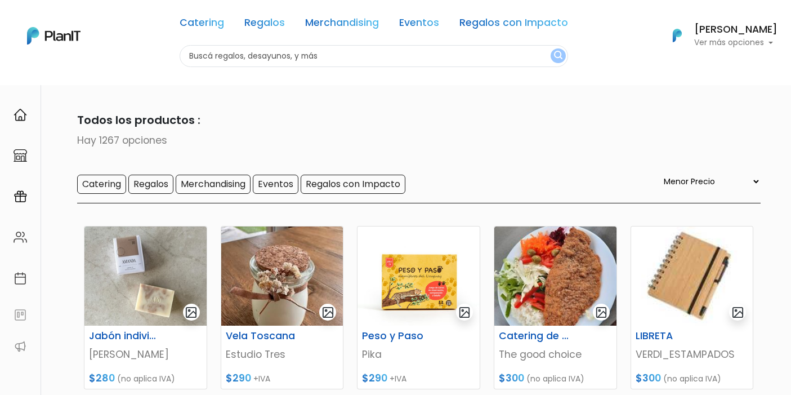
select select "0"
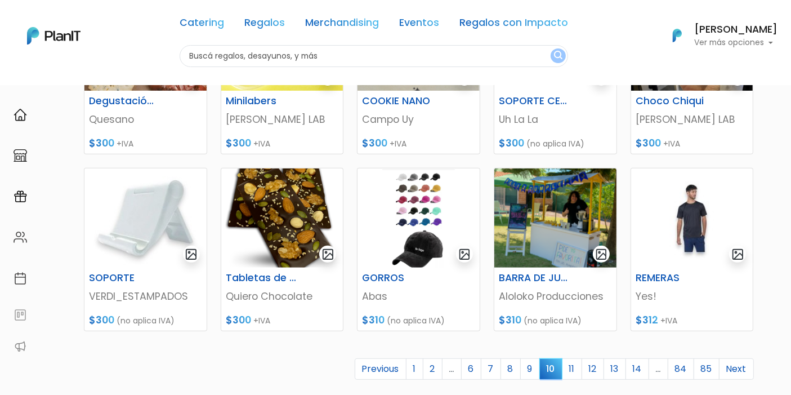
scroll to position [437, 0]
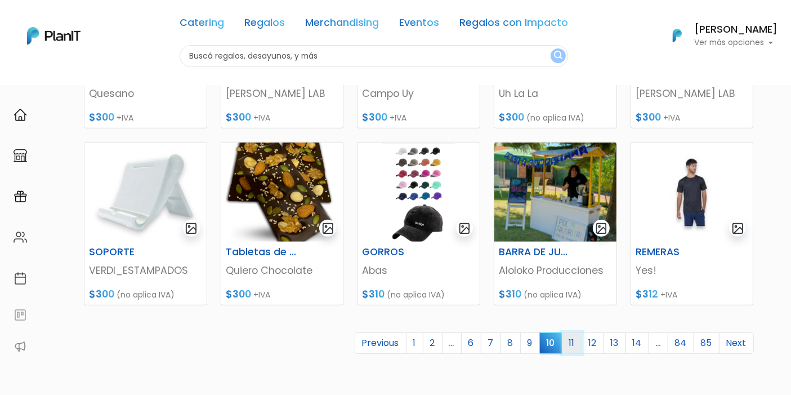
click at [571, 341] on link "11" at bounding box center [572, 342] width 20 height 21
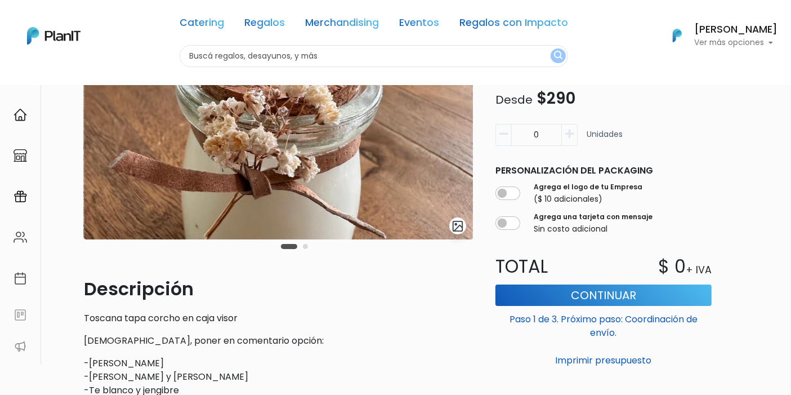
scroll to position [125, 0]
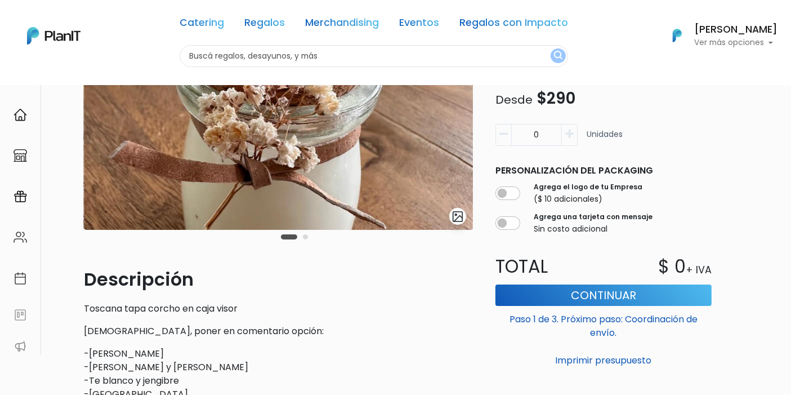
click at [453, 218] on img "submit" at bounding box center [458, 216] width 13 height 13
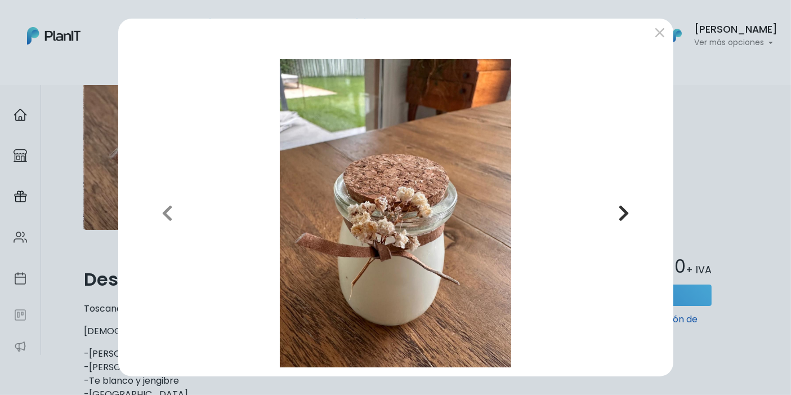
click at [620, 206] on icon "button" at bounding box center [623, 213] width 11 height 18
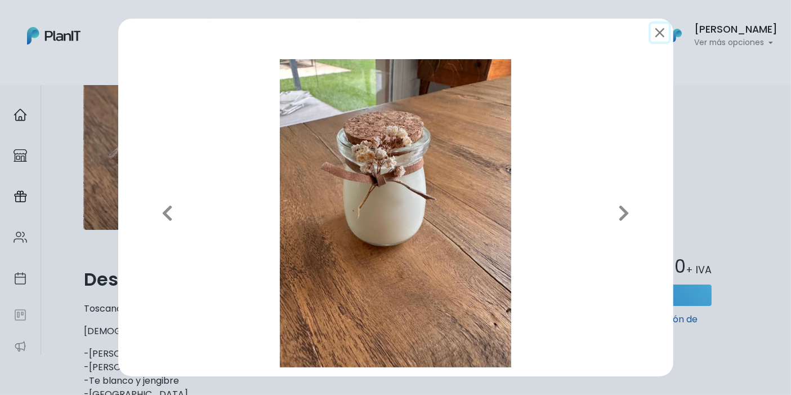
click at [657, 29] on button "submit" at bounding box center [660, 33] width 18 height 18
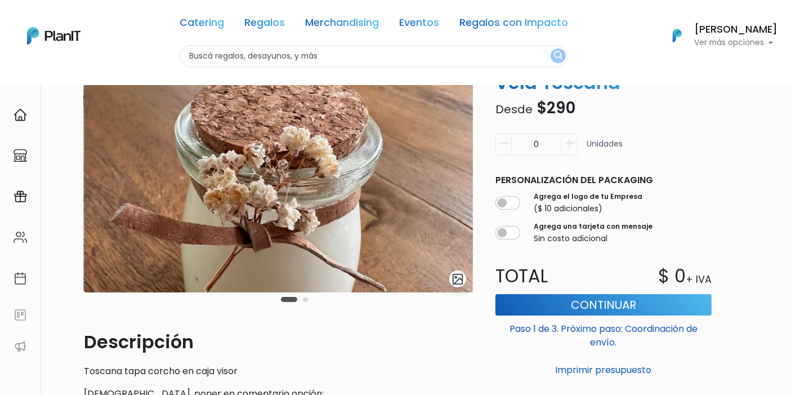
scroll to position [0, 0]
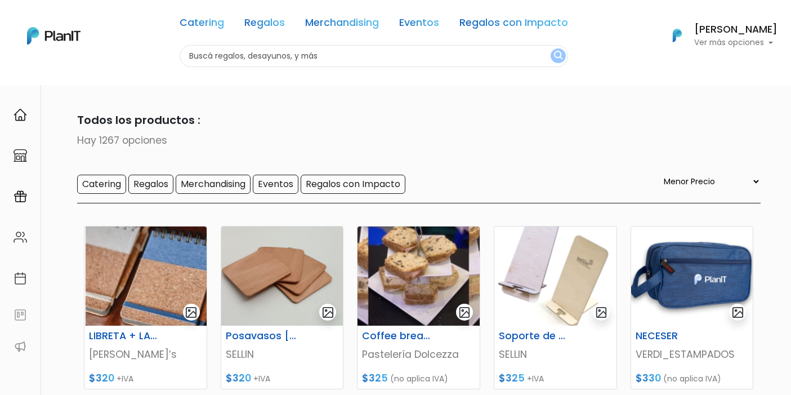
select select "0"
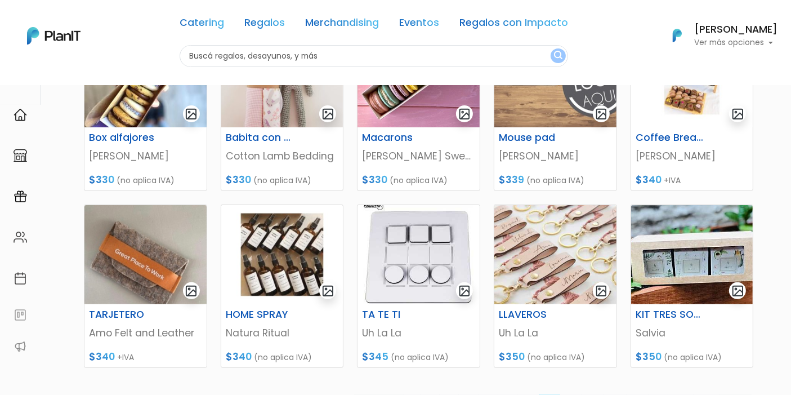
scroll to position [437, 0]
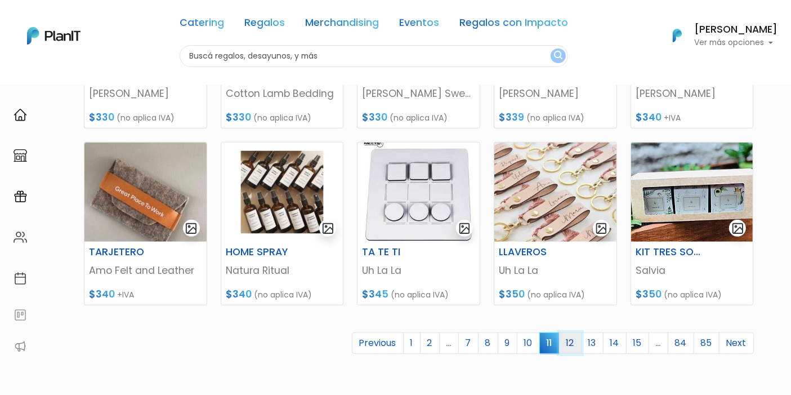
click at [574, 342] on link "12" at bounding box center [570, 342] width 23 height 21
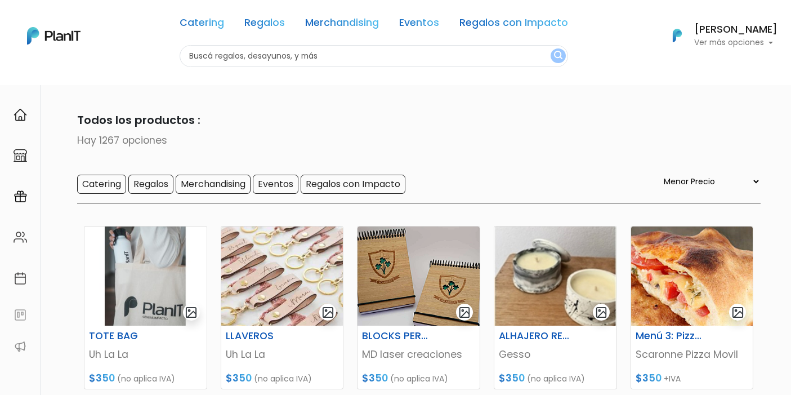
select select "0"
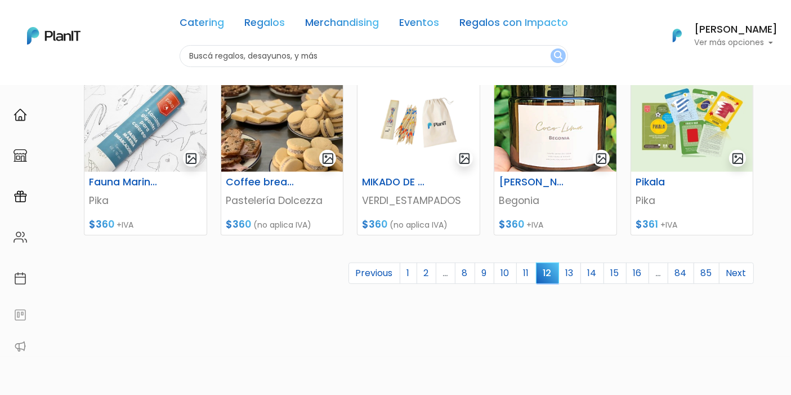
scroll to position [562, 0]
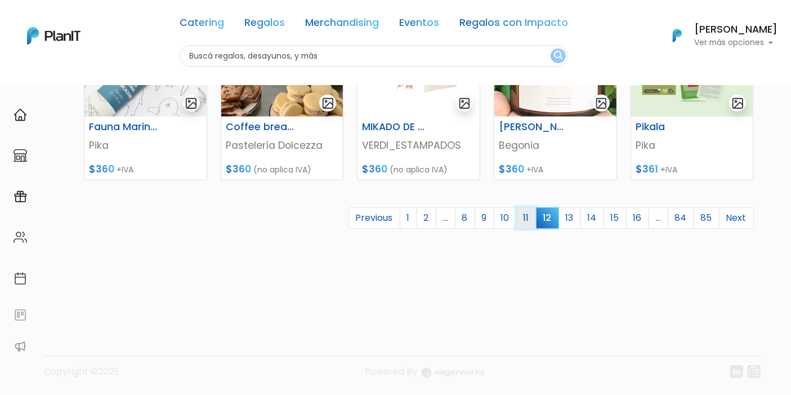
click at [527, 220] on link "11" at bounding box center [526, 217] width 20 height 21
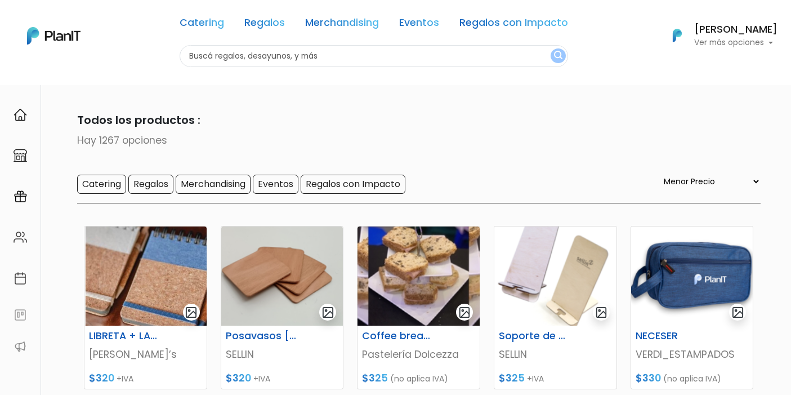
select select "0"
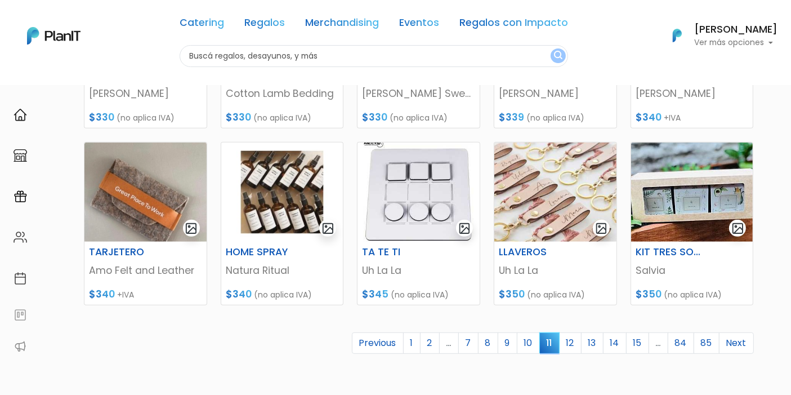
scroll to position [500, 0]
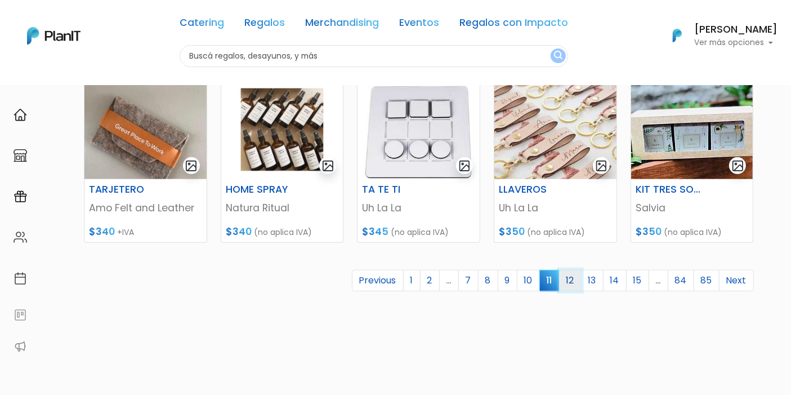
click at [578, 274] on link "12" at bounding box center [570, 280] width 23 height 21
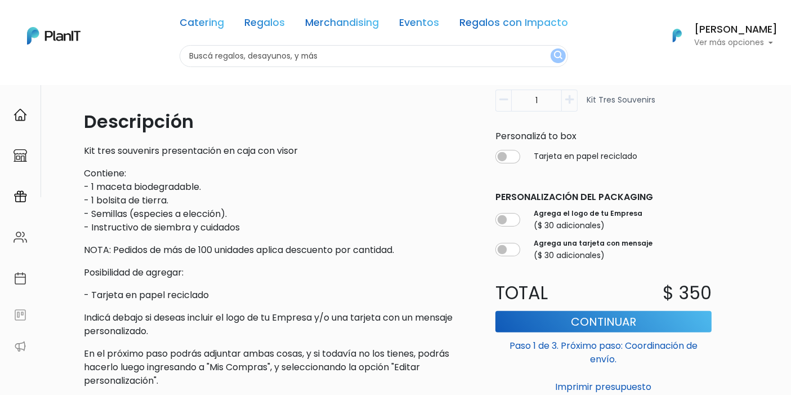
scroll to position [280, 0]
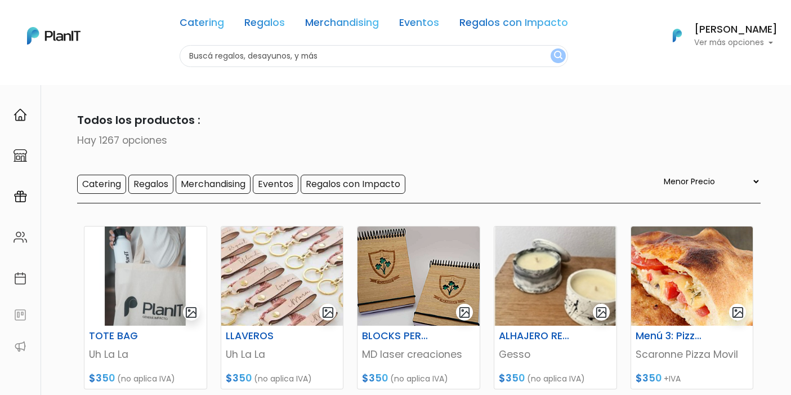
select select "0"
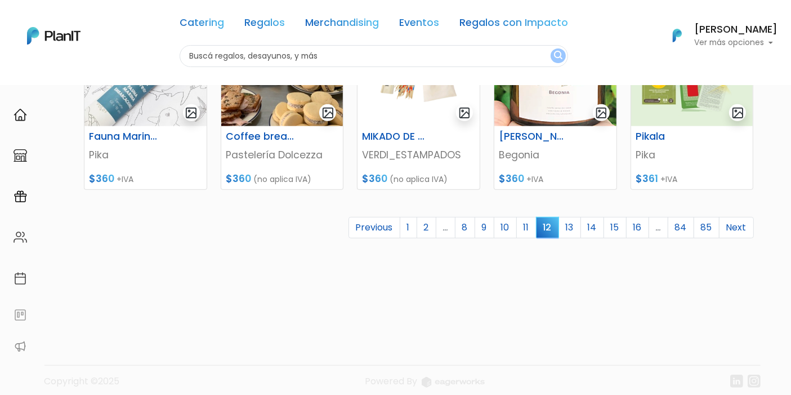
scroll to position [562, 0]
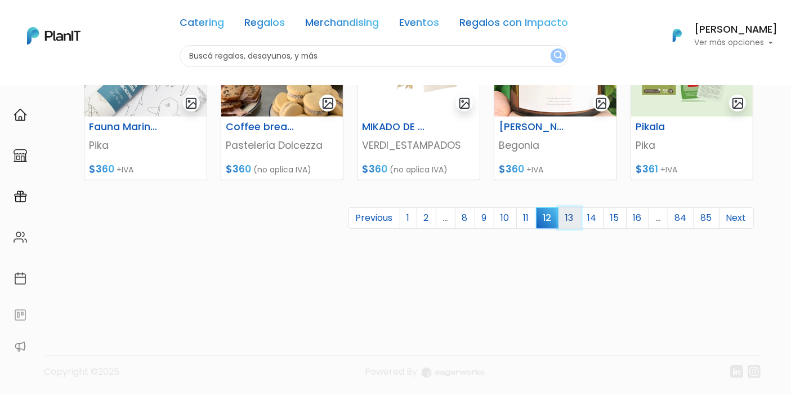
click at [571, 211] on link "13" at bounding box center [570, 217] width 23 height 21
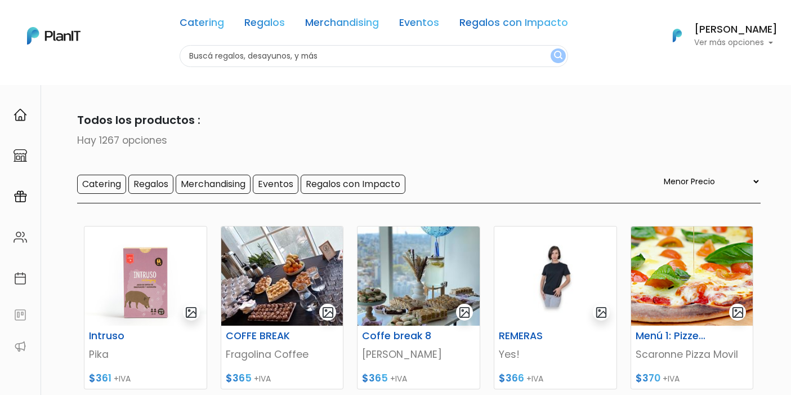
select select "0"
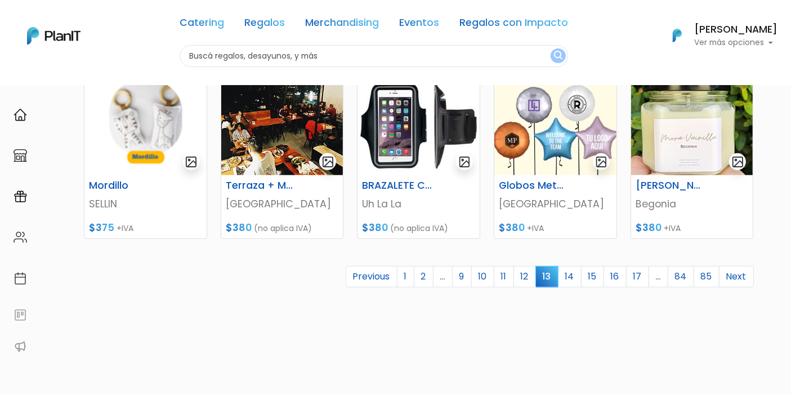
scroll to position [532, 0]
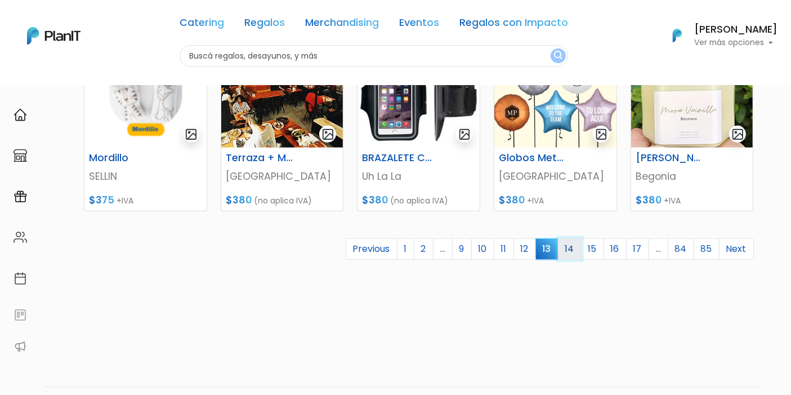
click at [569, 245] on link "14" at bounding box center [570, 248] width 24 height 21
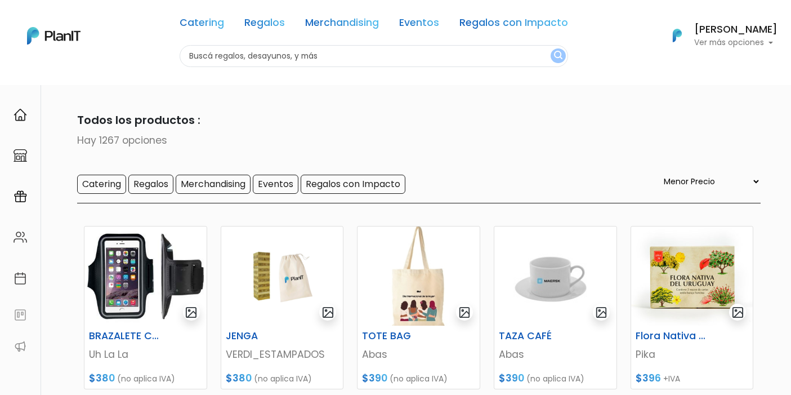
select select "0"
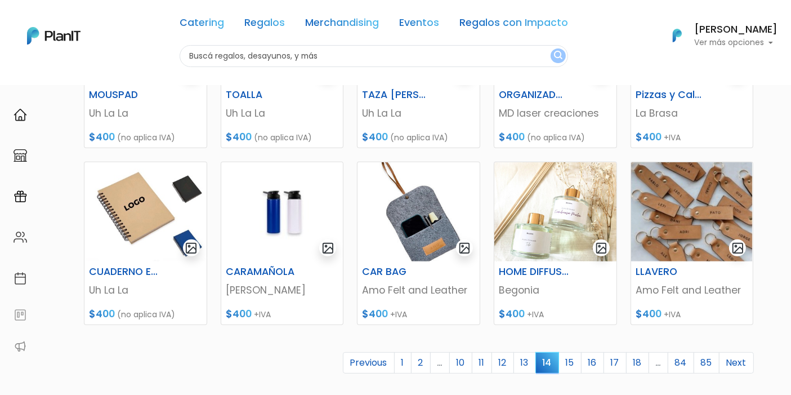
scroll to position [437, 0]
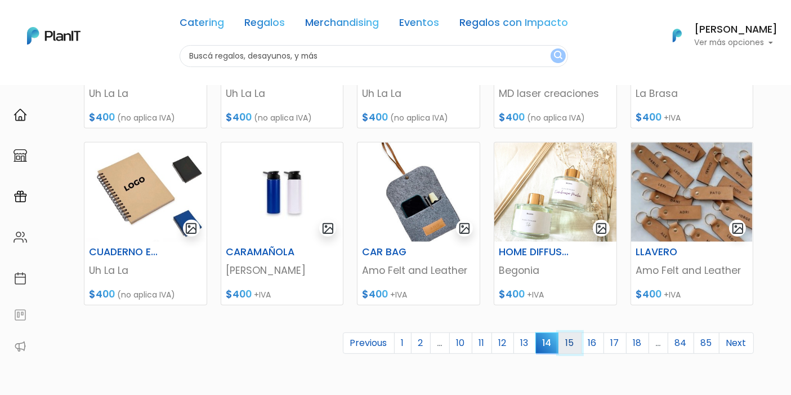
click at [566, 342] on link "15" at bounding box center [570, 342] width 23 height 21
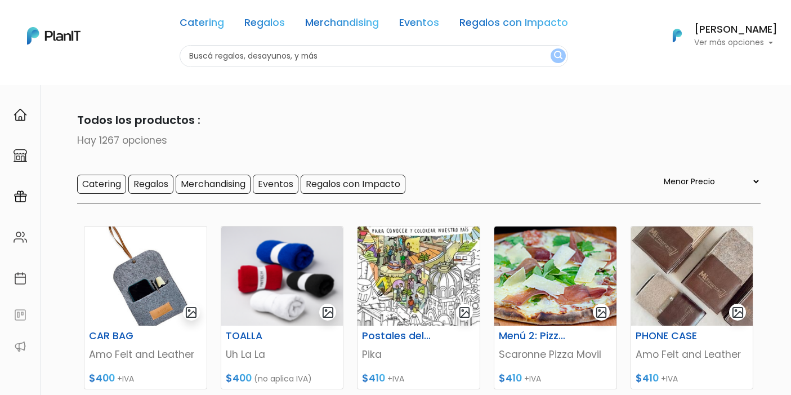
select select "0"
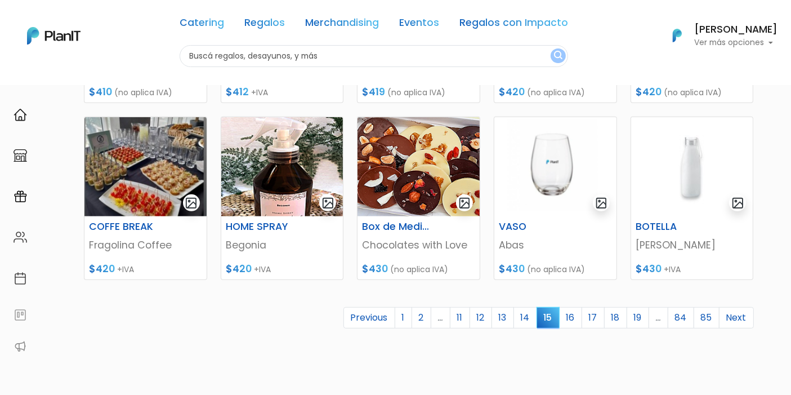
scroll to position [500, 0]
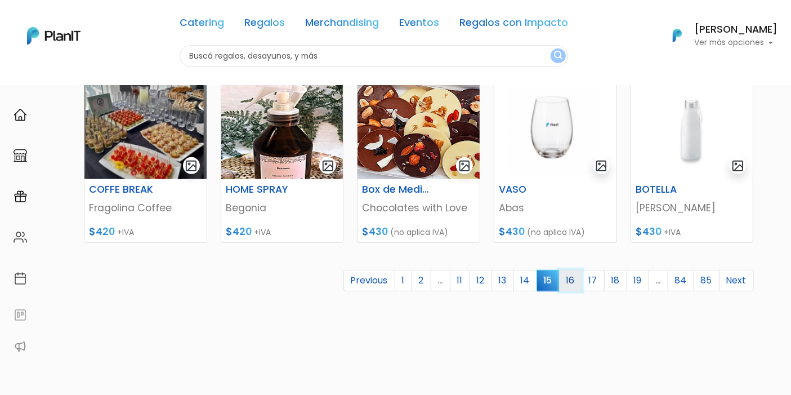
click at [571, 279] on link "16" at bounding box center [570, 280] width 23 height 21
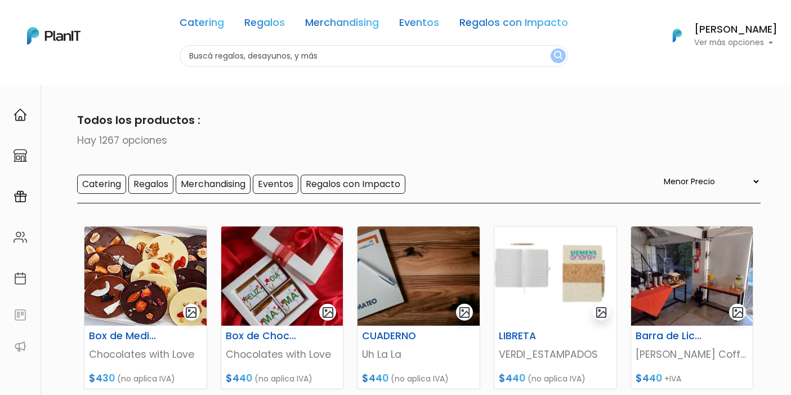
select select "0"
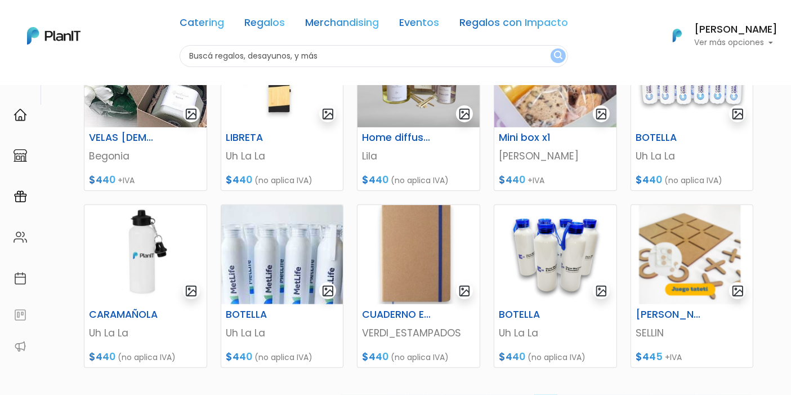
scroll to position [437, 0]
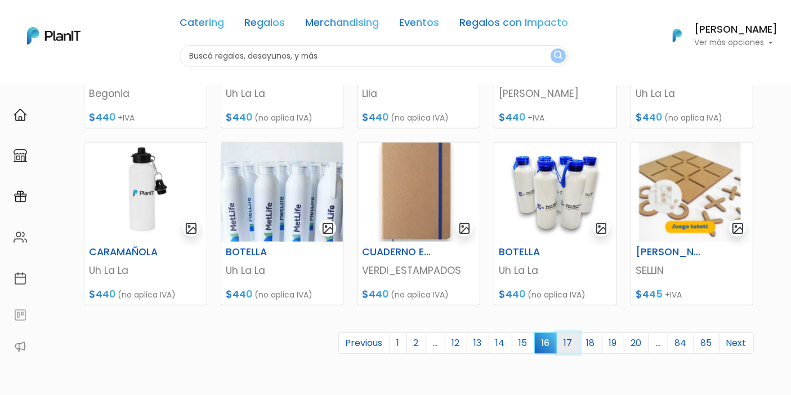
click at [568, 336] on link "17" at bounding box center [568, 342] width 23 height 21
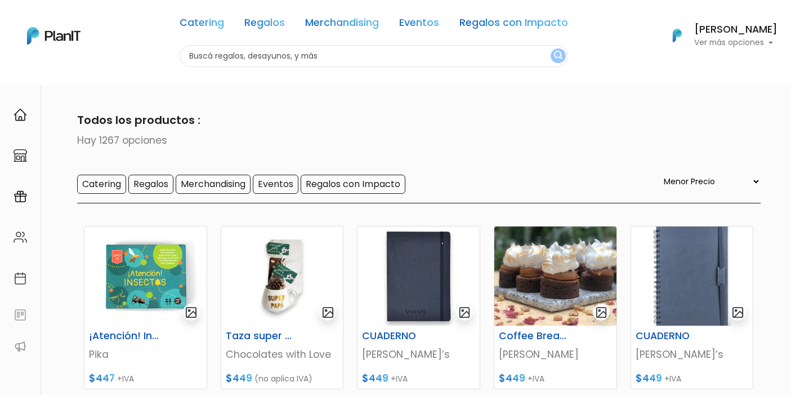
select select "0"
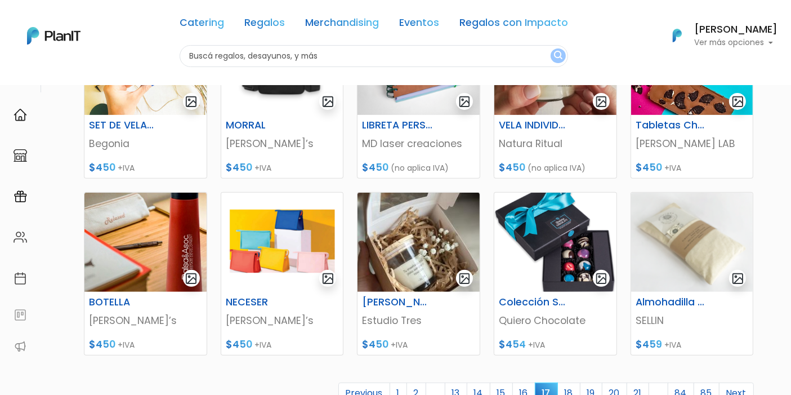
scroll to position [437, 0]
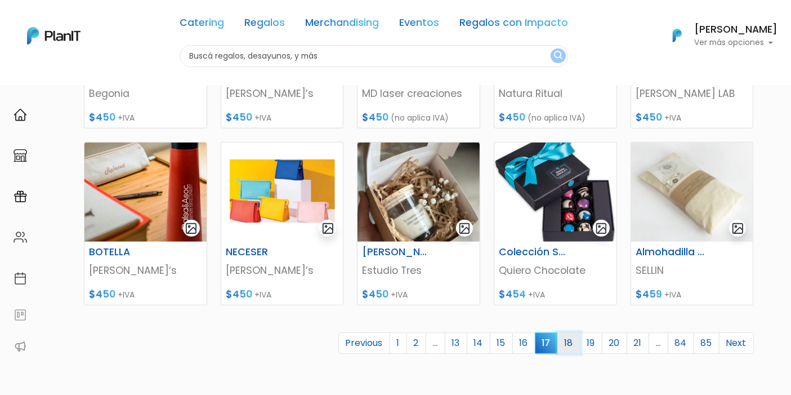
click at [571, 340] on link "18" at bounding box center [568, 342] width 23 height 21
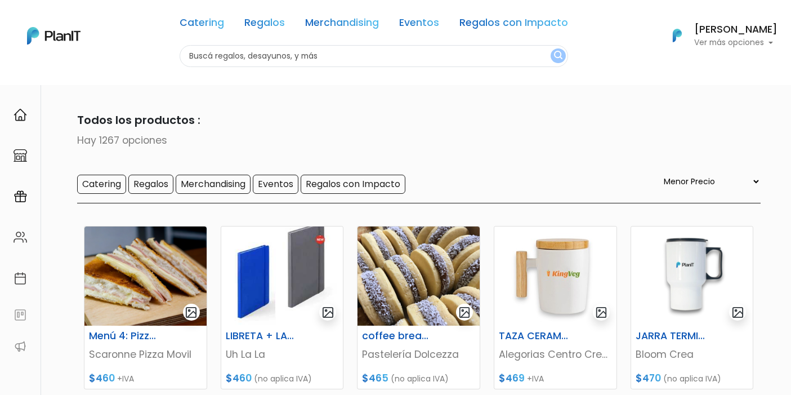
select select "0"
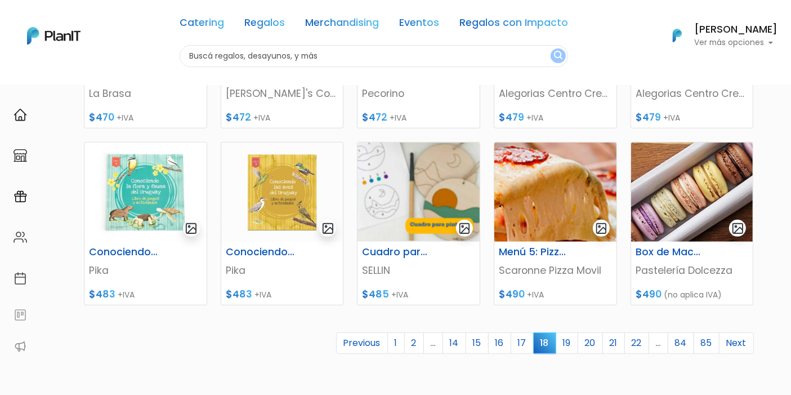
scroll to position [500, 0]
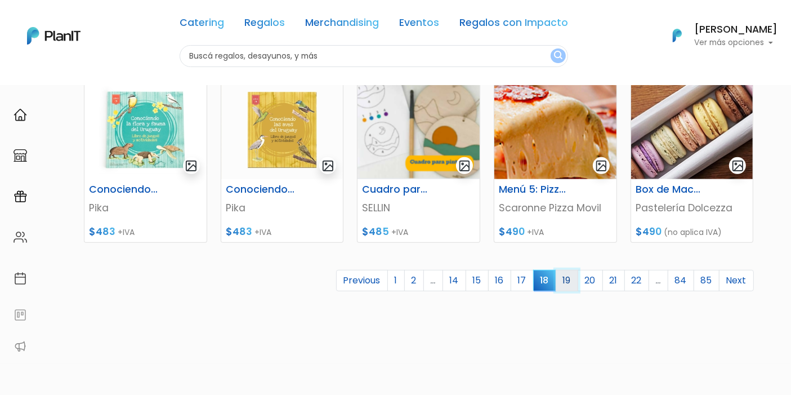
click at [577, 277] on link "19" at bounding box center [567, 280] width 23 height 21
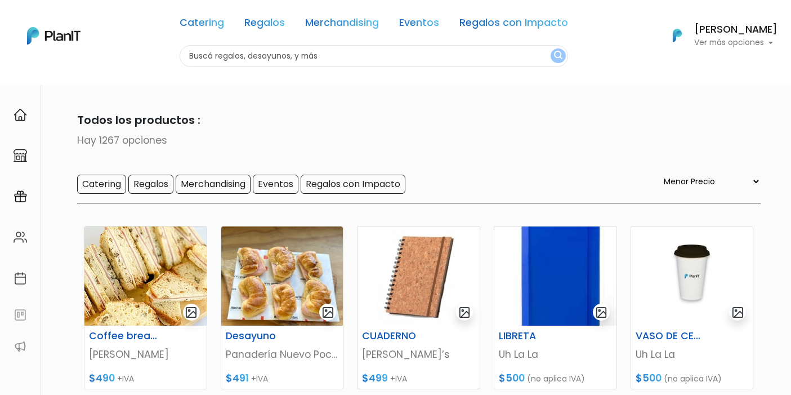
select select "0"
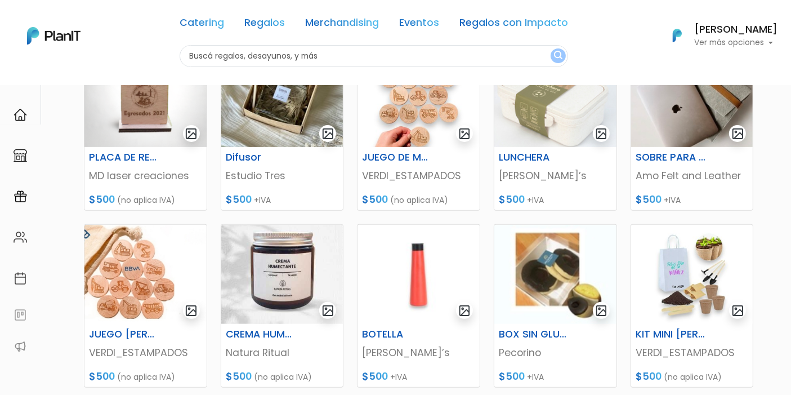
scroll to position [375, 0]
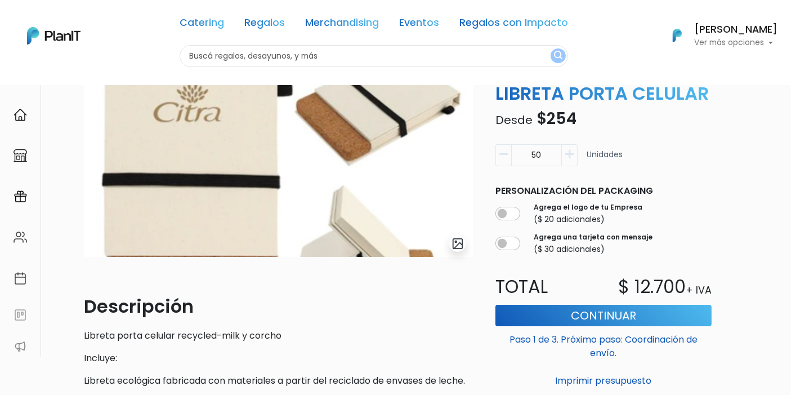
scroll to position [125, 0]
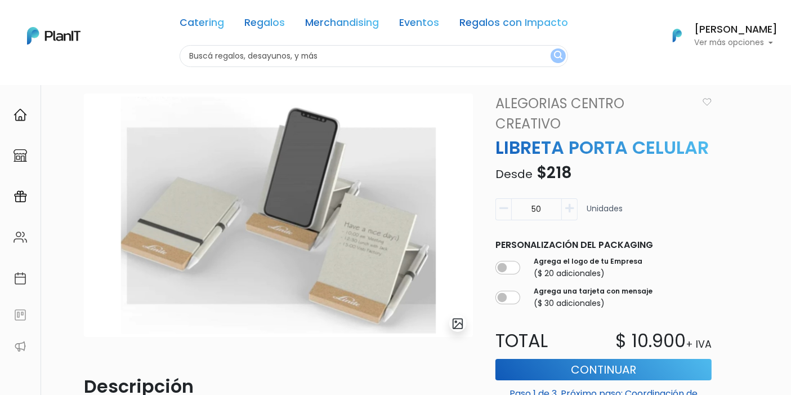
scroll to position [62, 0]
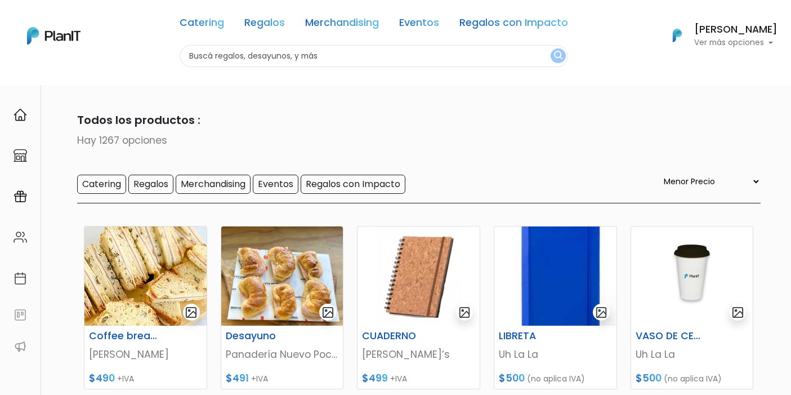
select select "0"
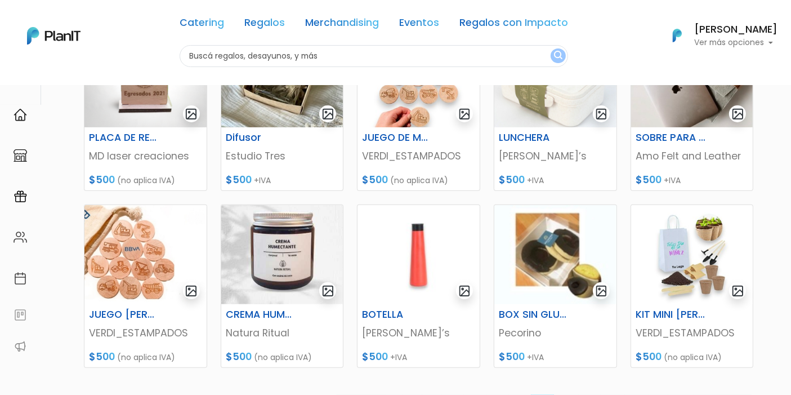
click at [342, 50] on input "text" at bounding box center [374, 56] width 388 height 22
type input "cartas"
click at [551, 48] on button "submit" at bounding box center [558, 55] width 15 height 15
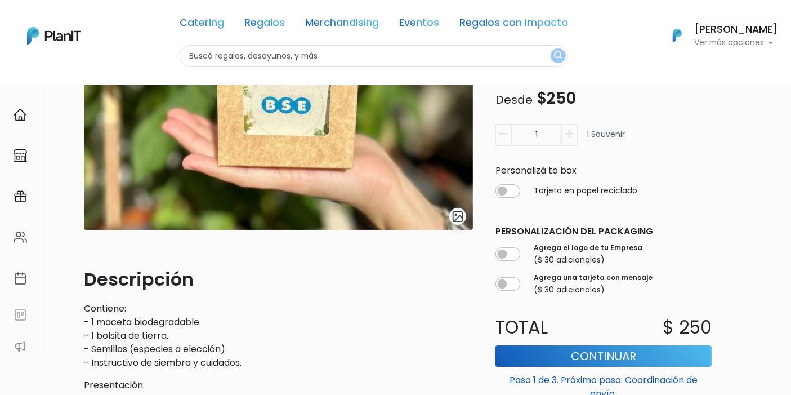
scroll to position [187, 0]
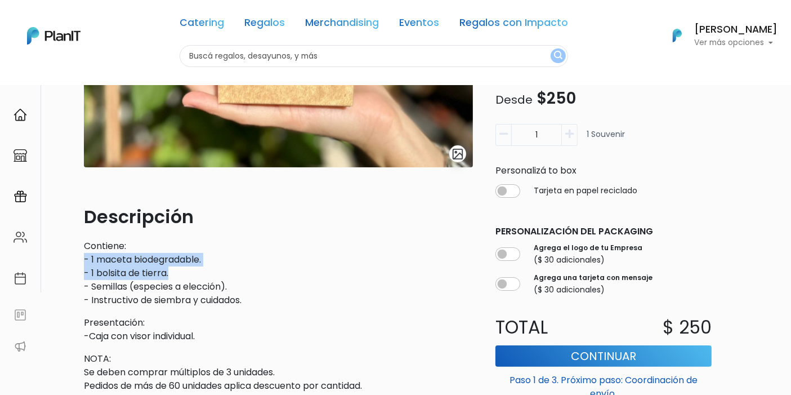
drag, startPoint x: 82, startPoint y: 254, endPoint x: 224, endPoint y: 276, distance: 143.6
click at [224, 276] on div "slide 1 of 1 Descripción Contiene: - 1 maceta biodegradable. - 1 bolsita de tie…" at bounding box center [278, 230] width 403 height 613
click at [206, 276] on p "Contiene: - 1 maceta biodegradable. - 1 bolsita de tierra. - Semillas (especies…" at bounding box center [278, 273] width 389 height 68
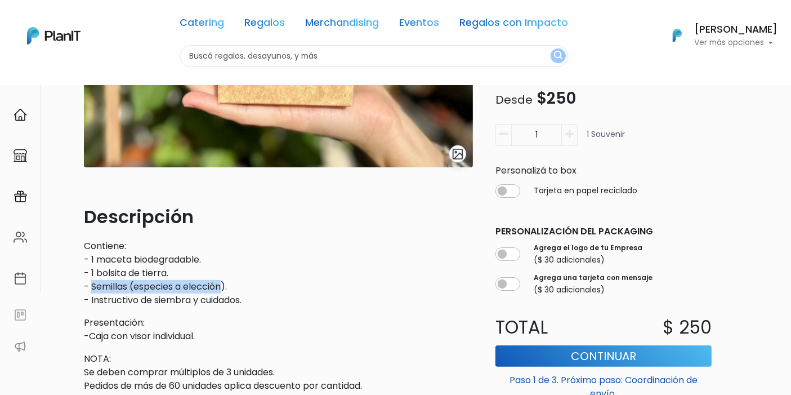
drag, startPoint x: 93, startPoint y: 287, endPoint x: 222, endPoint y: 284, distance: 129.0
click at [222, 284] on p "Contiene: - 1 maceta biodegradable. - 1 bolsita de tierra. - Semillas (especies…" at bounding box center [278, 273] width 389 height 68
click at [264, 308] on div "Descripción Contiene: - 1 maceta biodegradable. - 1 bolsita de tierra. - Semill…" at bounding box center [278, 365] width 389 height 324
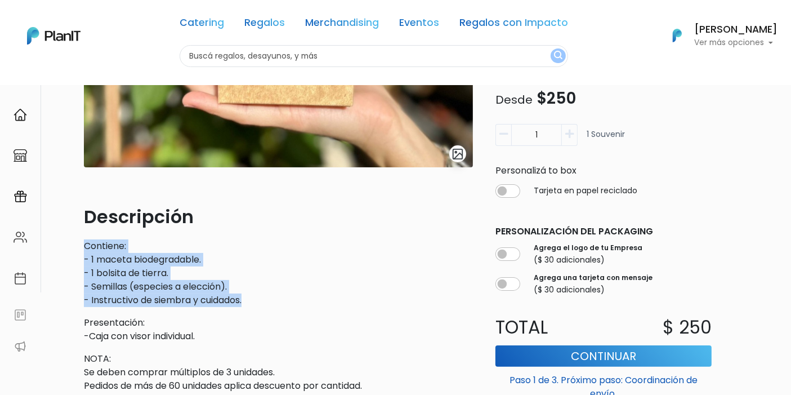
drag, startPoint x: 263, startPoint y: 303, endPoint x: 57, endPoint y: 244, distance: 214.5
click at [57, 244] on div "slide 1 of 1 Descripción Contiene: - 1 maceta biodegradable. - 1 bolsita de tie…" at bounding box center [395, 277] width 743 height 761
click at [224, 244] on p "Contiene: - 1 maceta biodegradable. - 1 bolsita de tierra. - Semillas (especies…" at bounding box center [278, 273] width 389 height 68
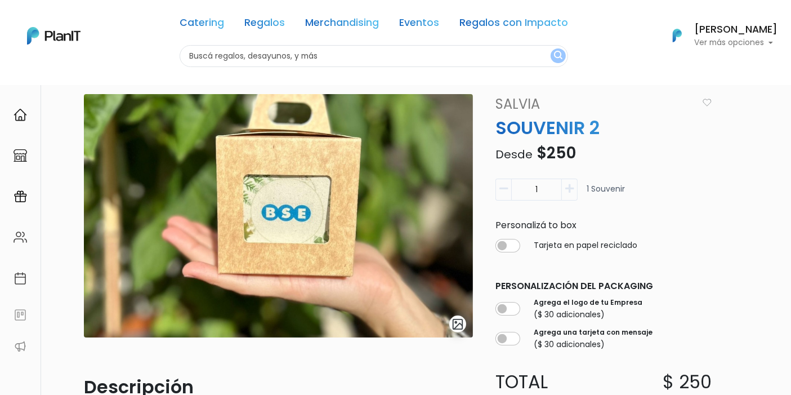
scroll to position [0, 0]
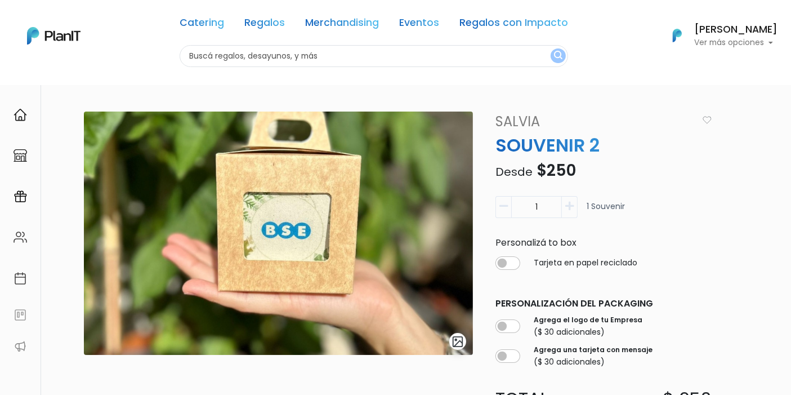
click at [528, 393] on p "Total" at bounding box center [546, 399] width 115 height 27
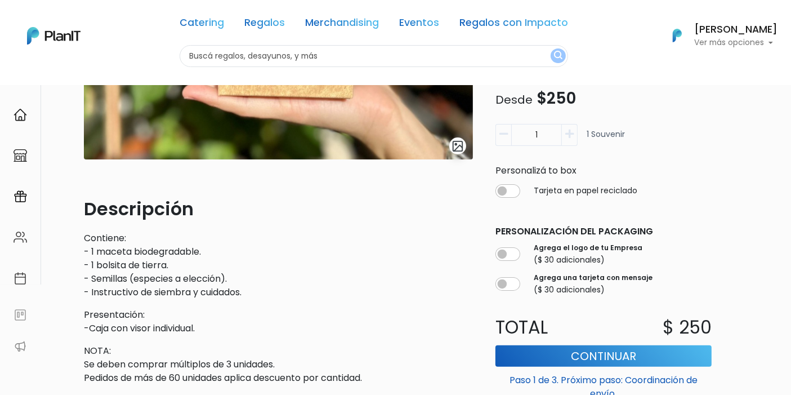
scroll to position [125, 0]
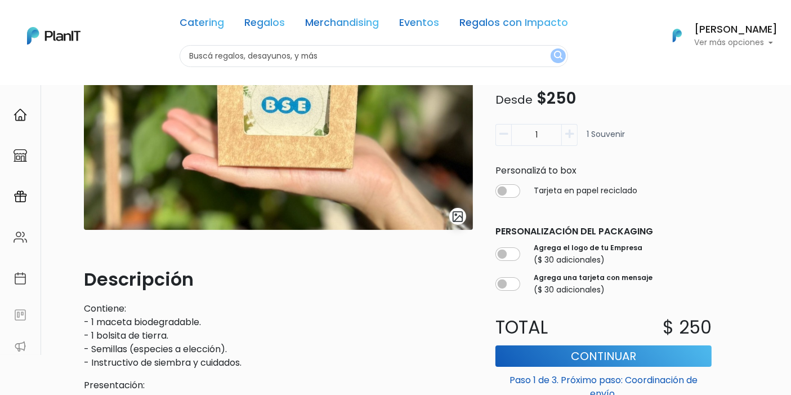
click at [307, 53] on input "text" at bounding box center [374, 56] width 388 height 22
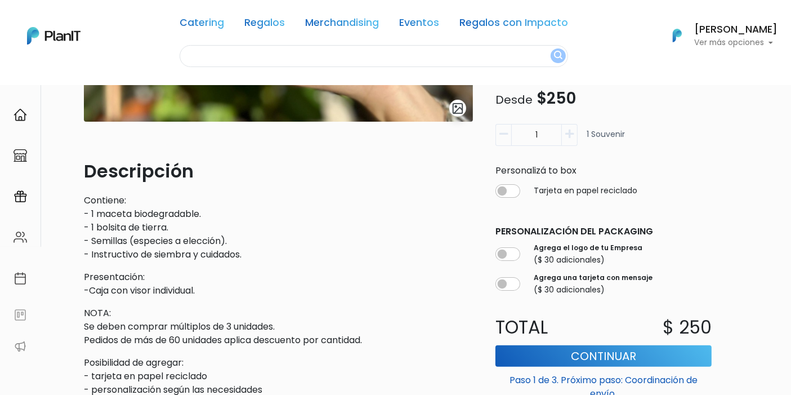
scroll to position [250, 0]
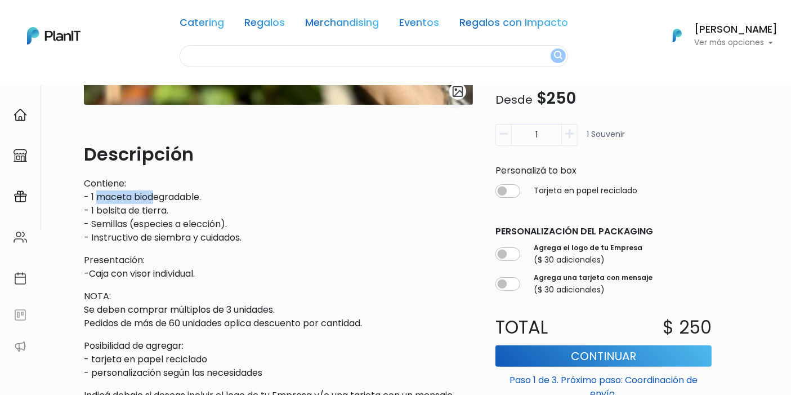
drag, startPoint x: 95, startPoint y: 198, endPoint x: 157, endPoint y: 197, distance: 61.9
click at [157, 197] on p "Contiene: - 1 maceta biodegradable. - 1 bolsita de tierra. - Semillas (especies…" at bounding box center [278, 211] width 389 height 68
click at [167, 197] on p "Contiene: - 1 maceta biodegradable. - 1 bolsita de tierra. - Semillas (especies…" at bounding box center [278, 211] width 389 height 68
drag, startPoint x: 170, startPoint y: 209, endPoint x: 117, endPoint y: 213, distance: 53.0
click at [117, 213] on p "Contiene: - 1 maceta biodegradable. - 1 bolsita de tierra. - Semillas (especies…" at bounding box center [278, 211] width 389 height 68
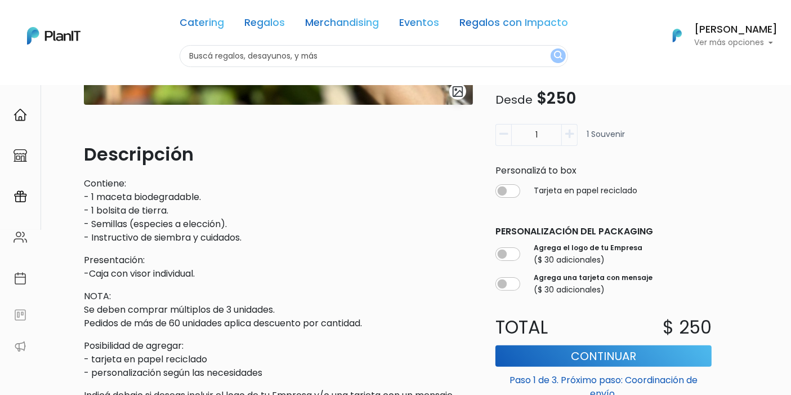
click at [114, 221] on p "Contiene: - 1 maceta biodegradable. - 1 bolsita de tierra. - Semillas (especies…" at bounding box center [278, 211] width 389 height 68
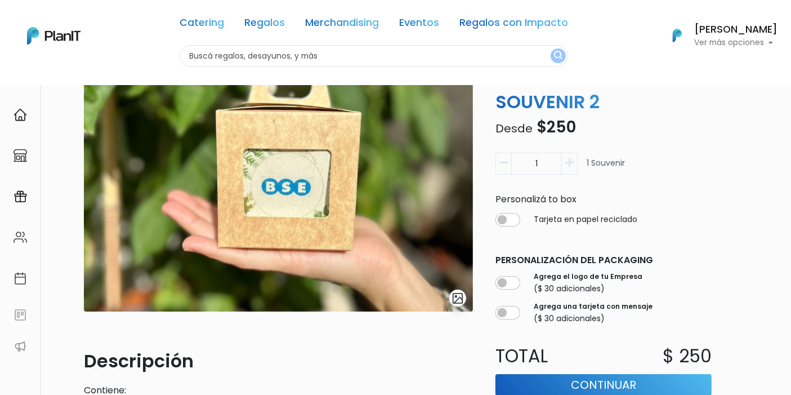
scroll to position [62, 0]
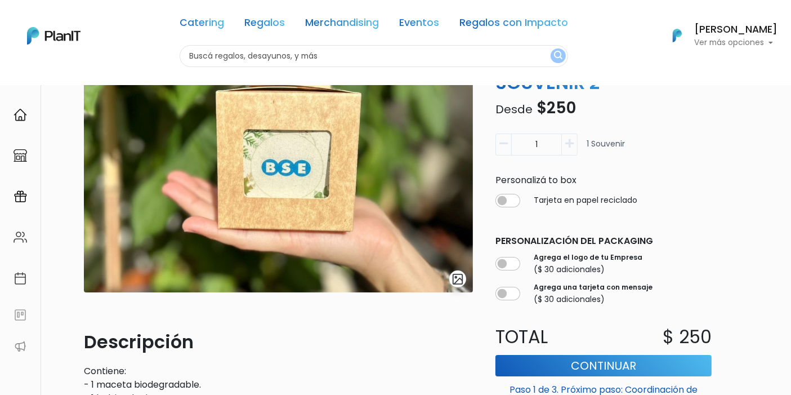
click at [538, 146] on input "1" at bounding box center [536, 144] width 51 height 22
type input "30"
click at [698, 190] on div "Tarjeta en papel reciclado 0" at bounding box center [604, 202] width 230 height 27
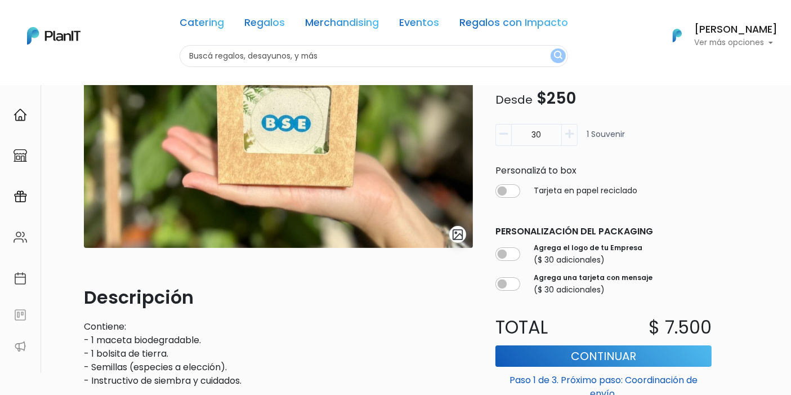
scroll to position [125, 0]
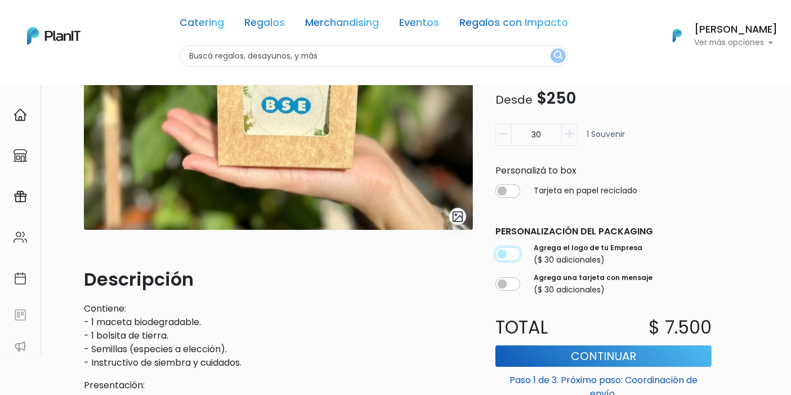
click at [512, 254] on input "checkbox" at bounding box center [507, 254] width 25 height 14
checkbox input "true"
click at [716, 245] on div "Personalización del packaging Agrega el logo de tu Empresa ($ 30 adicionales) A…" at bounding box center [604, 260] width 230 height 80
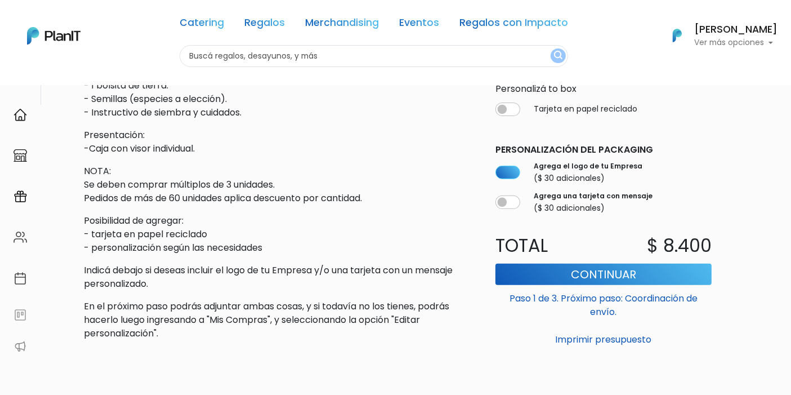
scroll to position [312, 0]
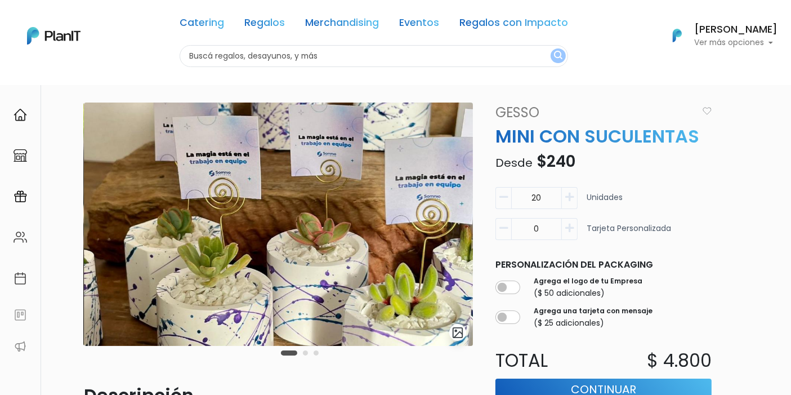
scroll to position [62, 0]
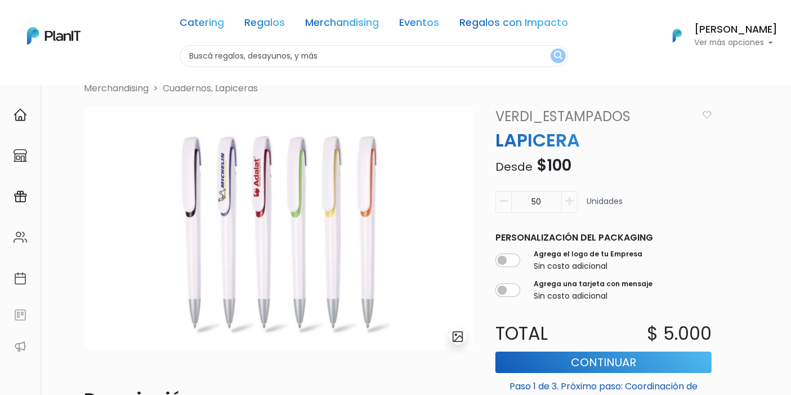
scroll to position [29, 0]
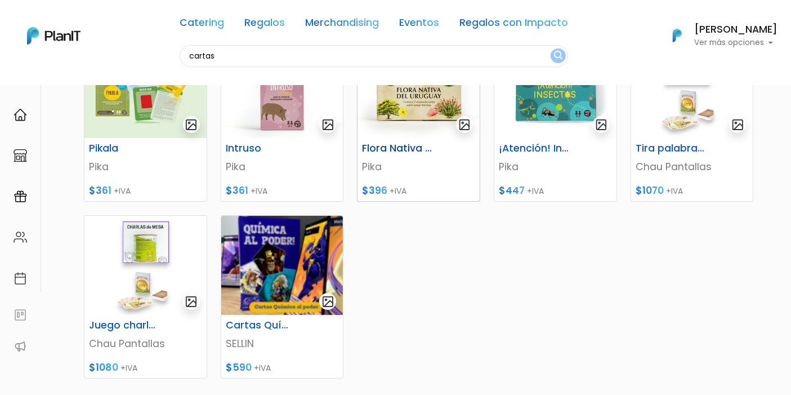
scroll to position [62, 0]
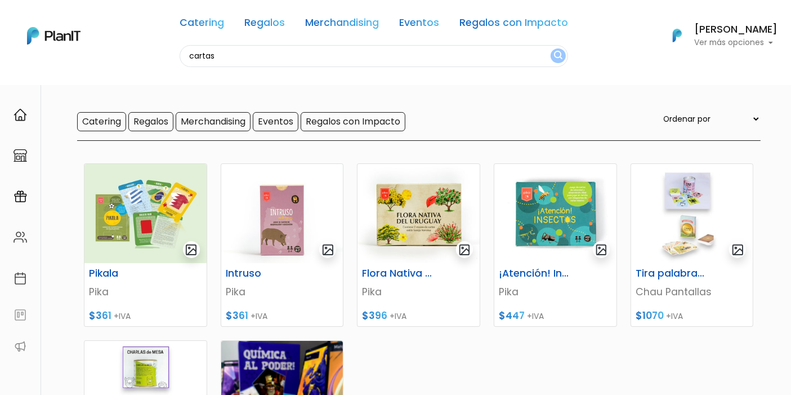
click at [336, 53] on input "cartas" at bounding box center [374, 56] width 388 height 22
type input "delantal"
click at [551, 48] on button "submit" at bounding box center [558, 55] width 15 height 15
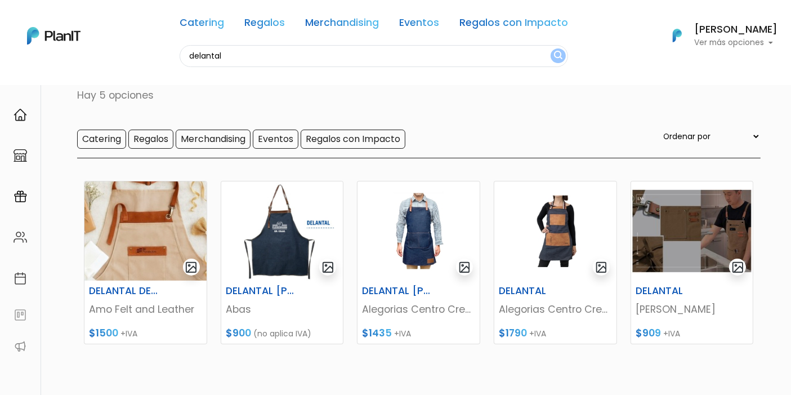
scroll to position [62, 0]
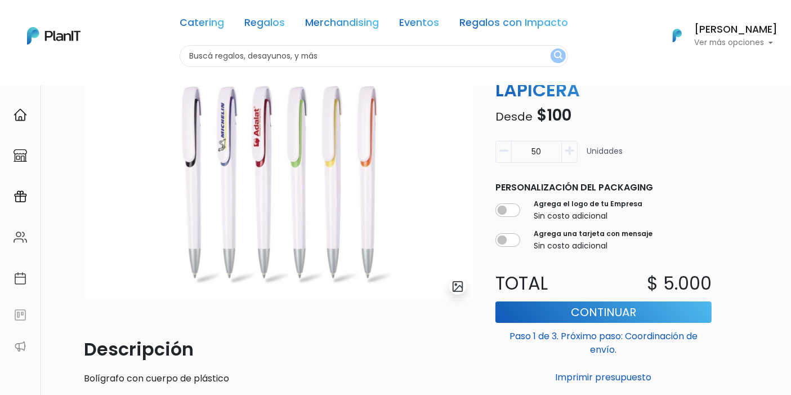
scroll to position [62, 0]
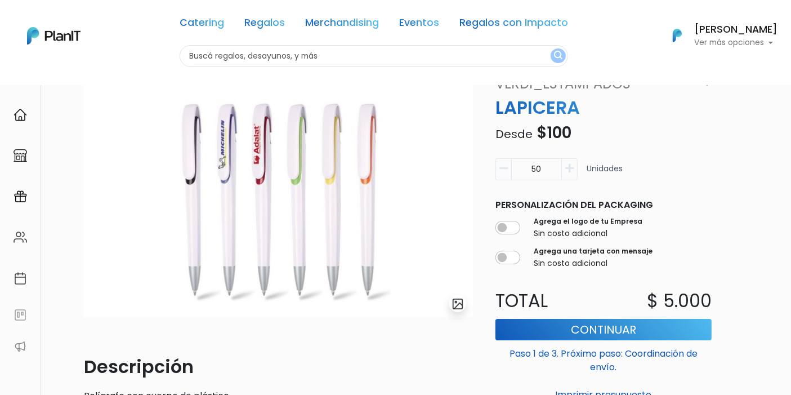
click at [669, 240] on div "Agrega el logo de tu Empresa Sin costo adicional" at bounding box center [603, 228] width 217 height 28
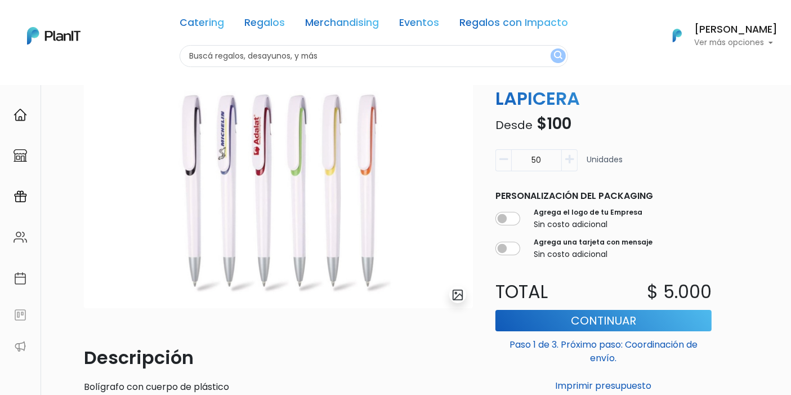
scroll to position [0, 0]
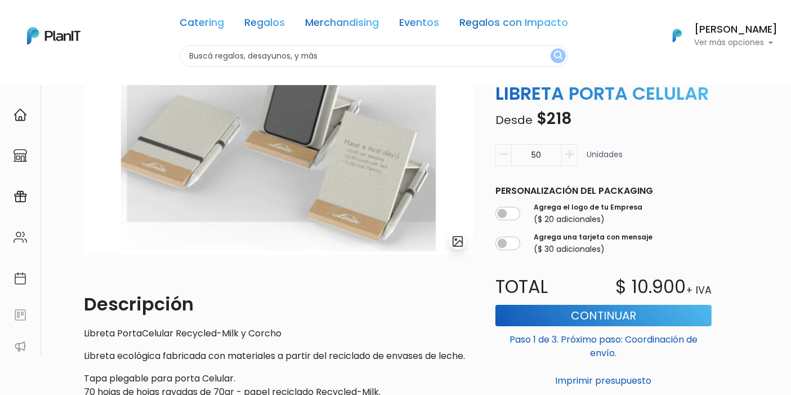
scroll to position [62, 0]
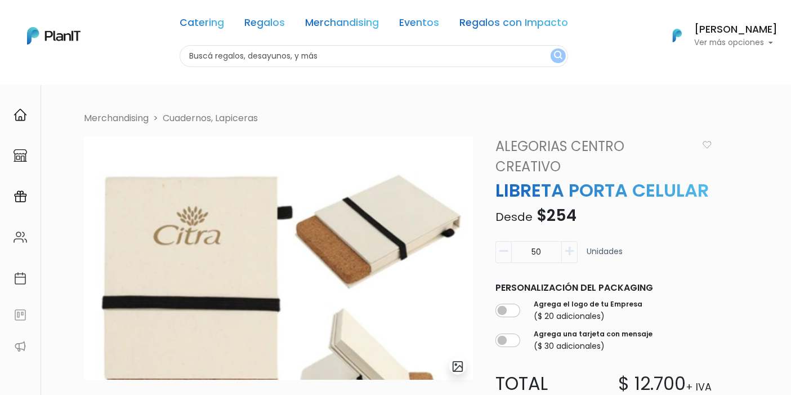
click at [620, 39] on div "Catering Regalos Merchandising Eventos Regalos con Impacto Catering Regalos Mer…" at bounding box center [395, 36] width 791 height 62
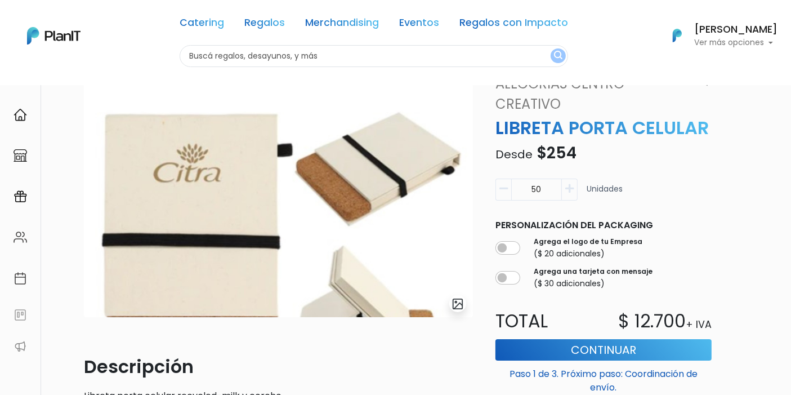
click at [722, 199] on div "Merchandising Cuadernos, Lapiceras slide 1 of 1 Descripción Libreta porta celul…" at bounding box center [422, 347] width 690 height 597
click at [515, 241] on input "checkbox" at bounding box center [507, 248] width 25 height 14
checkbox input "true"
click at [681, 218] on p "Personalización del packaging" at bounding box center [603, 225] width 217 height 14
